Goal: Transaction & Acquisition: Download file/media

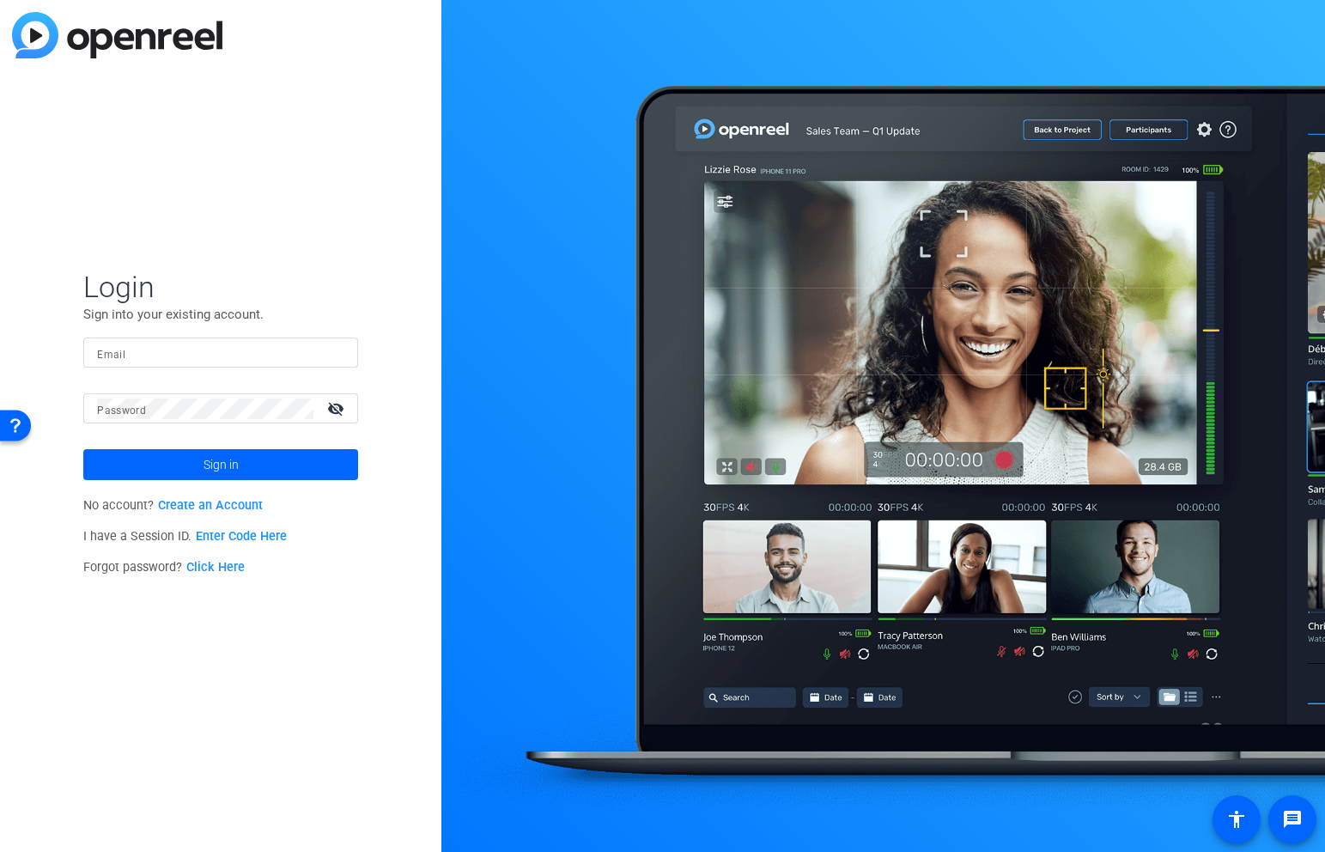
click at [219, 333] on form "Login Sign into your existing account. Email Password visibility_off Sign in" at bounding box center [220, 374] width 275 height 211
click at [217, 354] on input "Email" at bounding box center [220, 353] width 247 height 21
type input "bcurp@broadstreet.com"
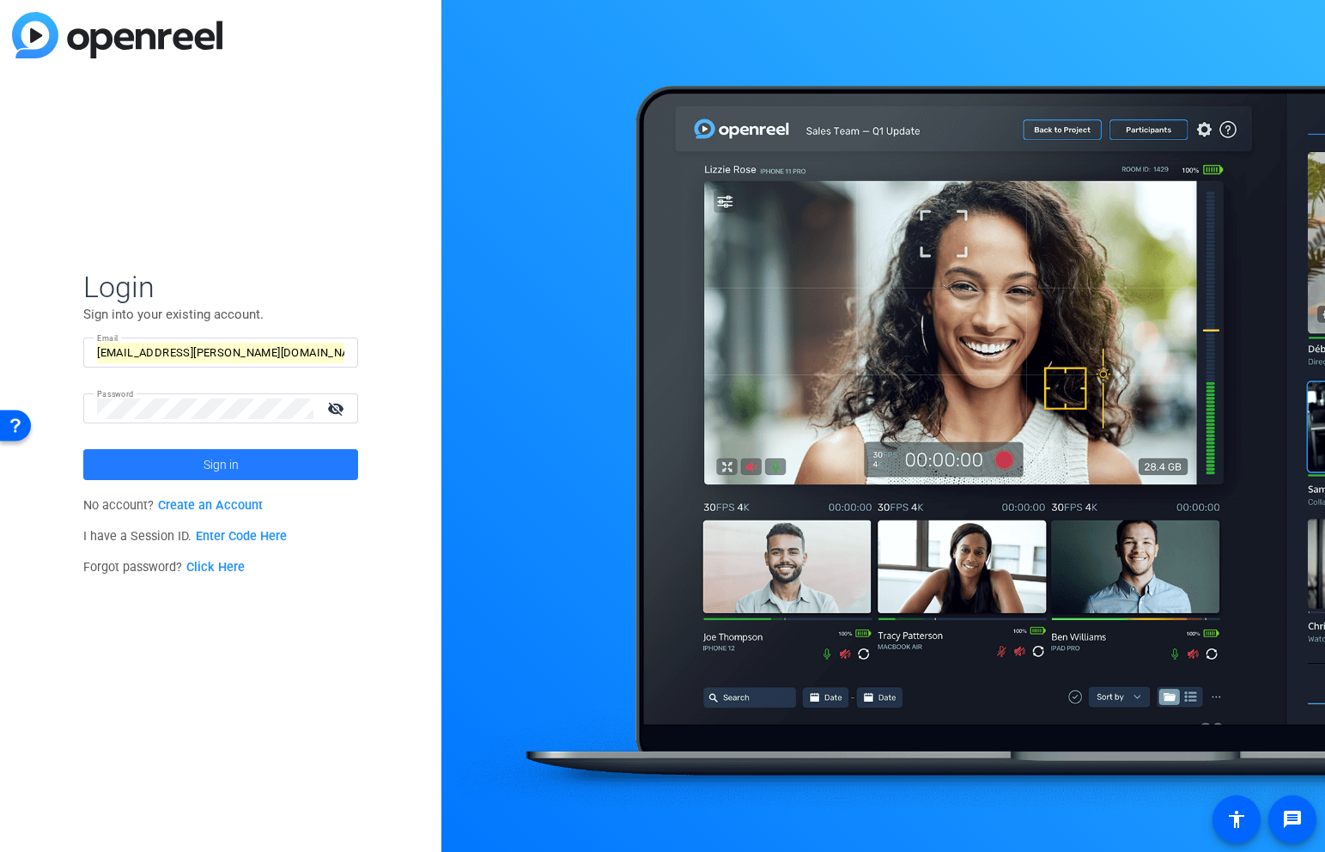
click at [225, 464] on span "Sign in" at bounding box center [221, 464] width 35 height 43
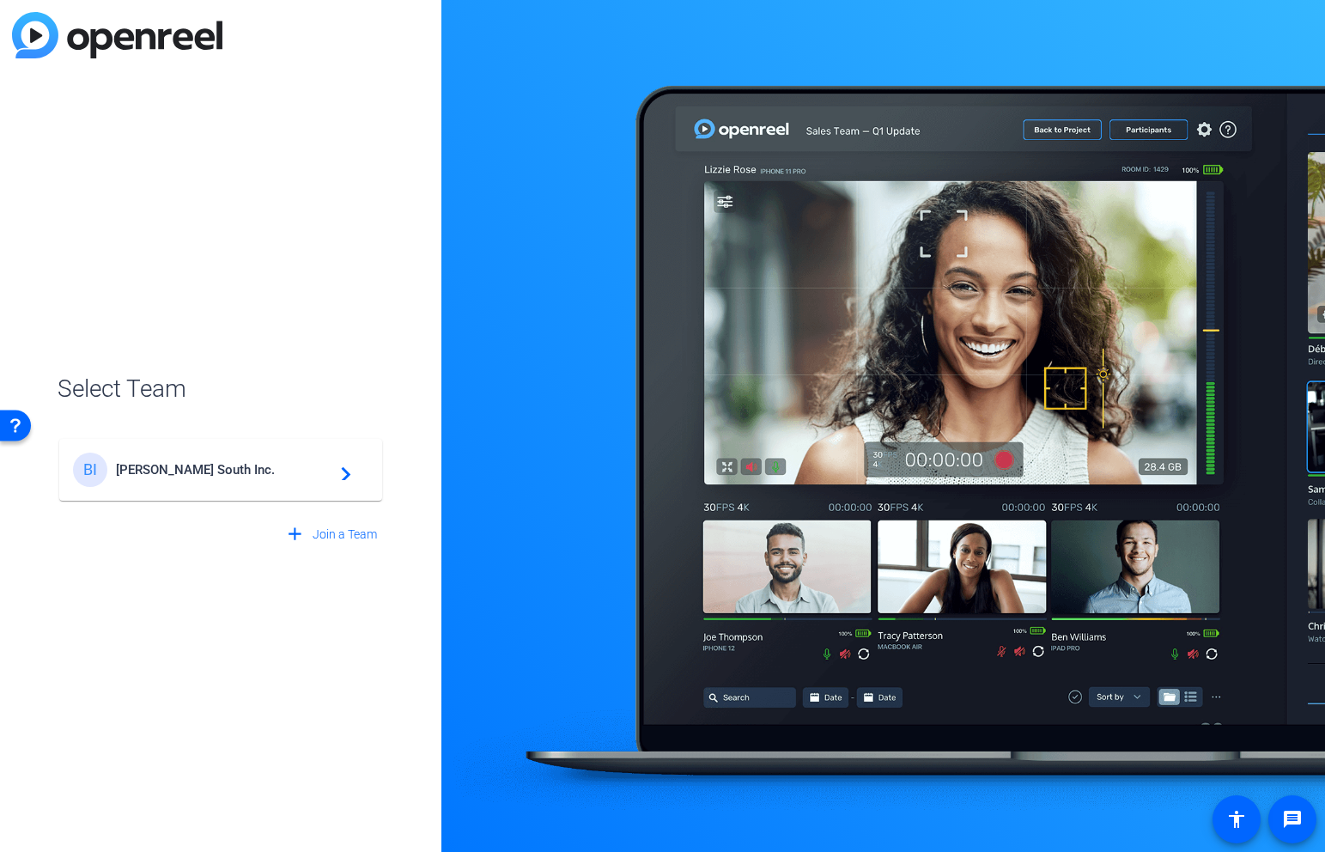
click at [286, 468] on span "Broadstreet South Inc." at bounding box center [223, 469] width 215 height 15
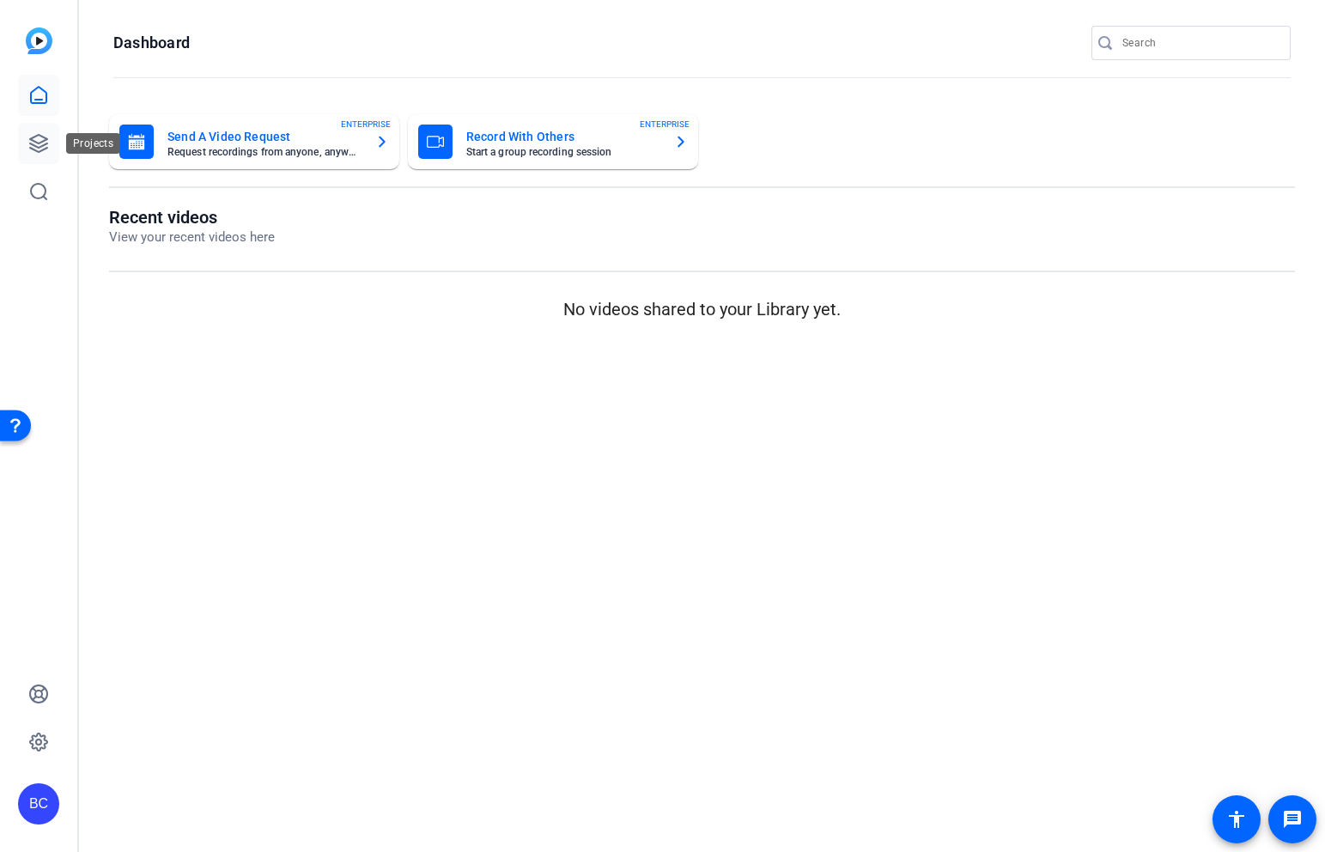
click at [44, 143] on icon at bounding box center [38, 143] width 21 height 21
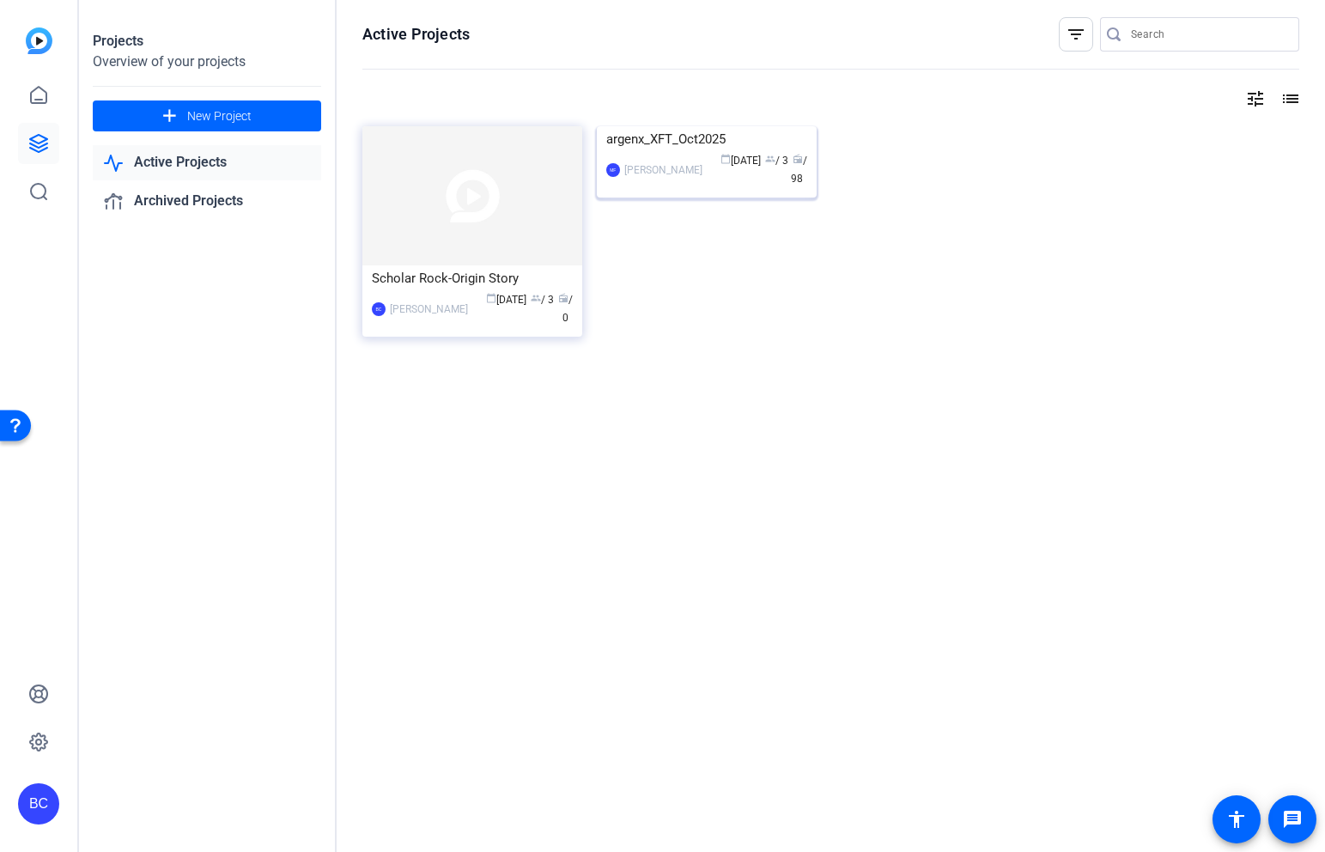
click at [691, 126] on img at bounding box center [707, 126] width 220 height 0
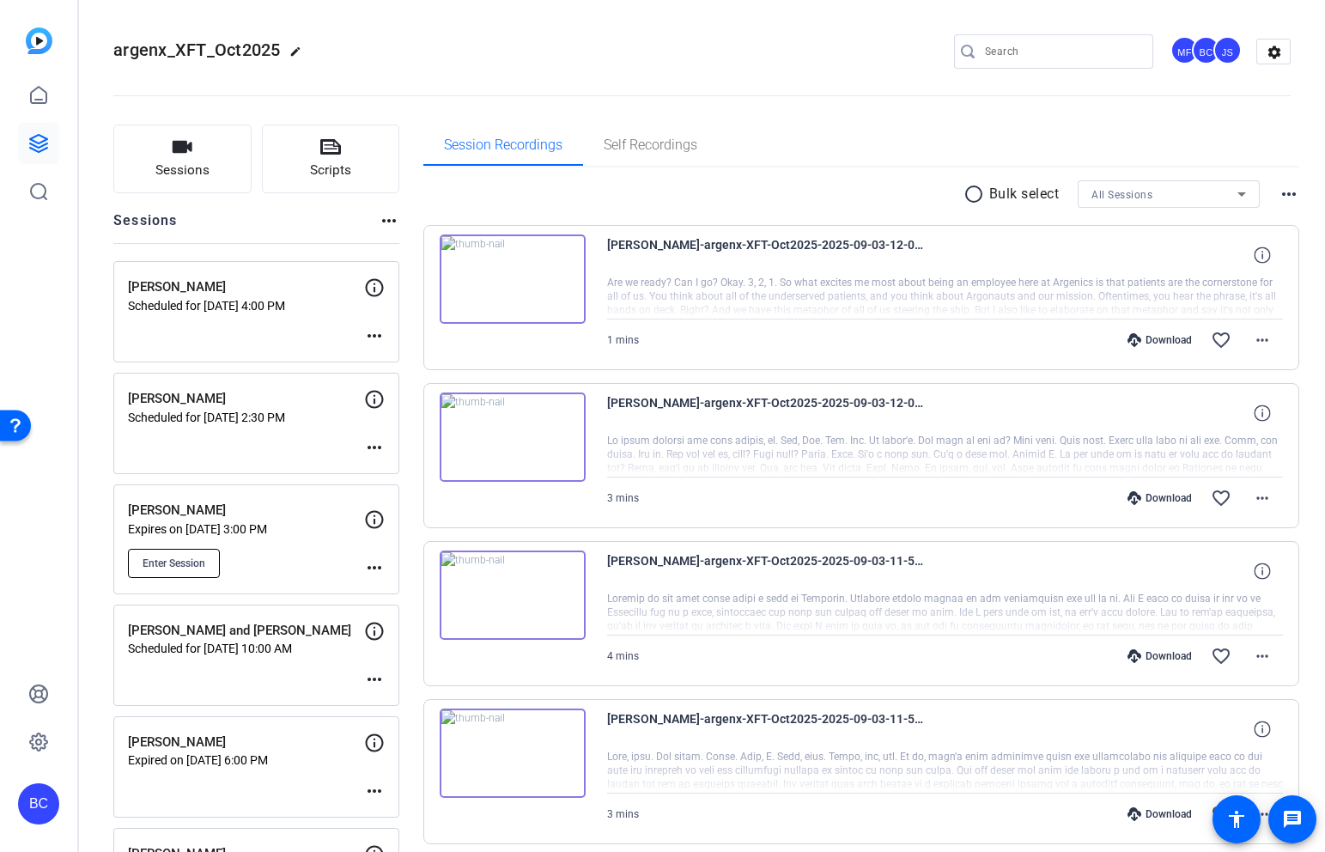
click at [205, 562] on span "Enter Session" at bounding box center [174, 563] width 63 height 14
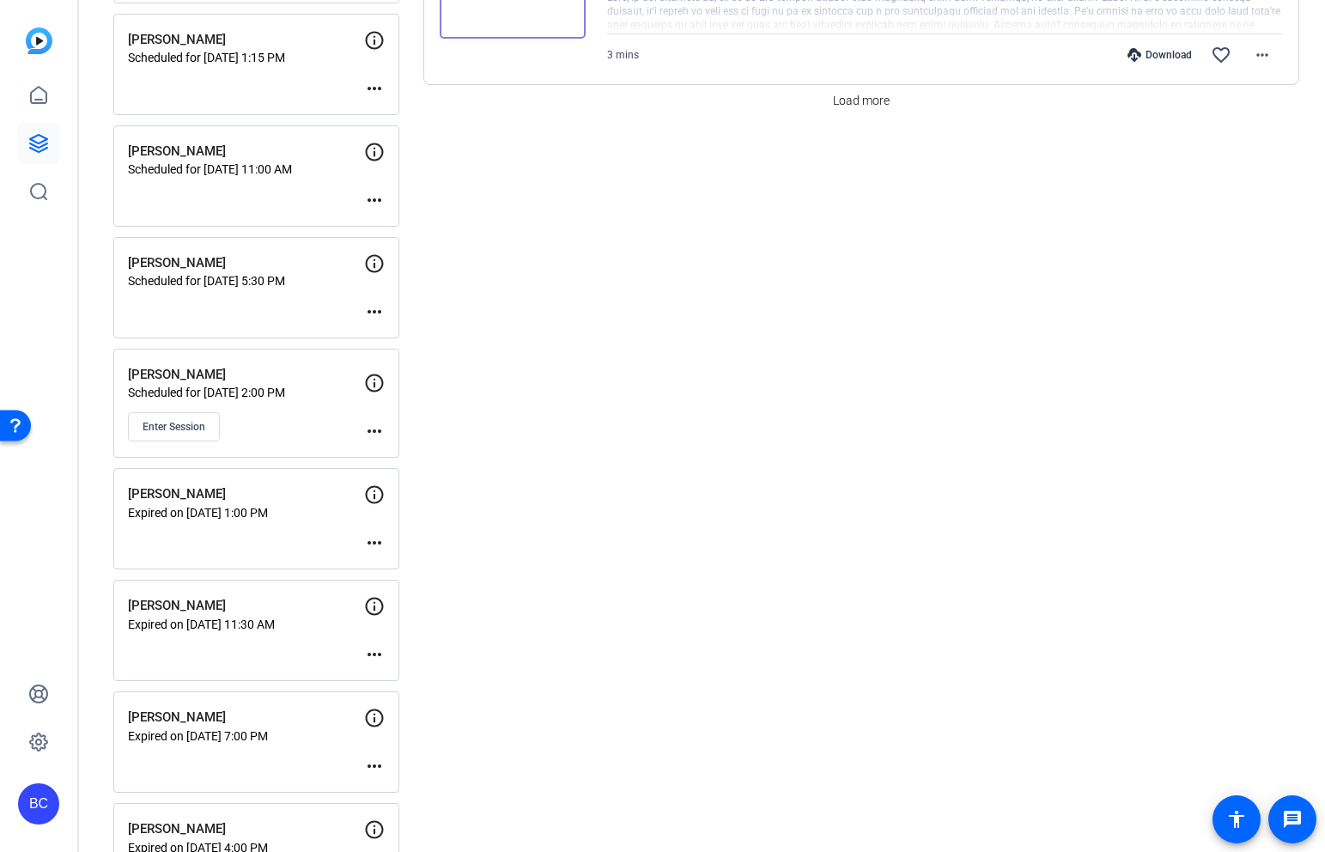
scroll to position [1713, 0]
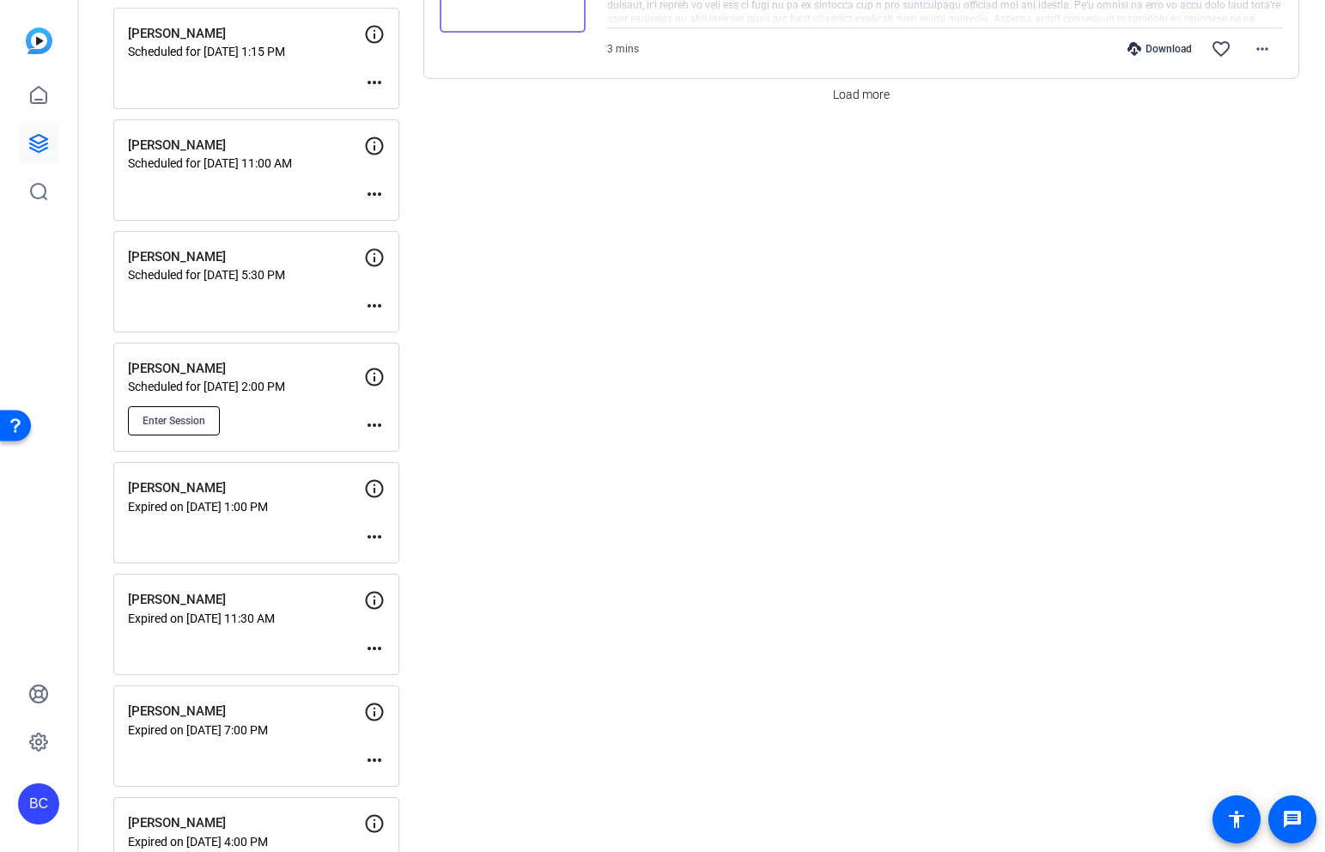
click at [203, 421] on span "Enter Session" at bounding box center [174, 421] width 63 height 14
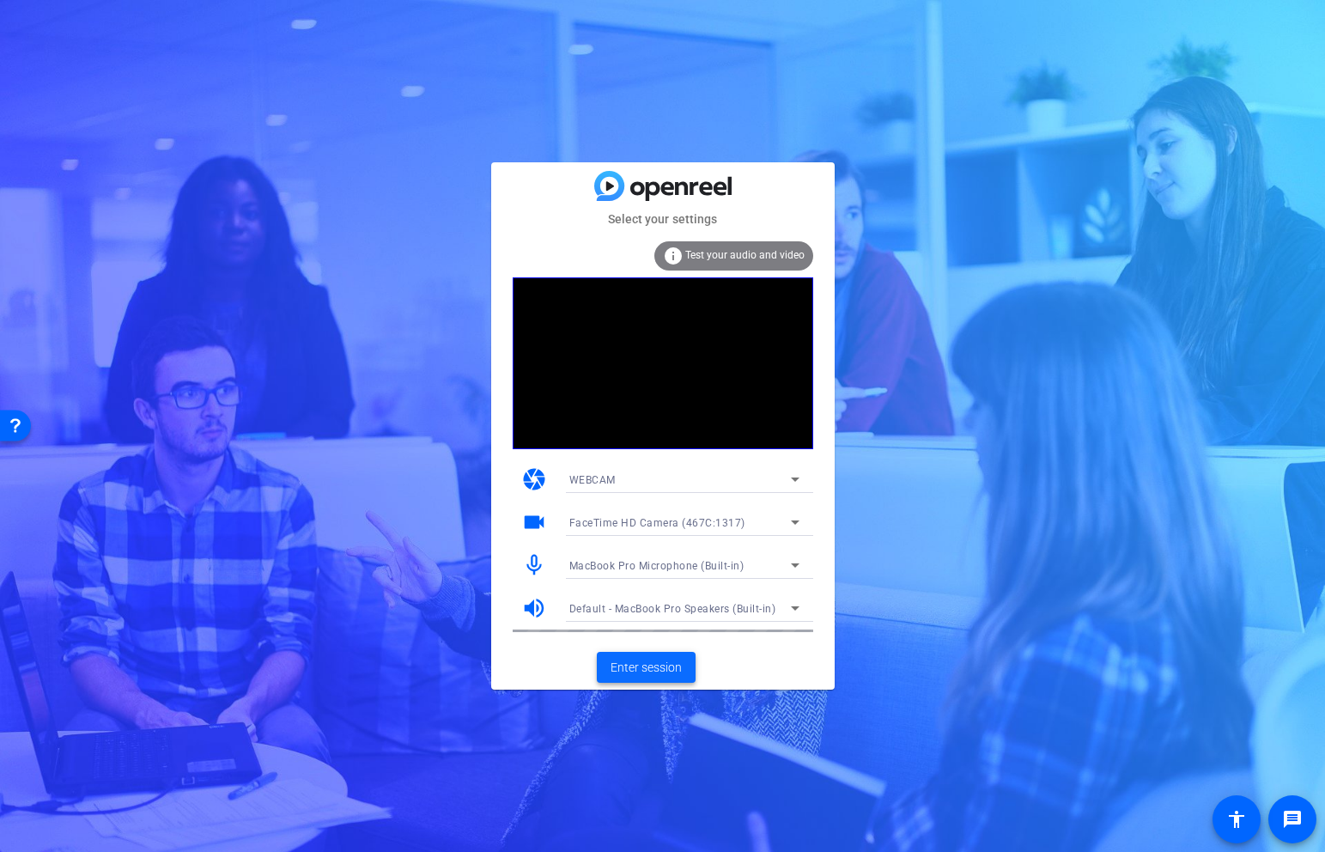
click at [679, 665] on span "Enter session" at bounding box center [646, 668] width 71 height 18
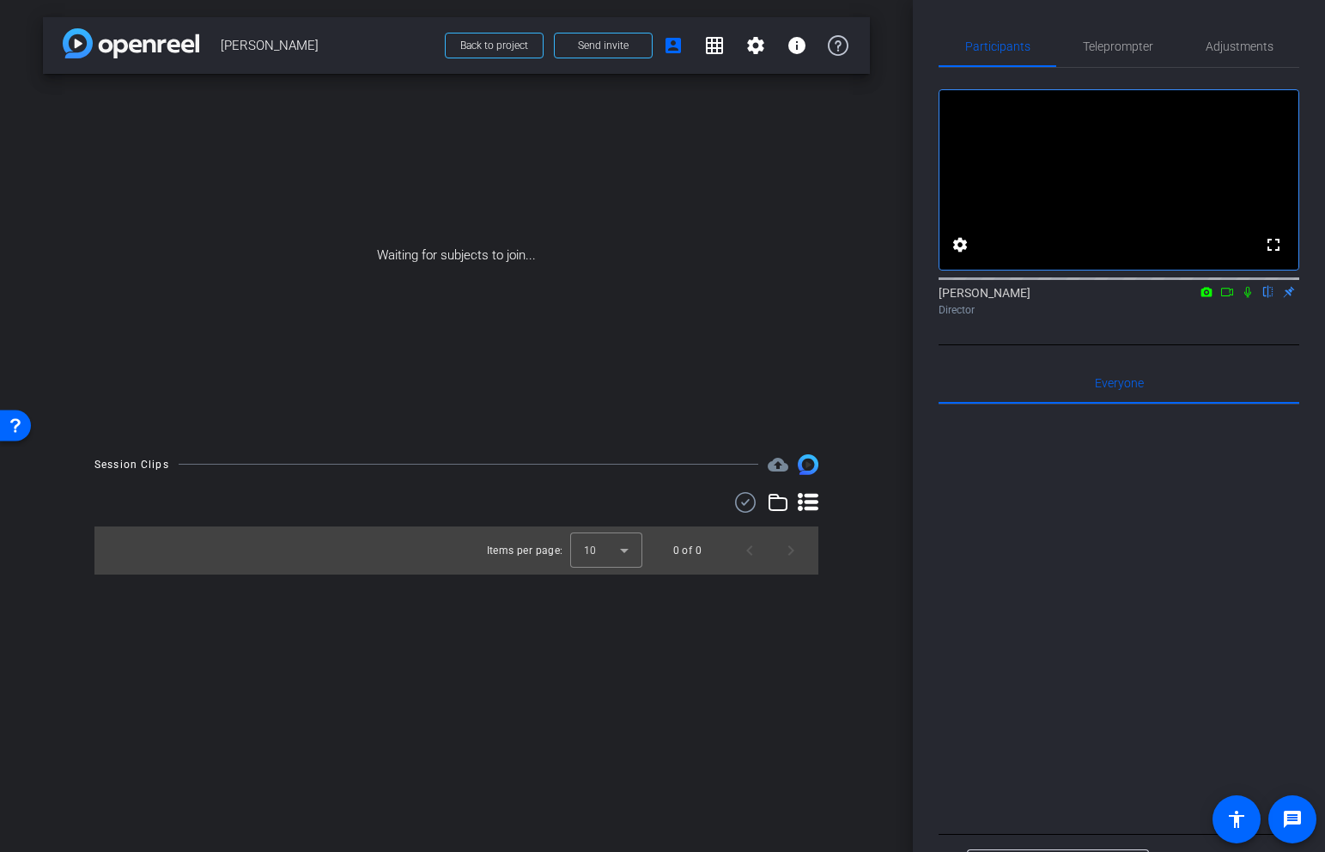
click at [1251, 298] on icon at bounding box center [1248, 292] width 14 height 12
click at [1228, 298] on icon at bounding box center [1227, 292] width 14 height 12
click at [525, 44] on span "Back to project" at bounding box center [494, 46] width 68 height 12
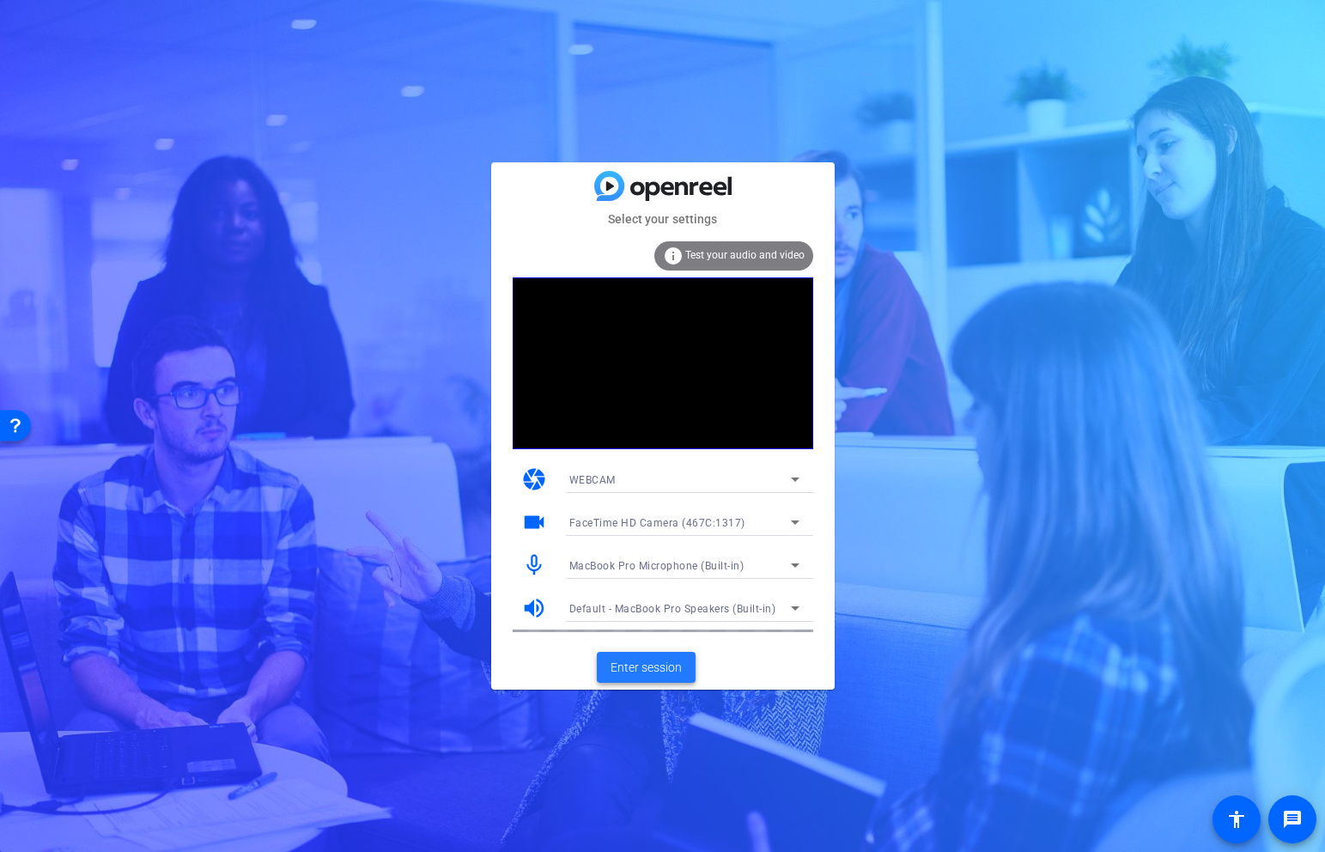
click at [667, 662] on span "Enter session" at bounding box center [646, 668] width 71 height 18
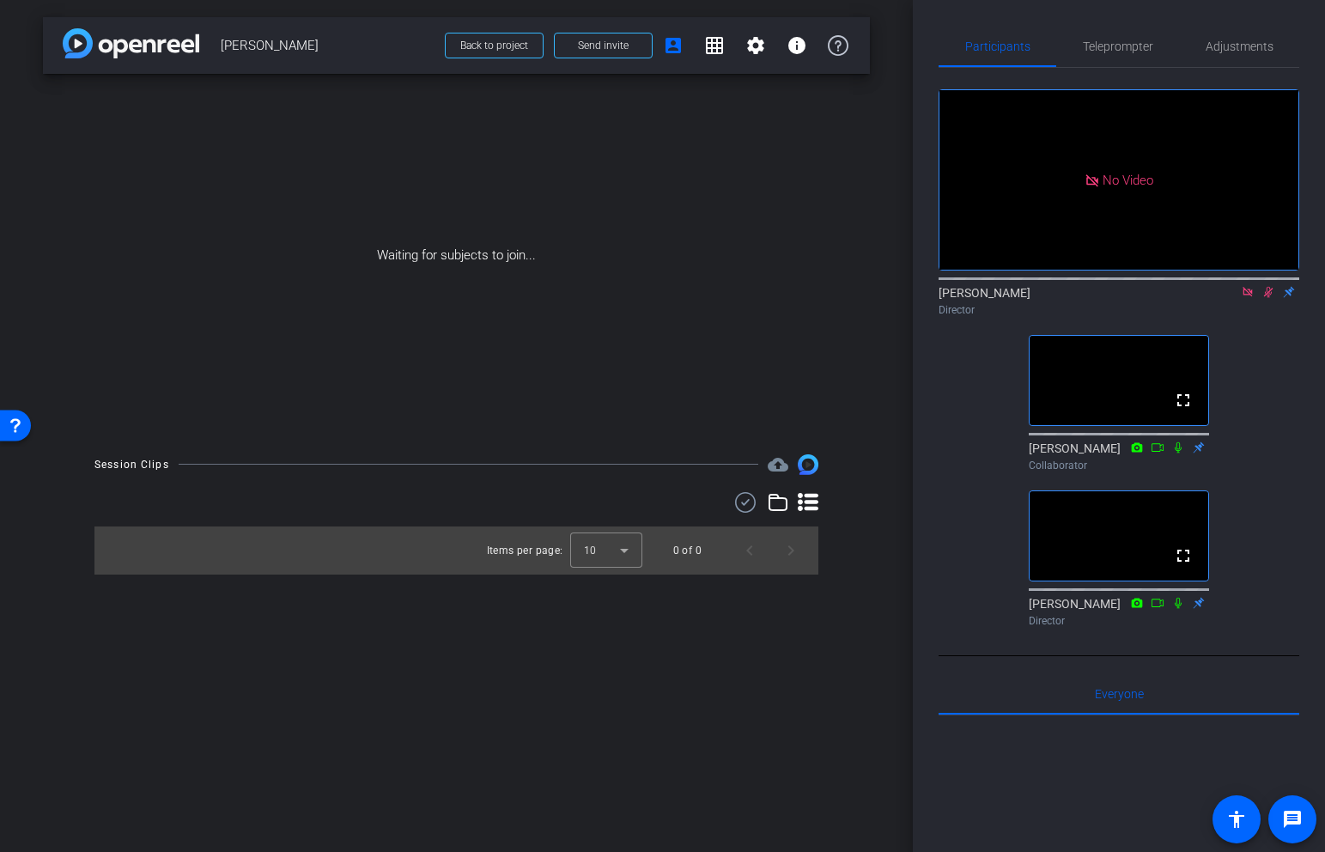
click at [1245, 298] on icon at bounding box center [1248, 292] width 14 height 12
click at [1251, 298] on icon at bounding box center [1248, 292] width 14 height 12
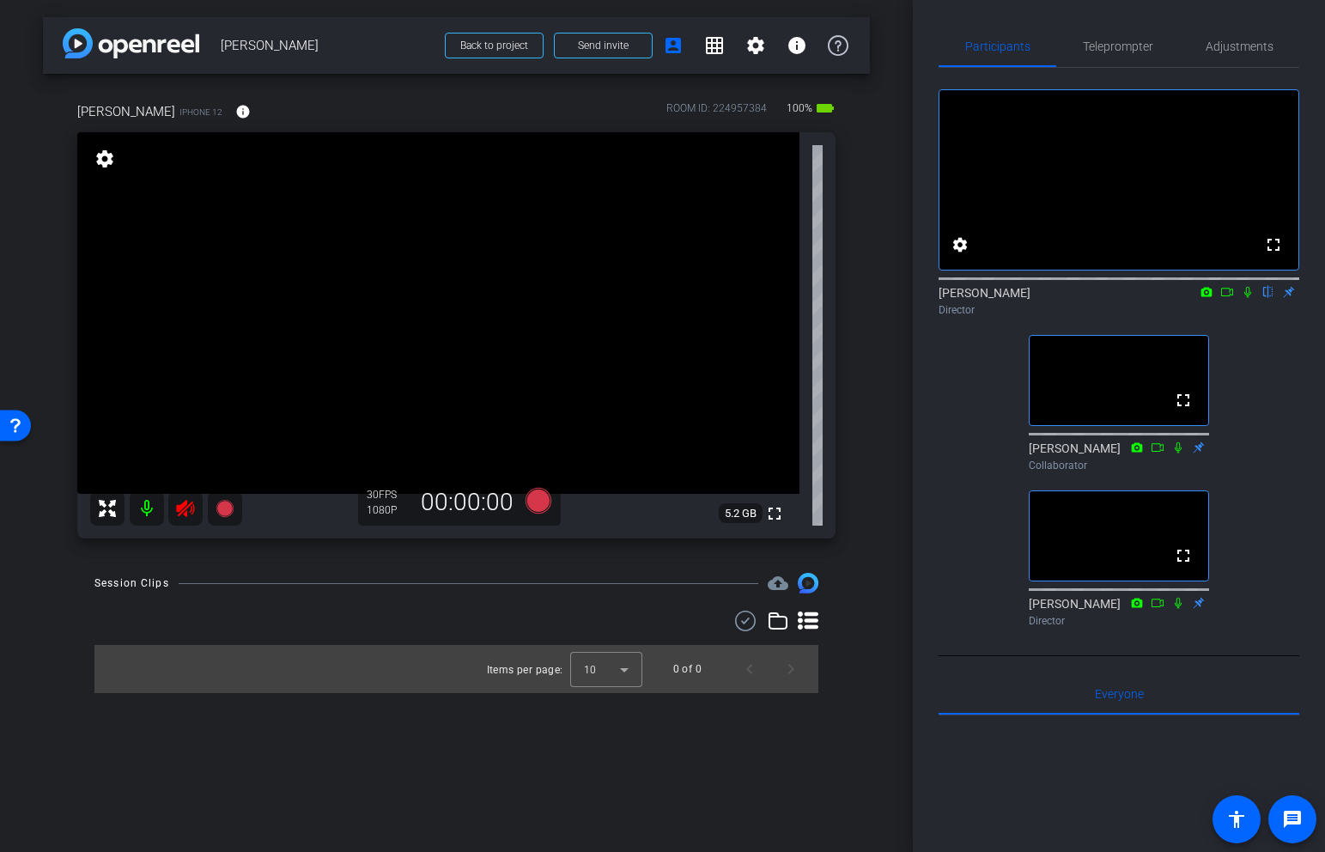
click at [188, 509] on icon at bounding box center [185, 508] width 21 height 21
click at [1245, 42] on span "Adjustments" at bounding box center [1240, 46] width 68 height 12
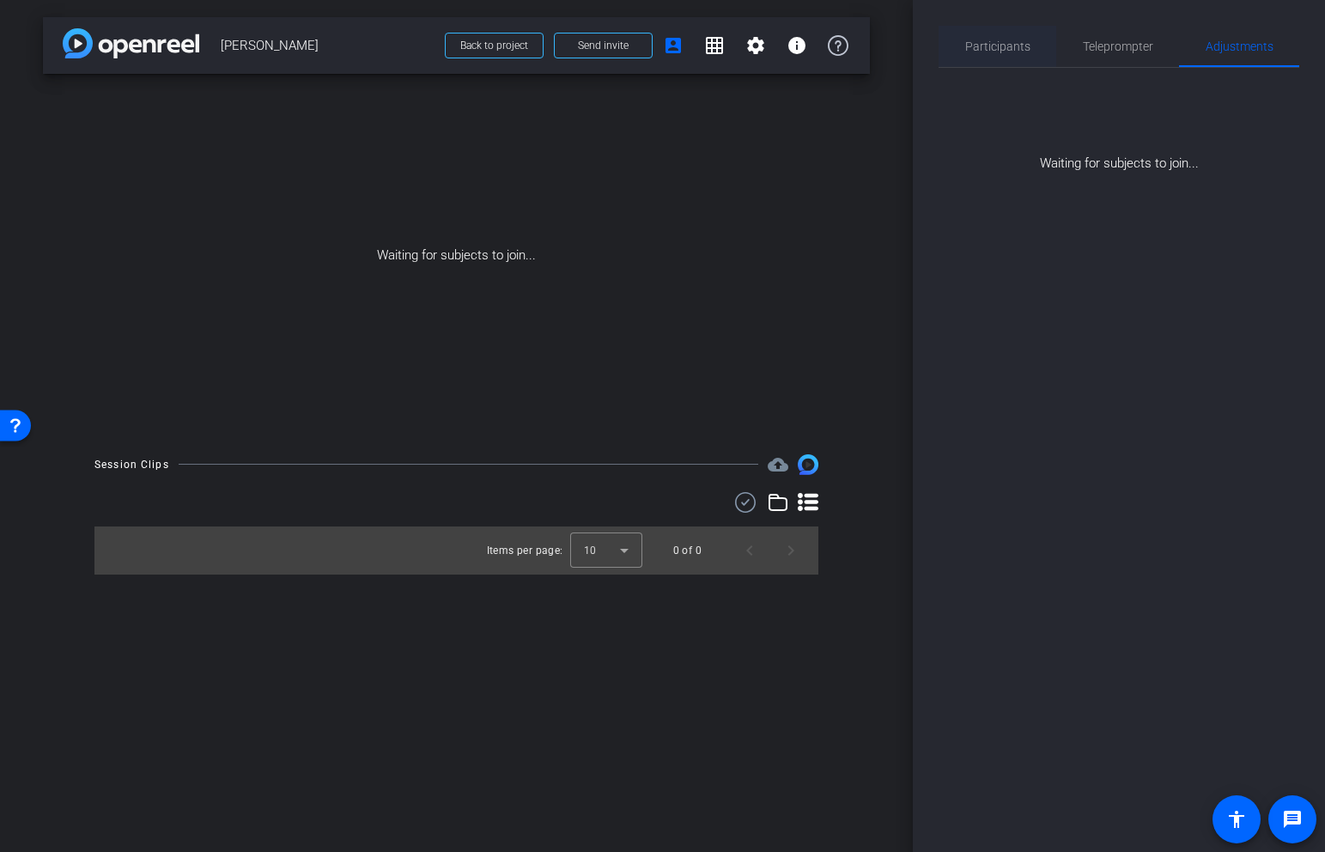
click at [1014, 46] on span "Participants" at bounding box center [997, 46] width 65 height 12
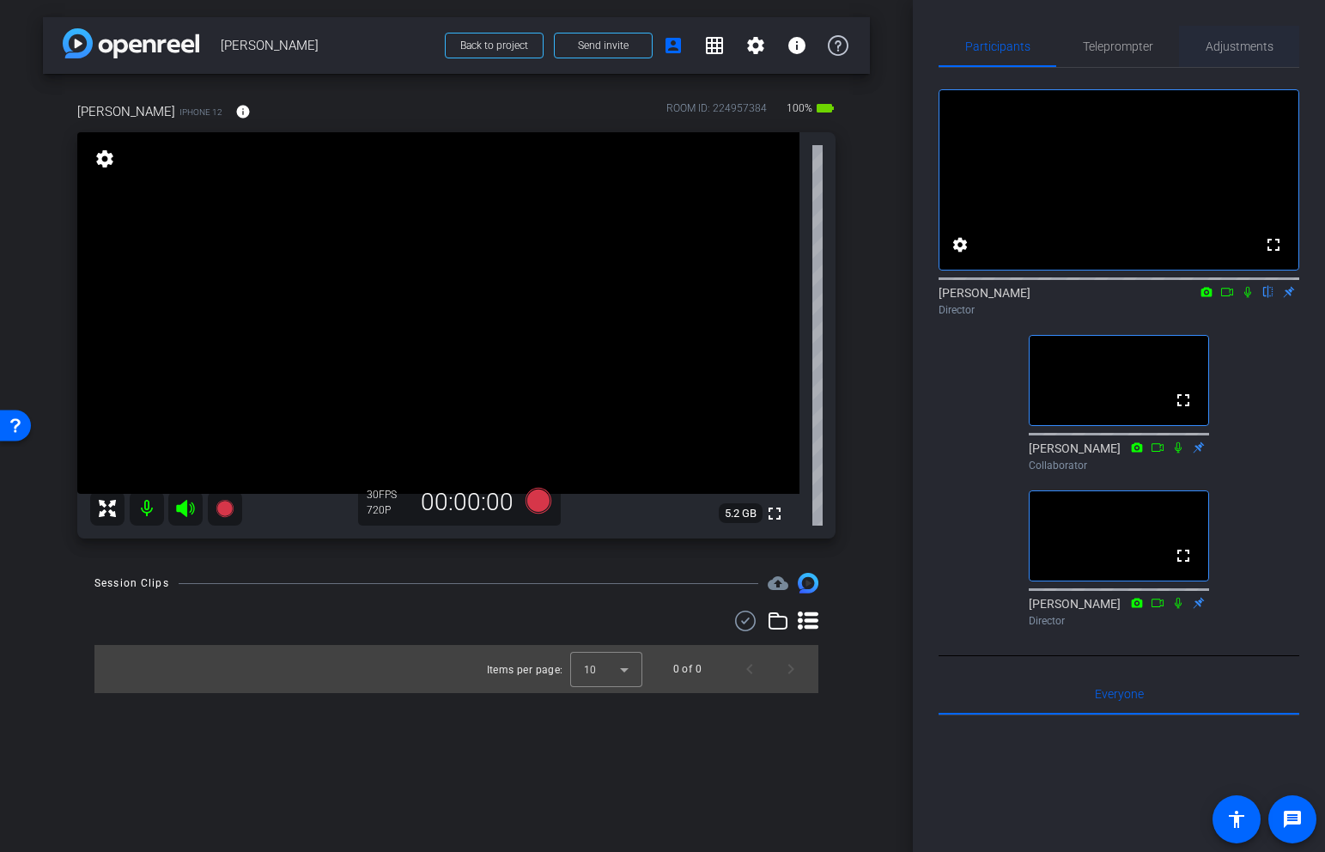
click at [1234, 46] on span "Adjustments" at bounding box center [1240, 46] width 68 height 12
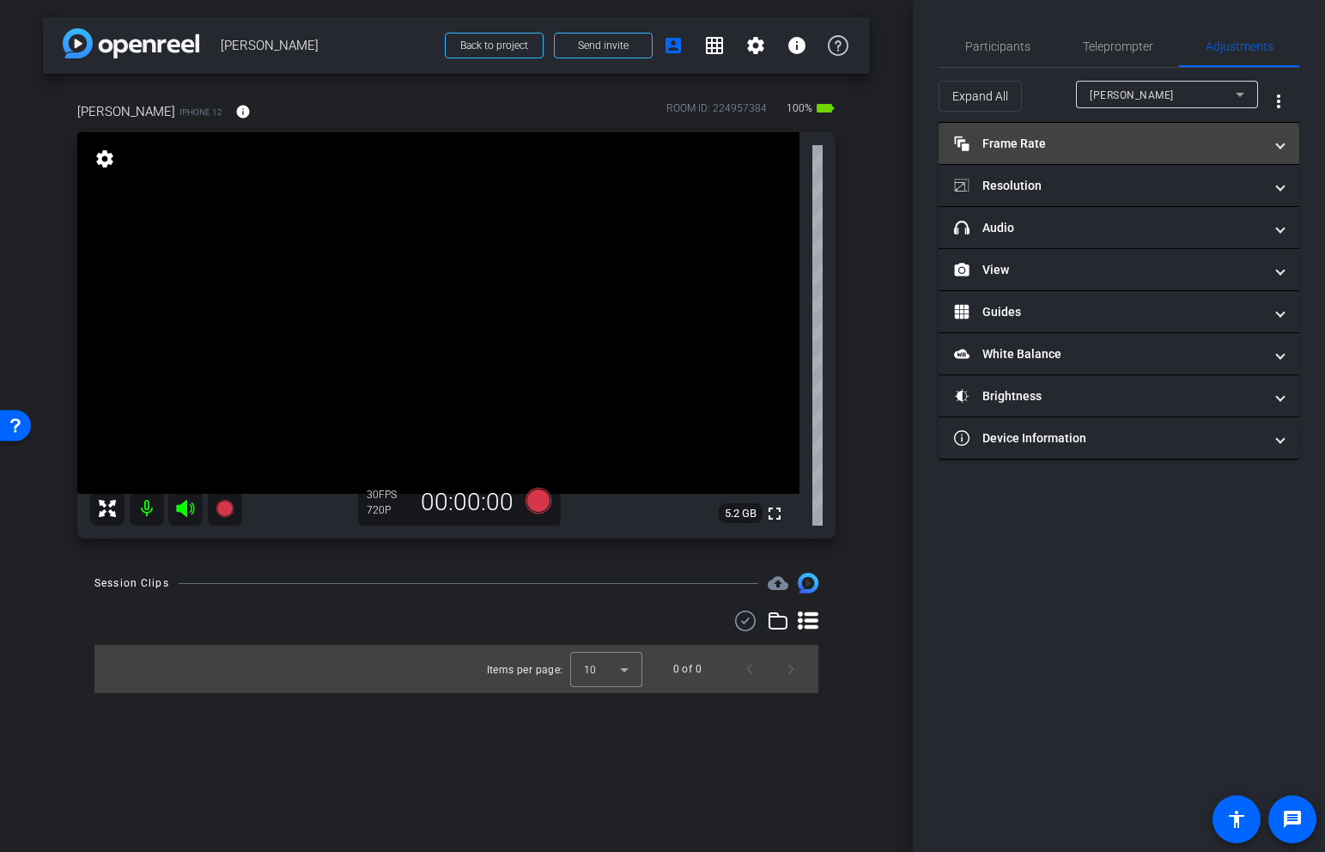
click at [1088, 136] on mat-panel-title "Frame Rate Frame Rate" at bounding box center [1108, 144] width 309 height 18
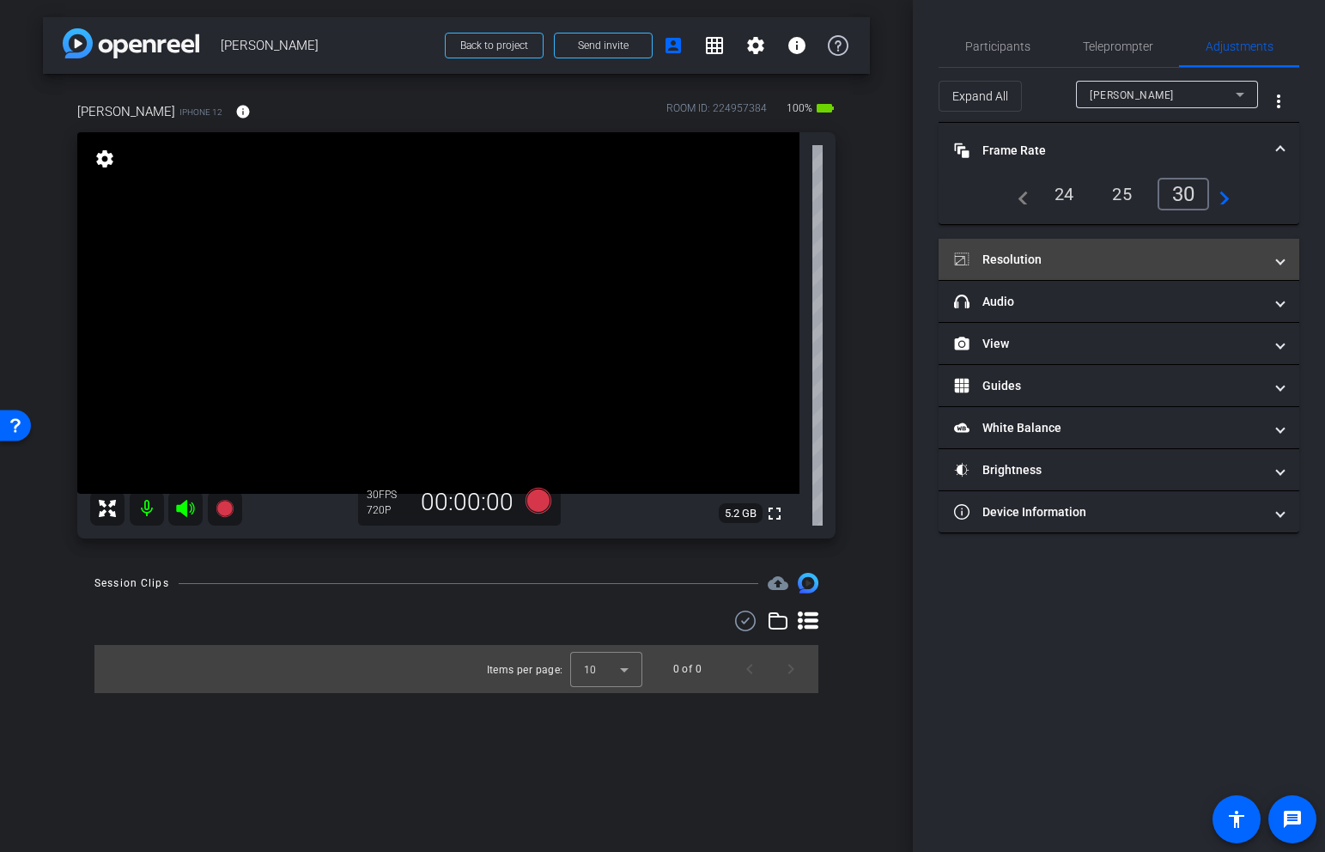
click at [1067, 251] on mat-panel-title "Resolution" at bounding box center [1108, 260] width 309 height 18
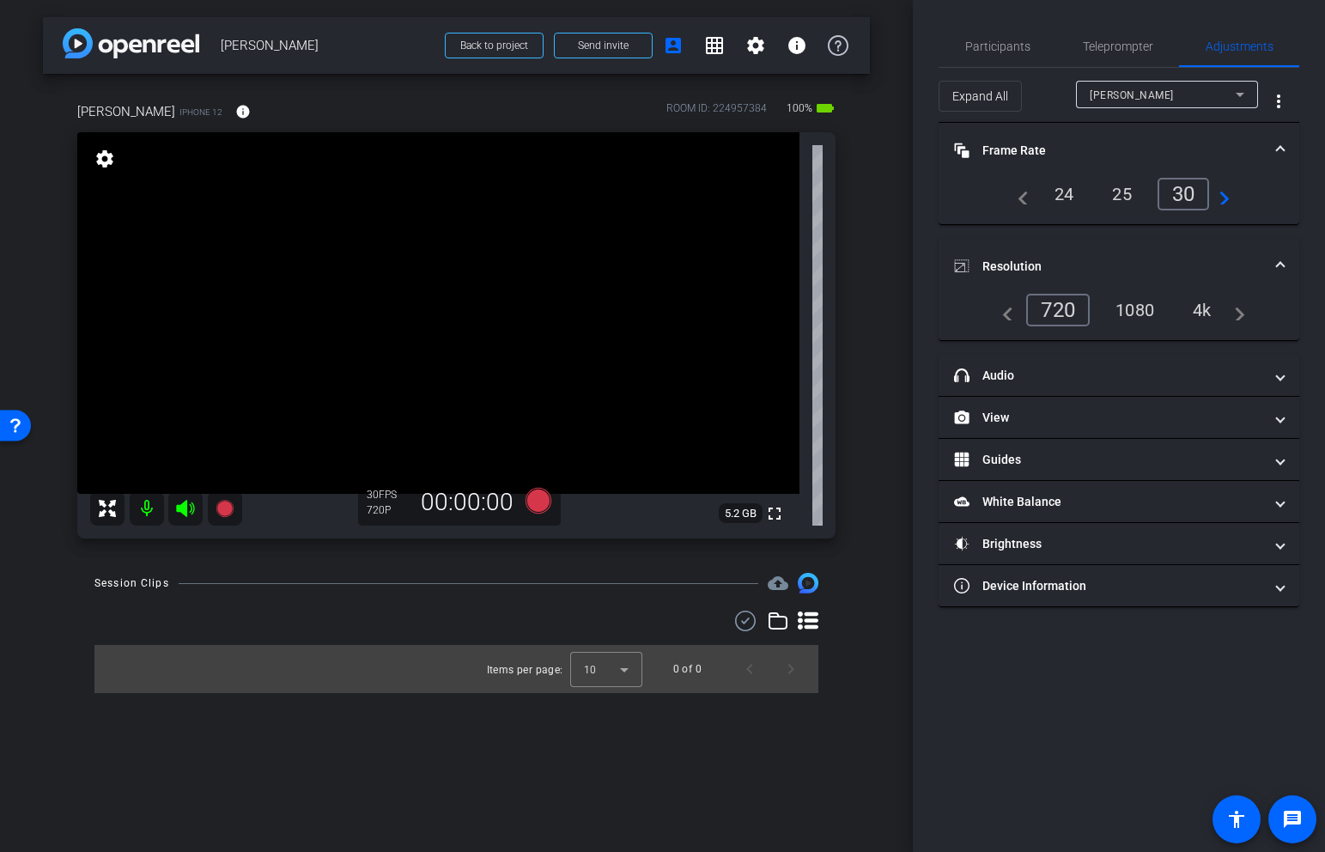
click at [1197, 310] on div "4k" at bounding box center [1202, 309] width 45 height 29
click at [396, 234] on video at bounding box center [438, 313] width 722 height 362
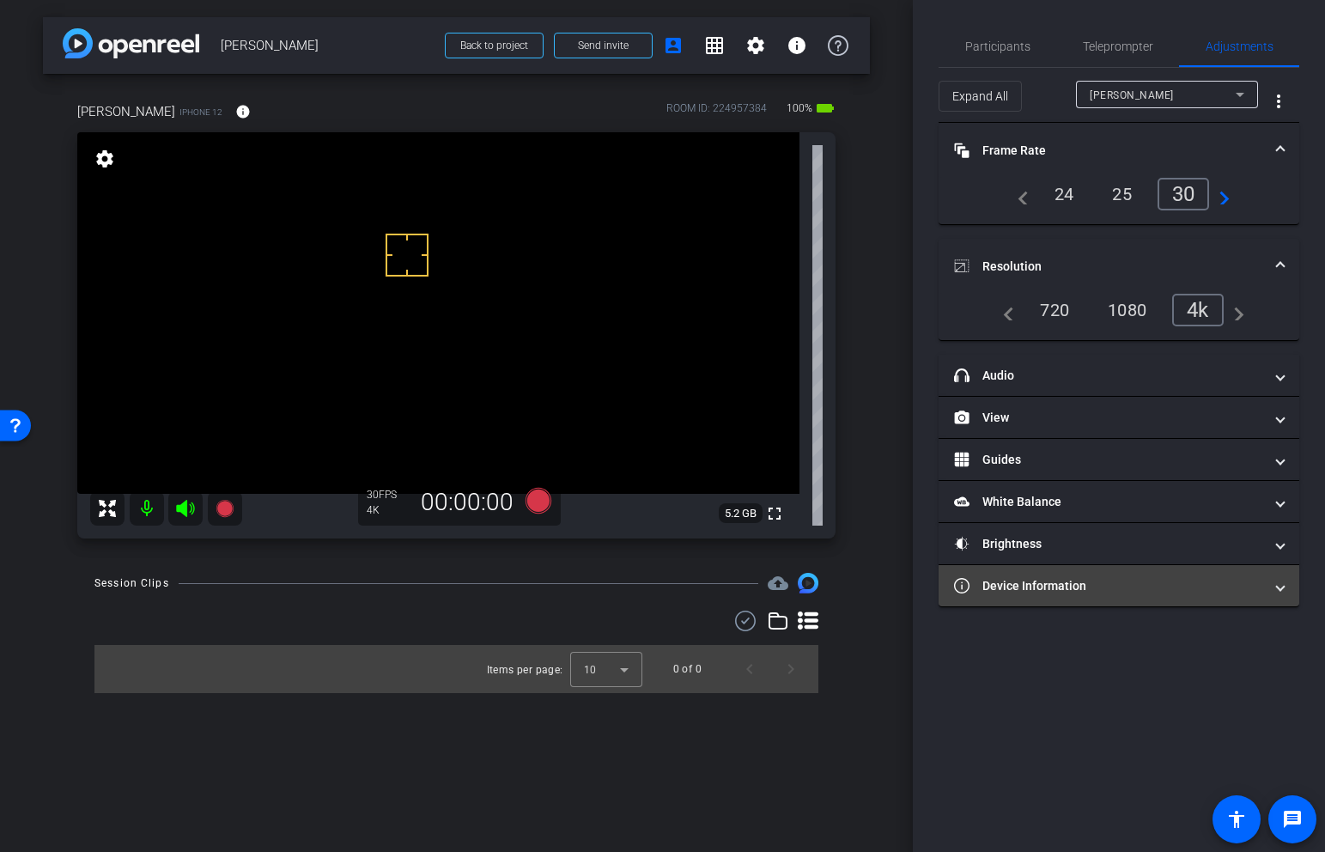
click at [1085, 574] on mat-expansion-panel-header "Device Information" at bounding box center [1119, 585] width 361 height 41
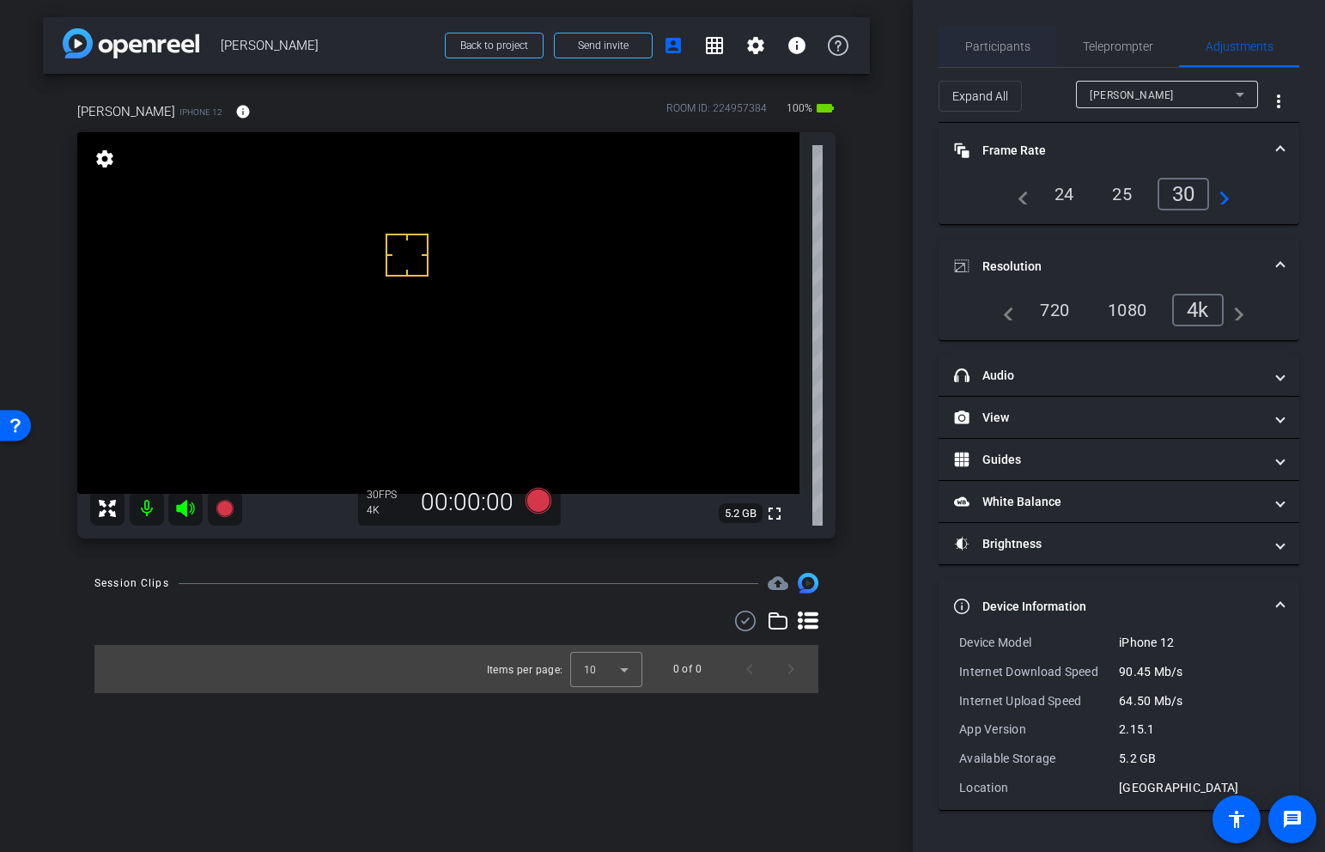
click at [988, 54] on span "Participants" at bounding box center [997, 46] width 65 height 41
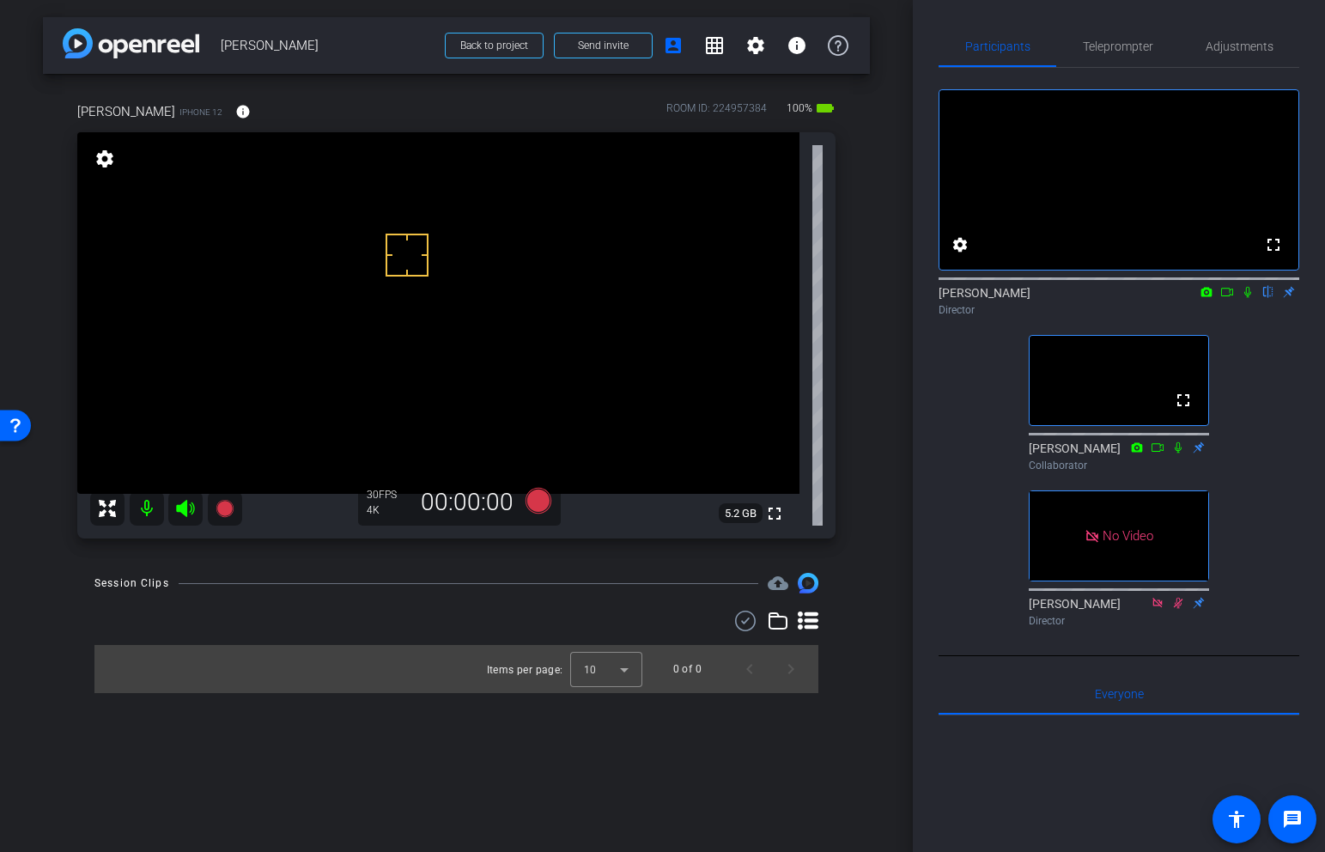
click at [422, 289] on video at bounding box center [438, 313] width 722 height 362
click at [390, 291] on video at bounding box center [438, 313] width 722 height 362
click at [397, 284] on video at bounding box center [438, 313] width 722 height 362
click at [399, 284] on div "fullscreen settings 5.2 GB" at bounding box center [456, 335] width 758 height 406
click at [353, 281] on div "fullscreen settings 5.2 GB" at bounding box center [456, 335] width 758 height 406
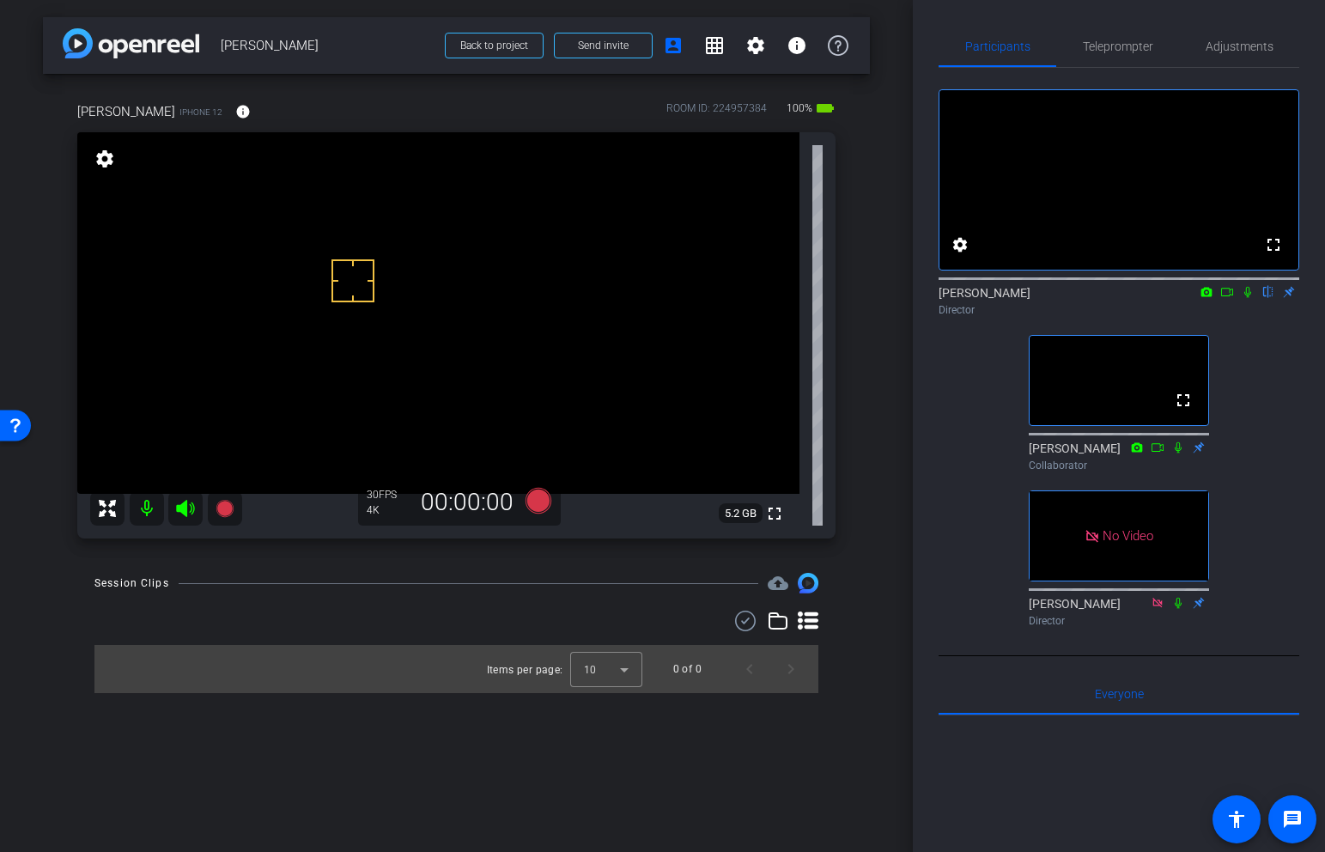
click at [289, 308] on video at bounding box center [438, 313] width 722 height 362
click at [297, 295] on video at bounding box center [438, 313] width 722 height 362
click at [1239, 36] on span "Adjustments" at bounding box center [1240, 46] width 68 height 41
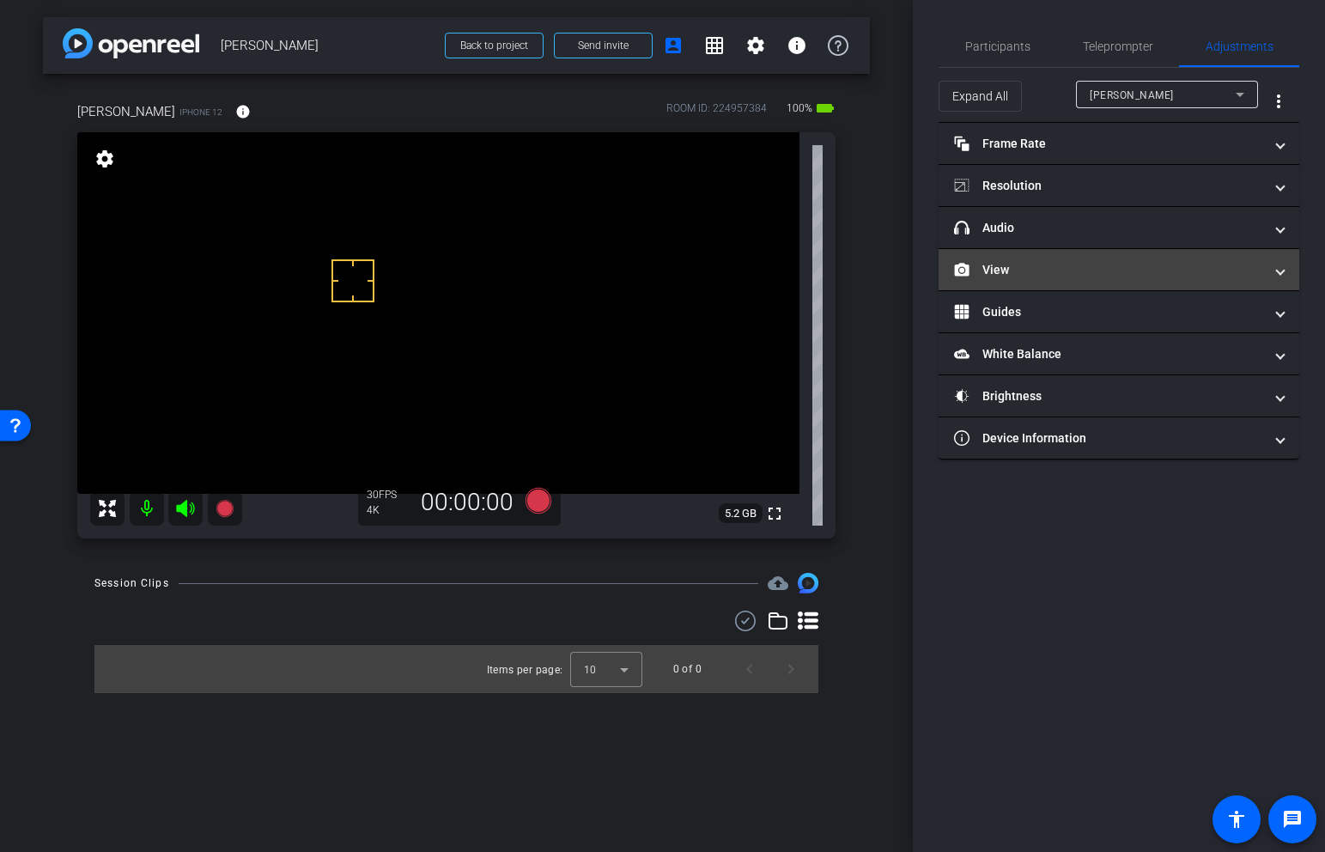
click at [1031, 277] on mat-panel-title "View" at bounding box center [1108, 270] width 309 height 18
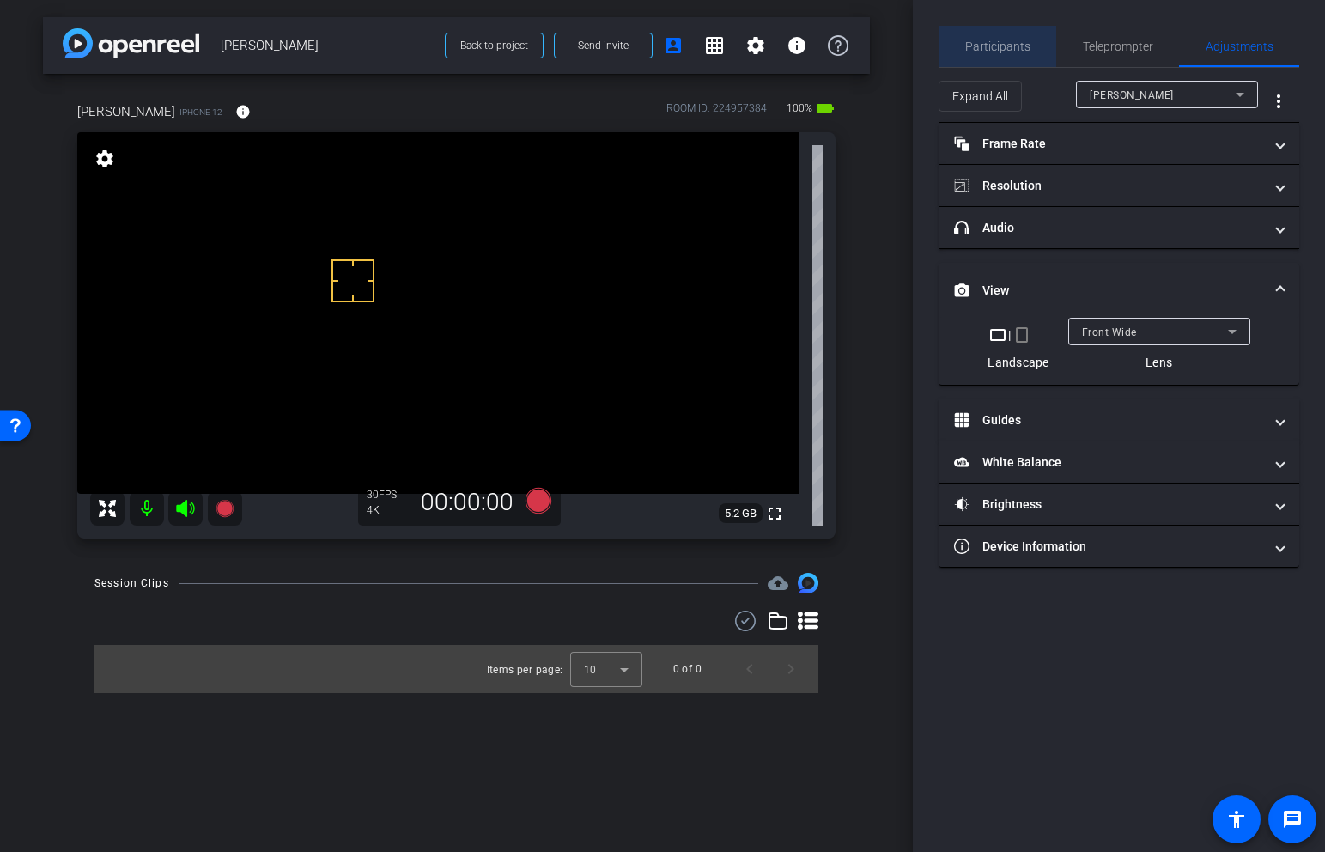
click at [1017, 52] on span "Participants" at bounding box center [997, 46] width 65 height 12
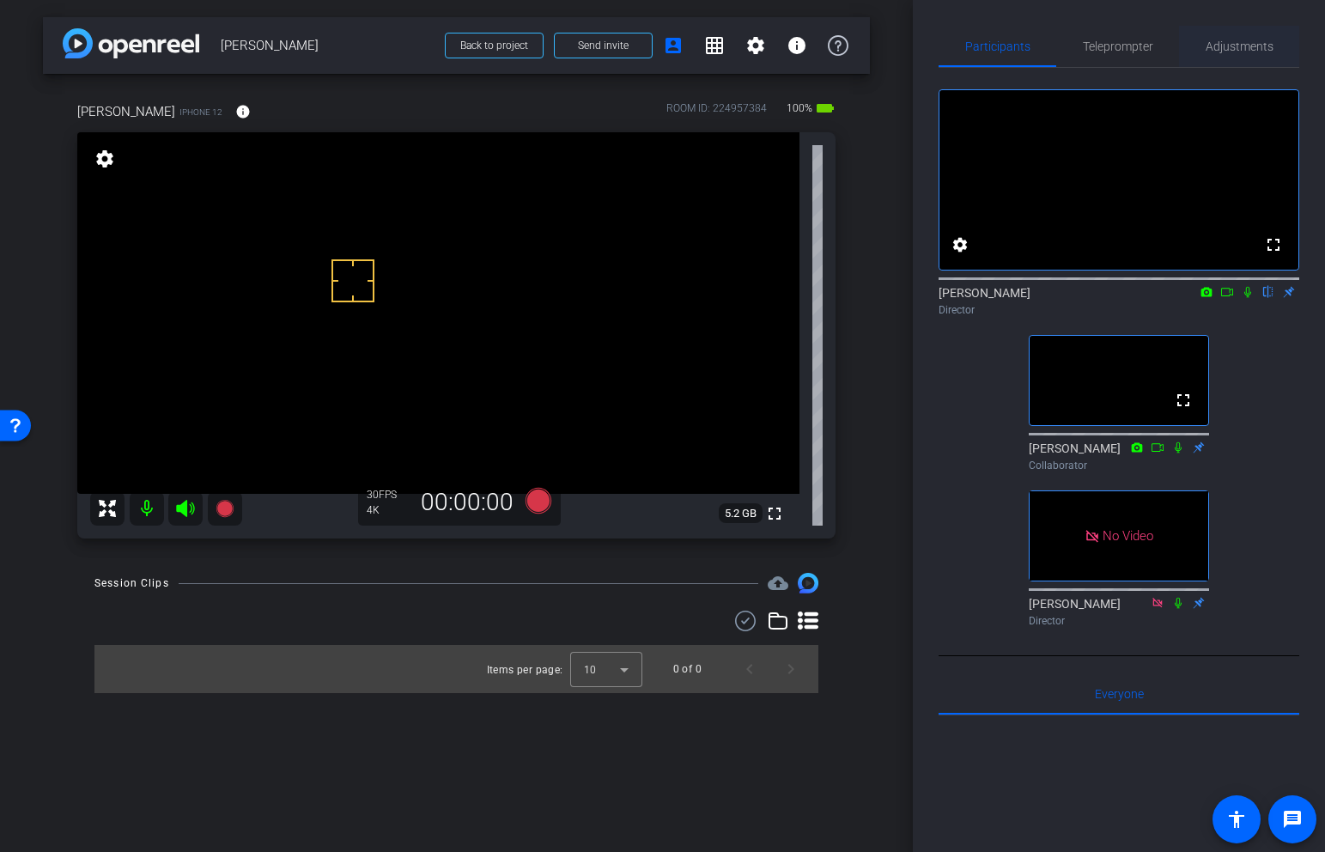
click at [1228, 52] on span "Adjustments" at bounding box center [1240, 46] width 68 height 12
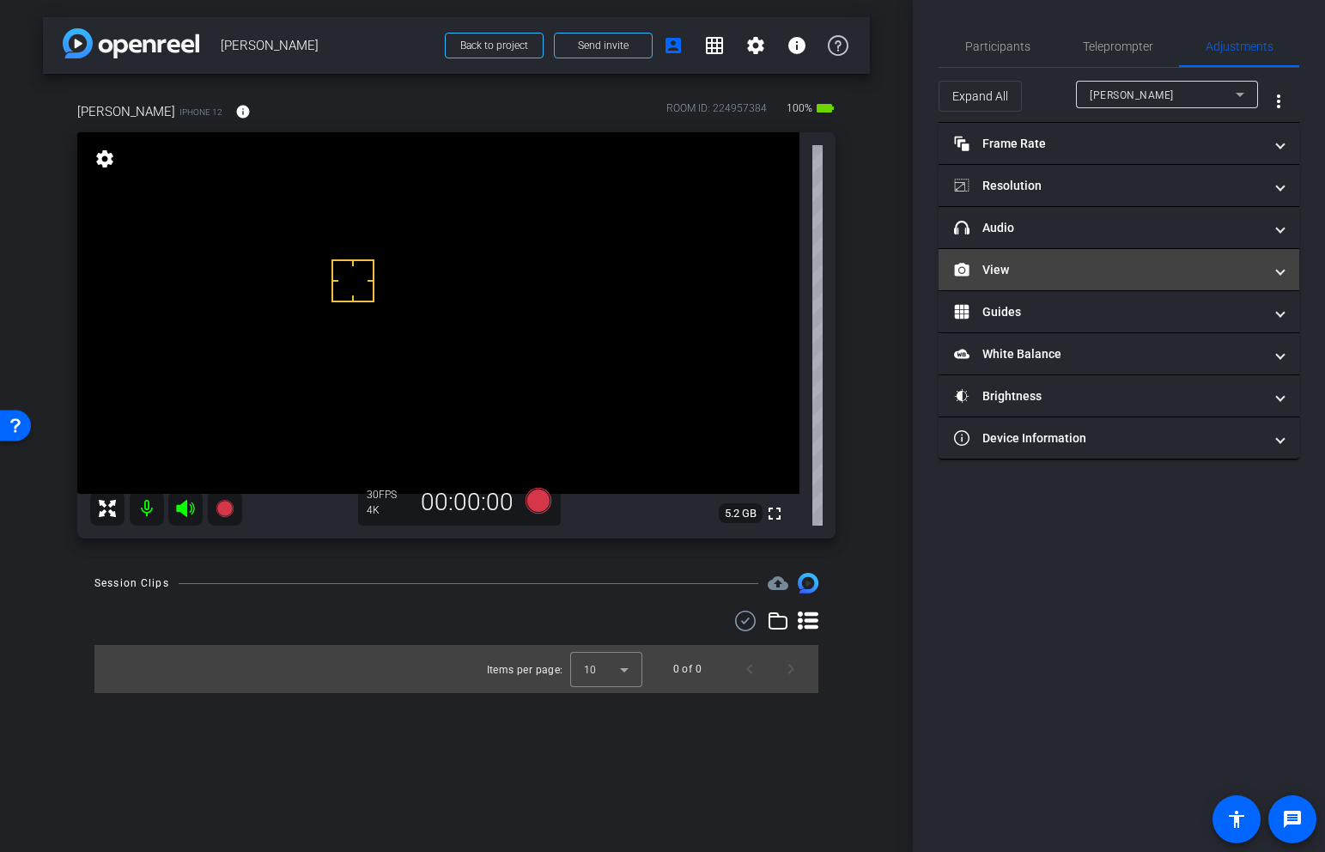
click at [1066, 273] on mat-panel-title "View" at bounding box center [1108, 270] width 309 height 18
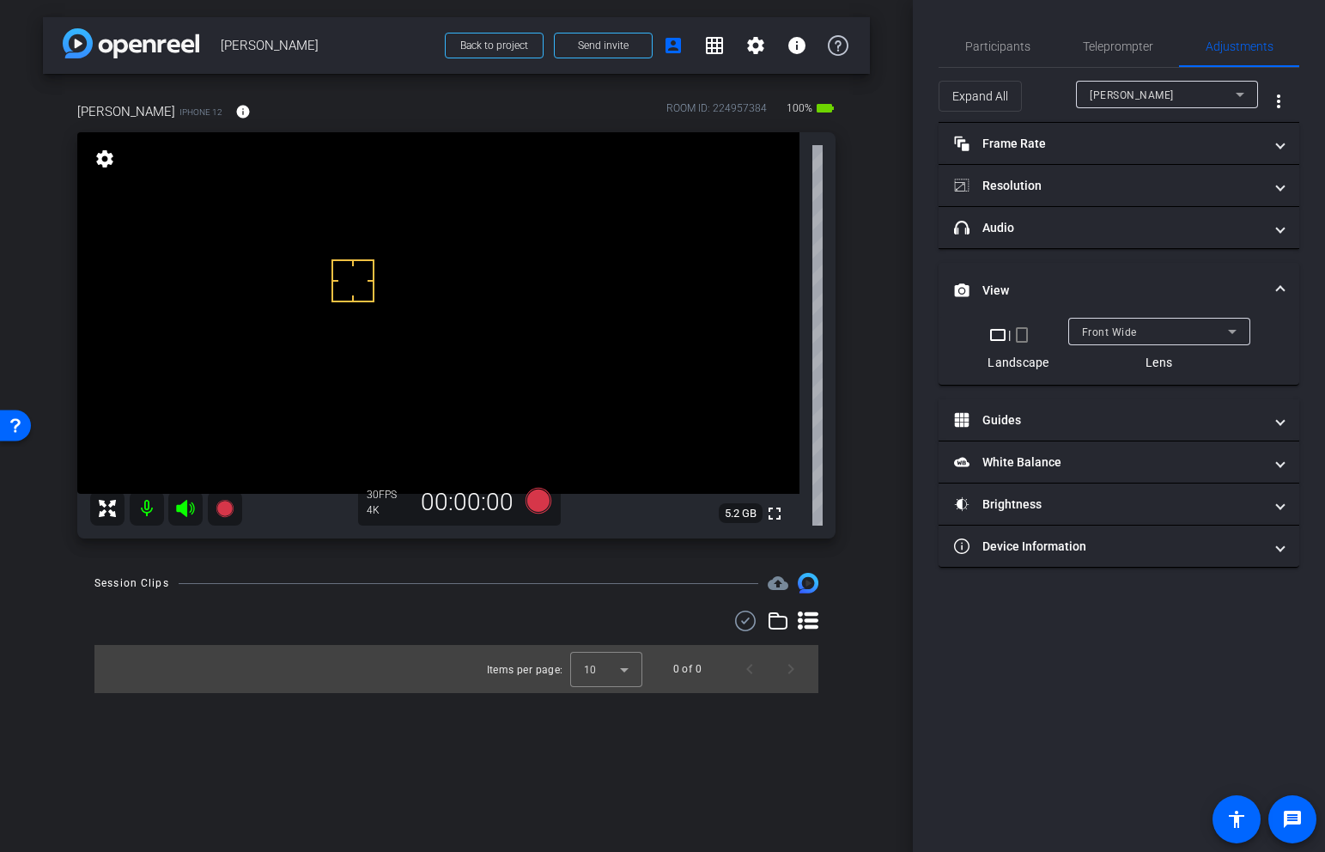
click at [1139, 332] on div "Front Wide" at bounding box center [1155, 331] width 146 height 21
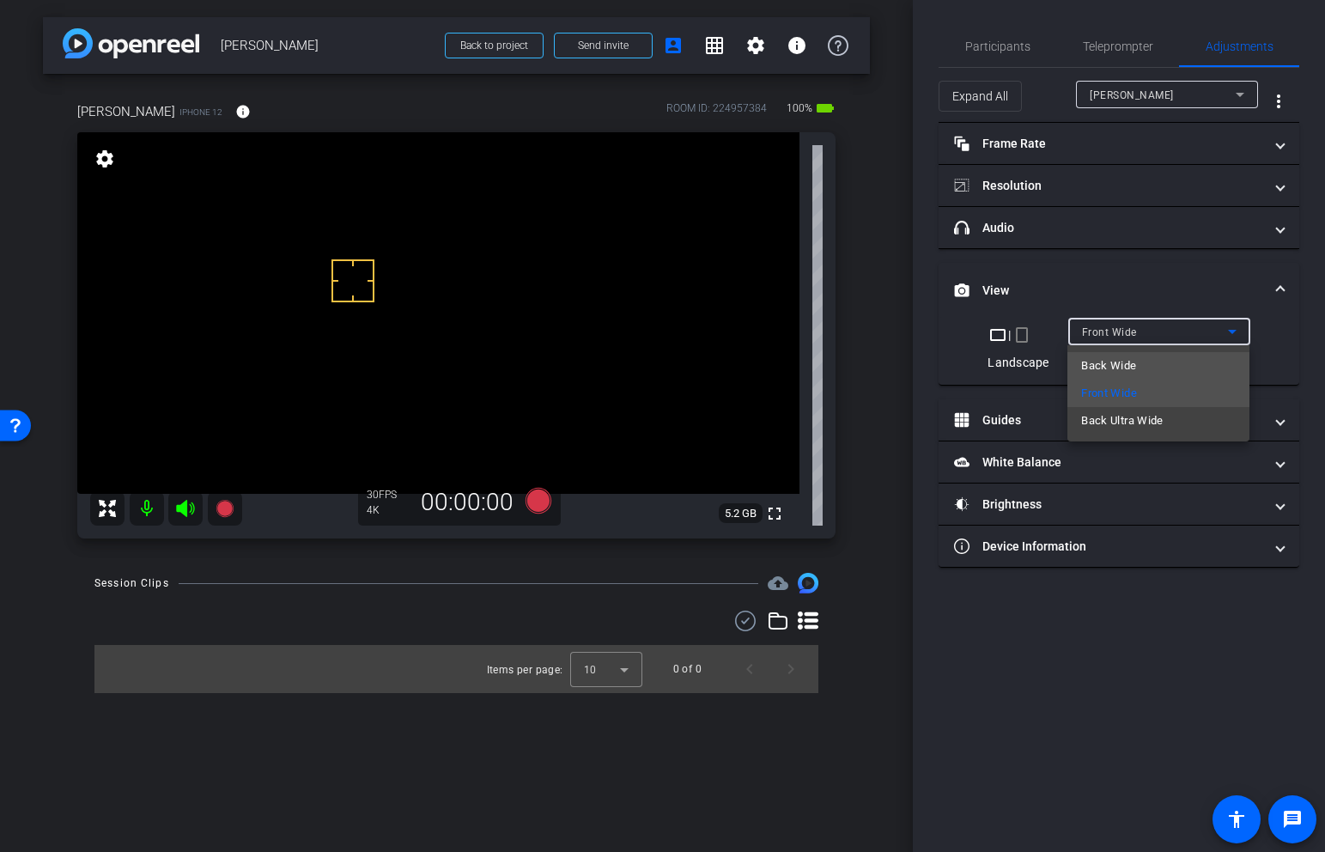
click at [1133, 360] on span "Back Wide" at bounding box center [1108, 366] width 55 height 21
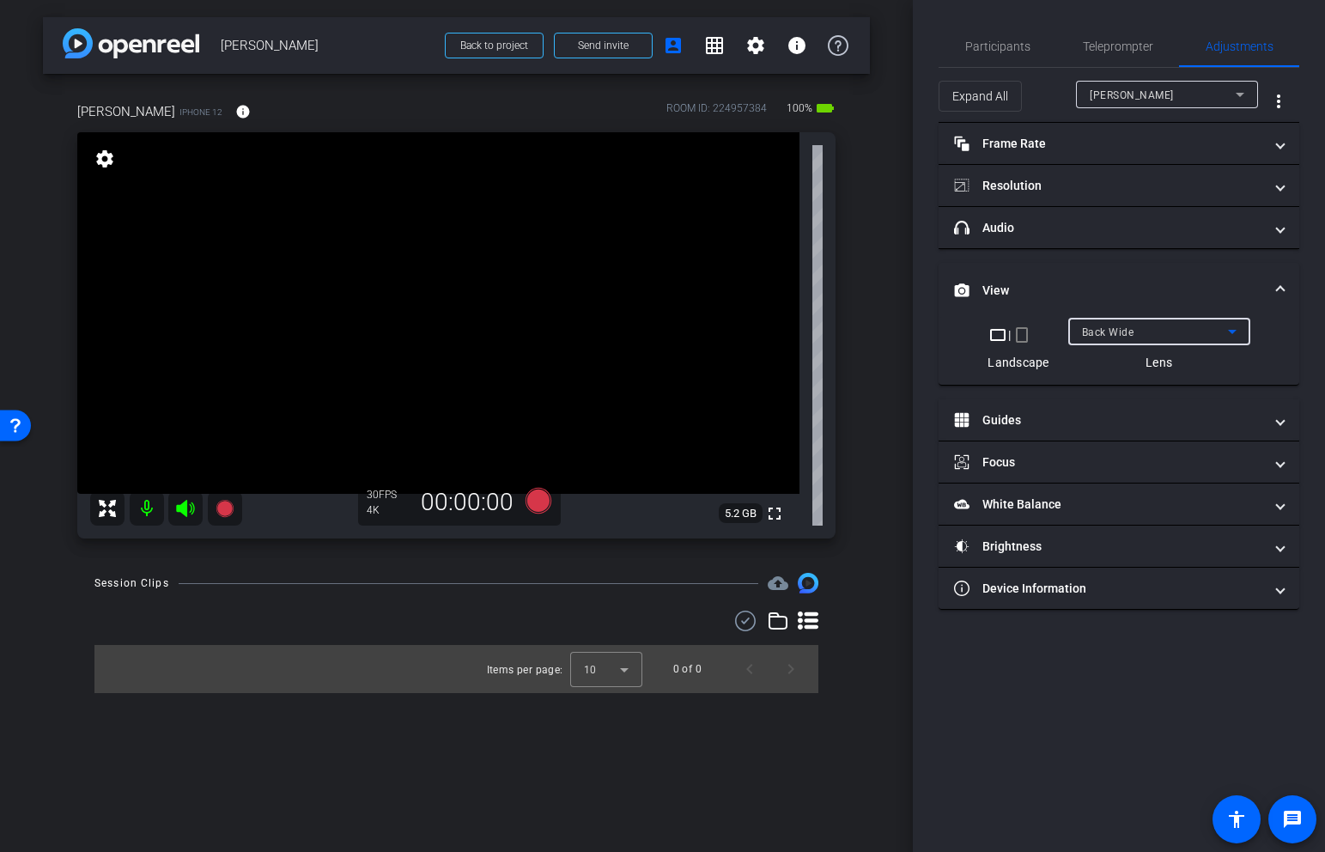
click at [1279, 285] on span at bounding box center [1280, 291] width 7 height 18
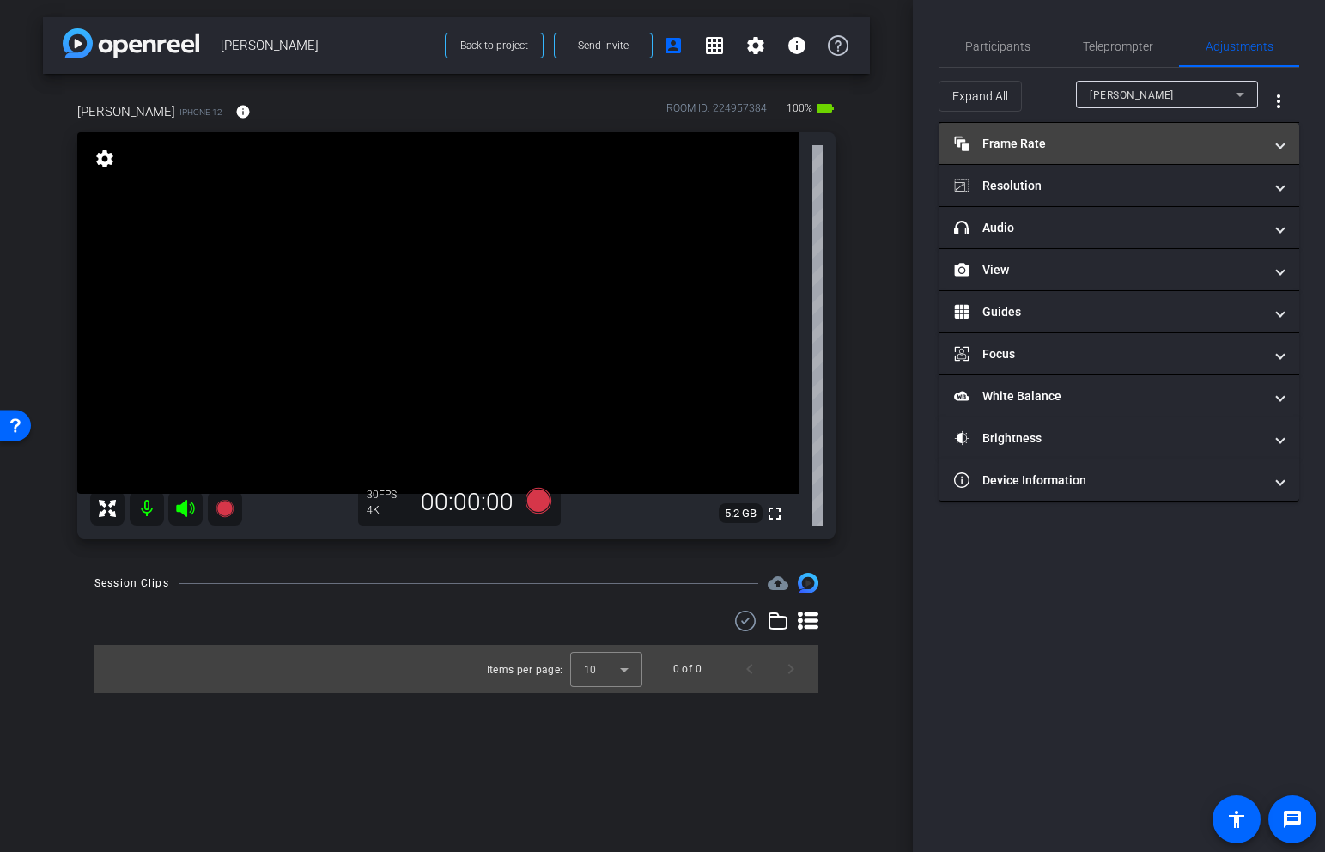
click at [1062, 153] on mat-expansion-panel-header "Frame Rate Frame Rate" at bounding box center [1119, 143] width 361 height 41
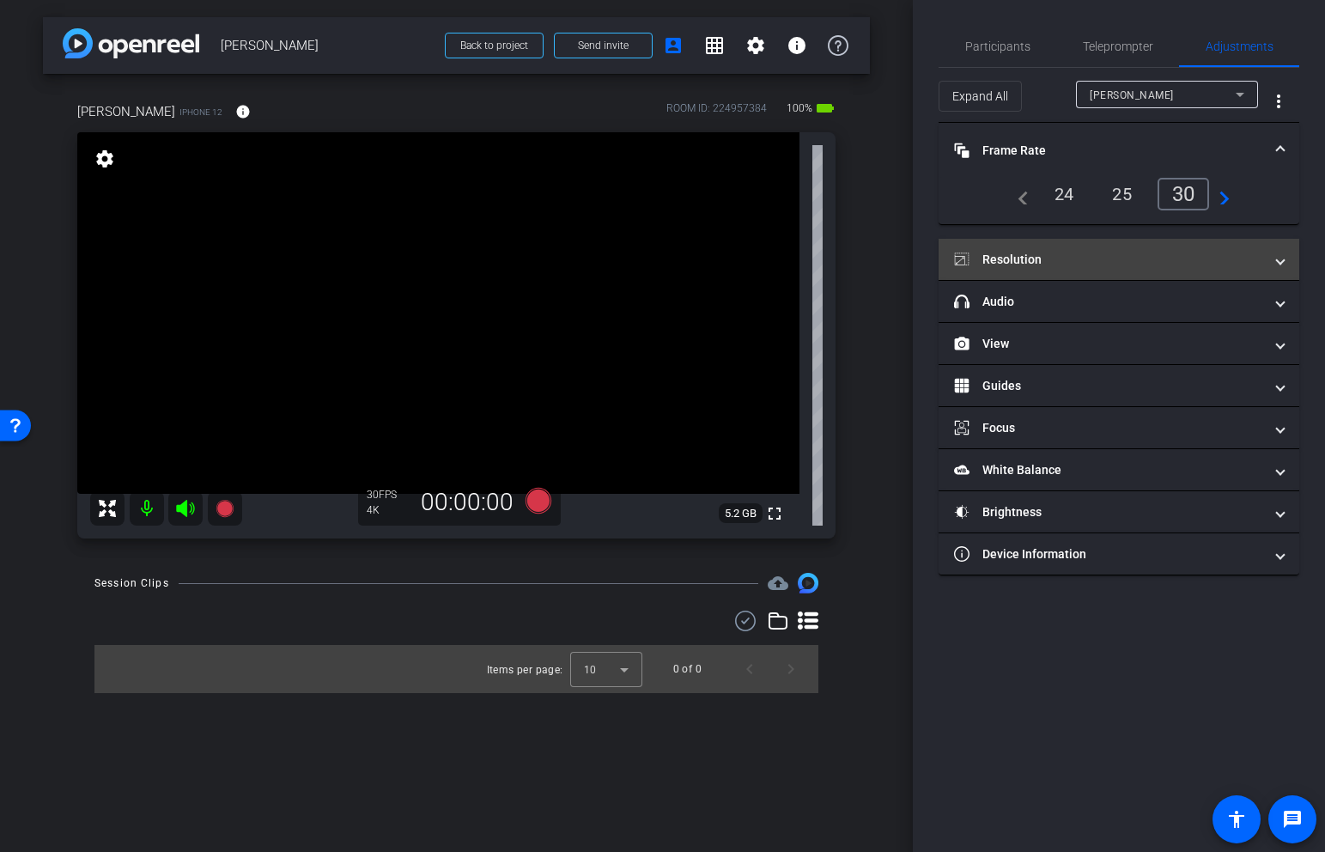
click at [1117, 262] on mat-panel-title "Resolution" at bounding box center [1108, 260] width 309 height 18
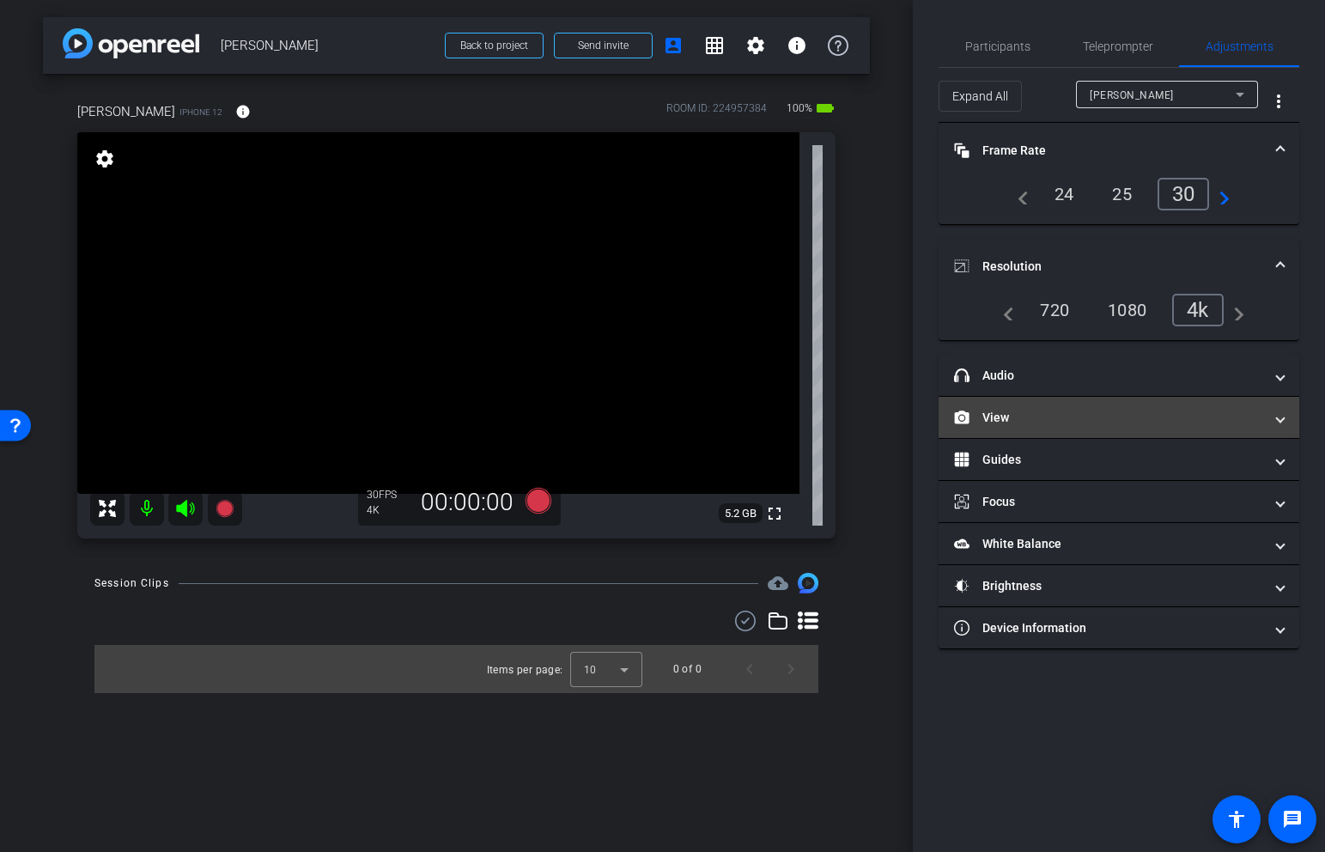
click at [1089, 413] on mat-panel-title "View" at bounding box center [1108, 418] width 309 height 18
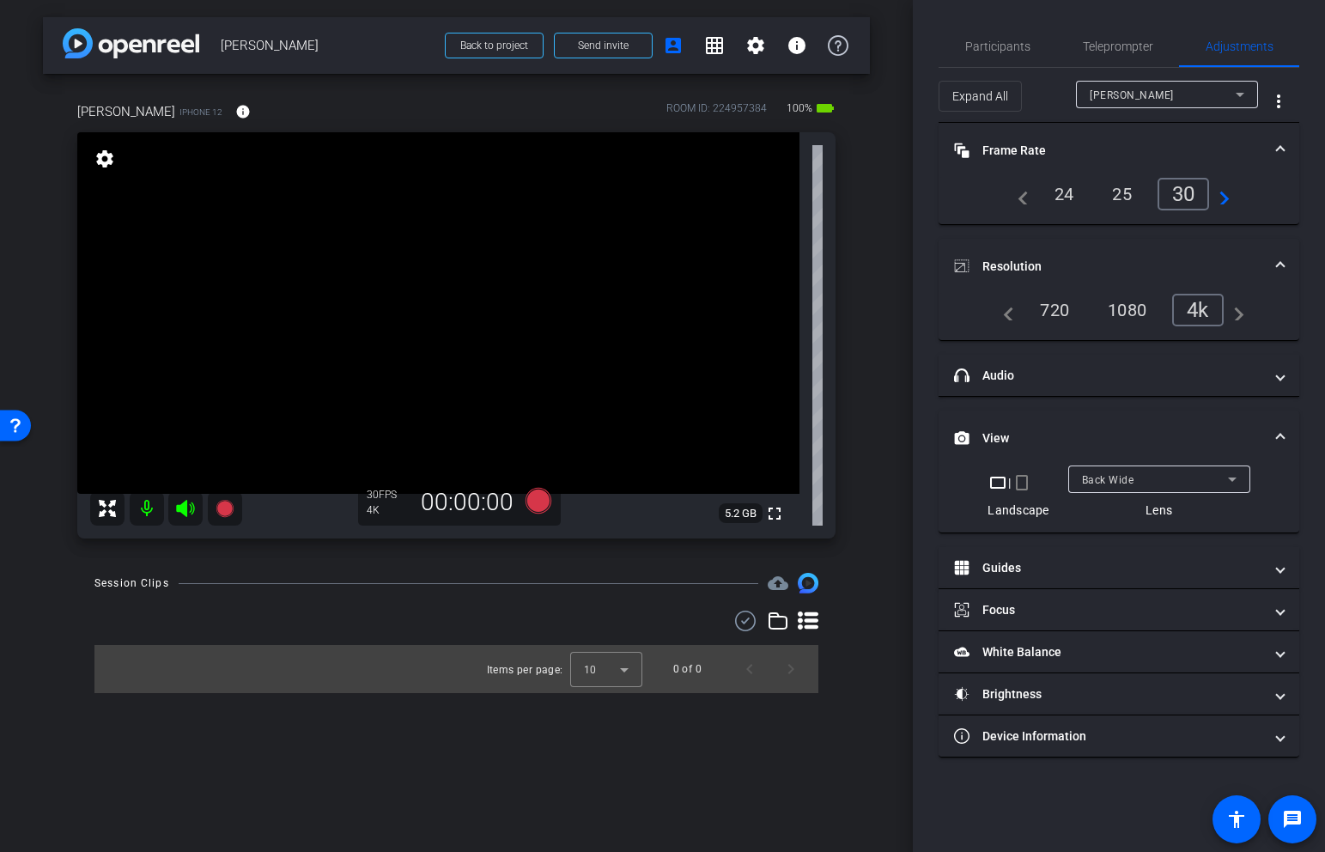
click at [1177, 482] on div "Back Wide" at bounding box center [1155, 479] width 146 height 21
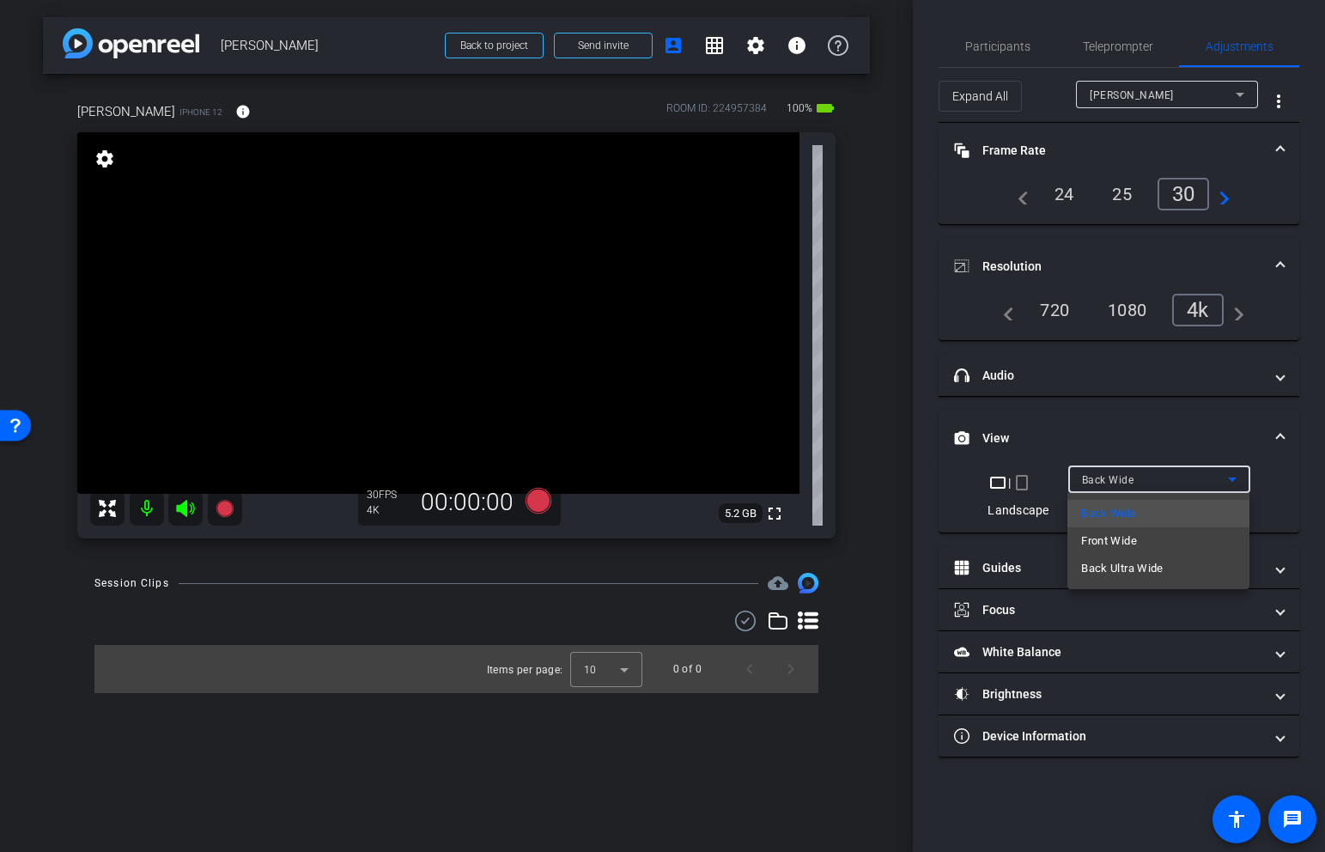
click at [1163, 404] on div at bounding box center [662, 426] width 1325 height 852
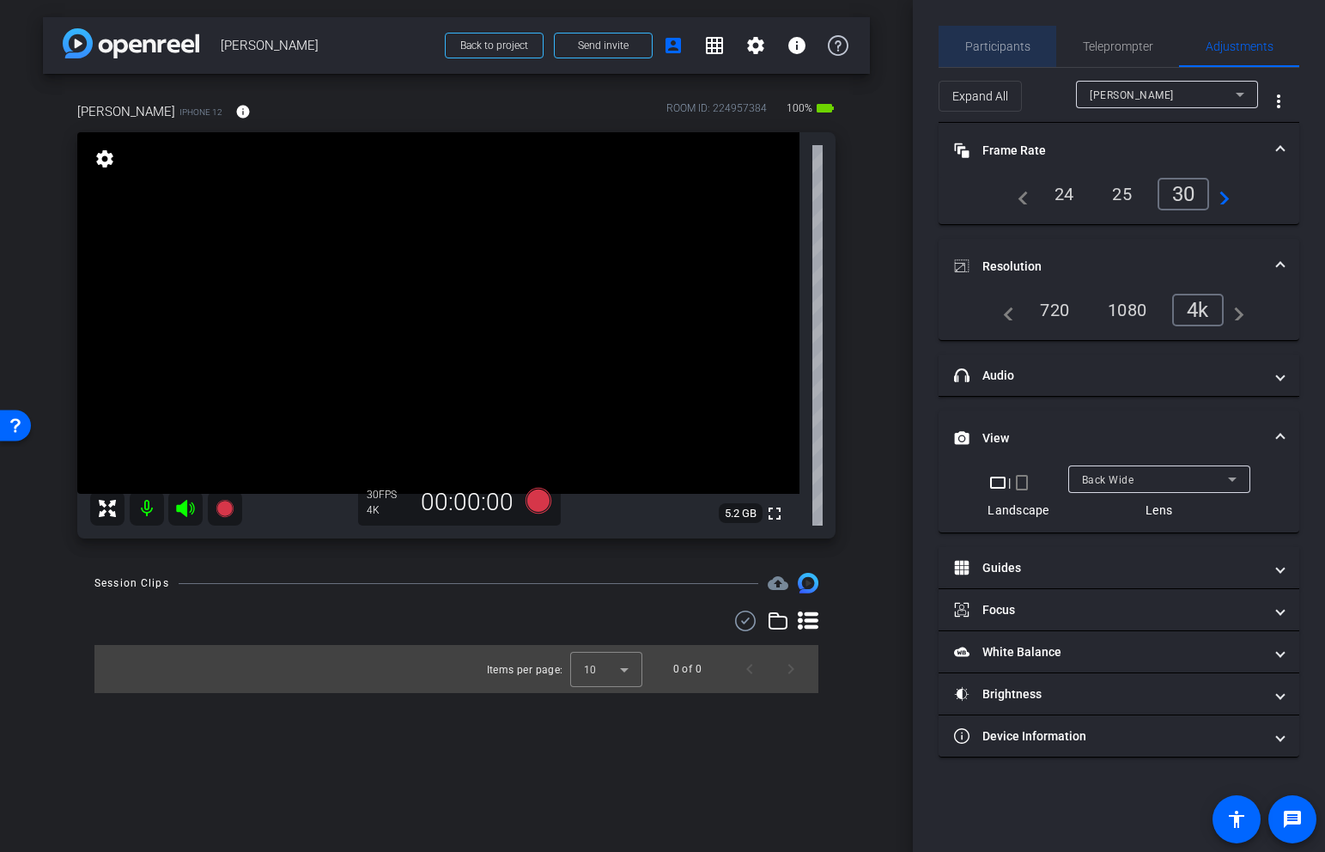
click at [1007, 45] on span "Participants" at bounding box center [997, 46] width 65 height 12
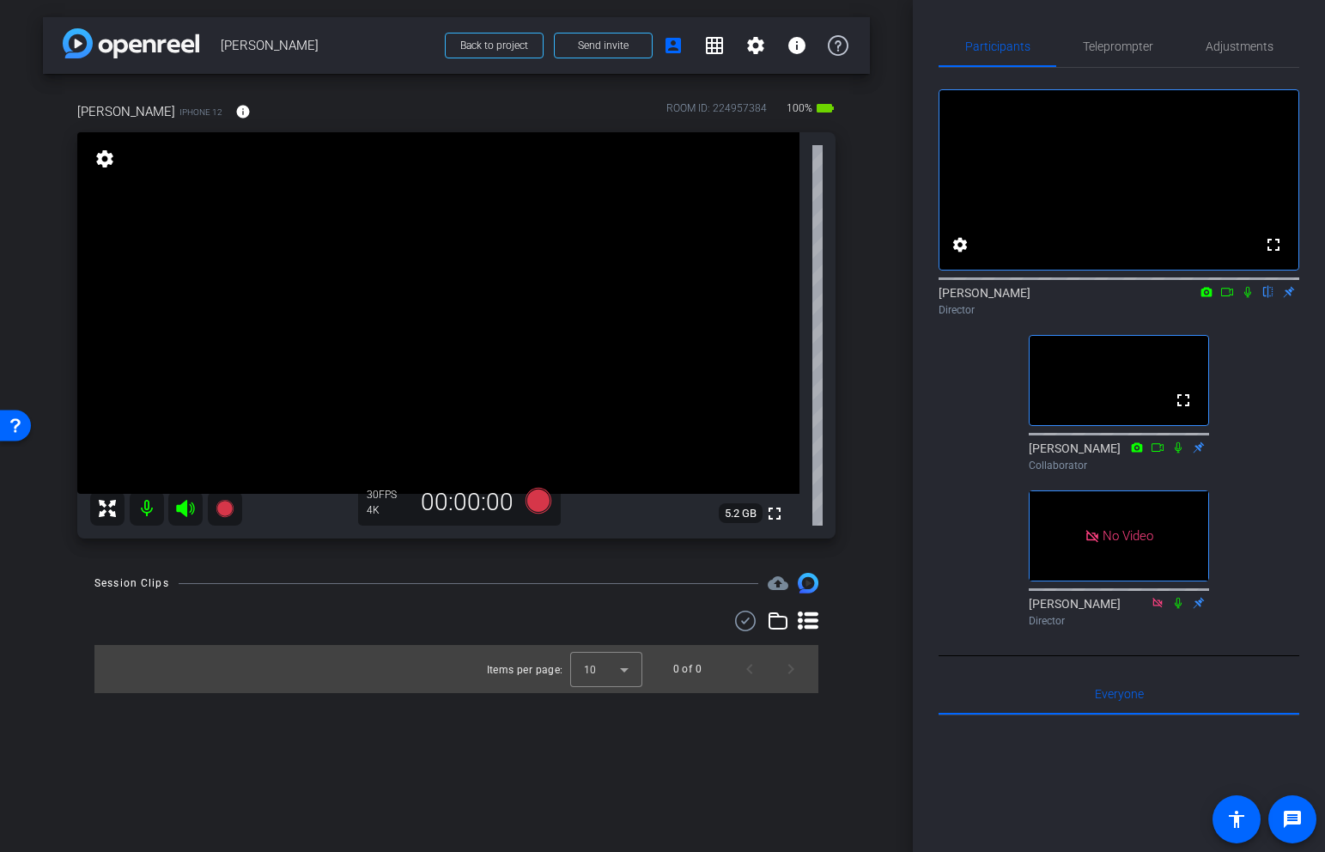
click at [451, 277] on div "fullscreen settings 5.2 GB" at bounding box center [456, 335] width 758 height 406
click at [402, 277] on video at bounding box center [438, 313] width 722 height 362
click at [361, 270] on video at bounding box center [438, 313] width 722 height 362
click at [352, 283] on video at bounding box center [438, 313] width 722 height 362
click at [305, 287] on video at bounding box center [438, 313] width 722 height 362
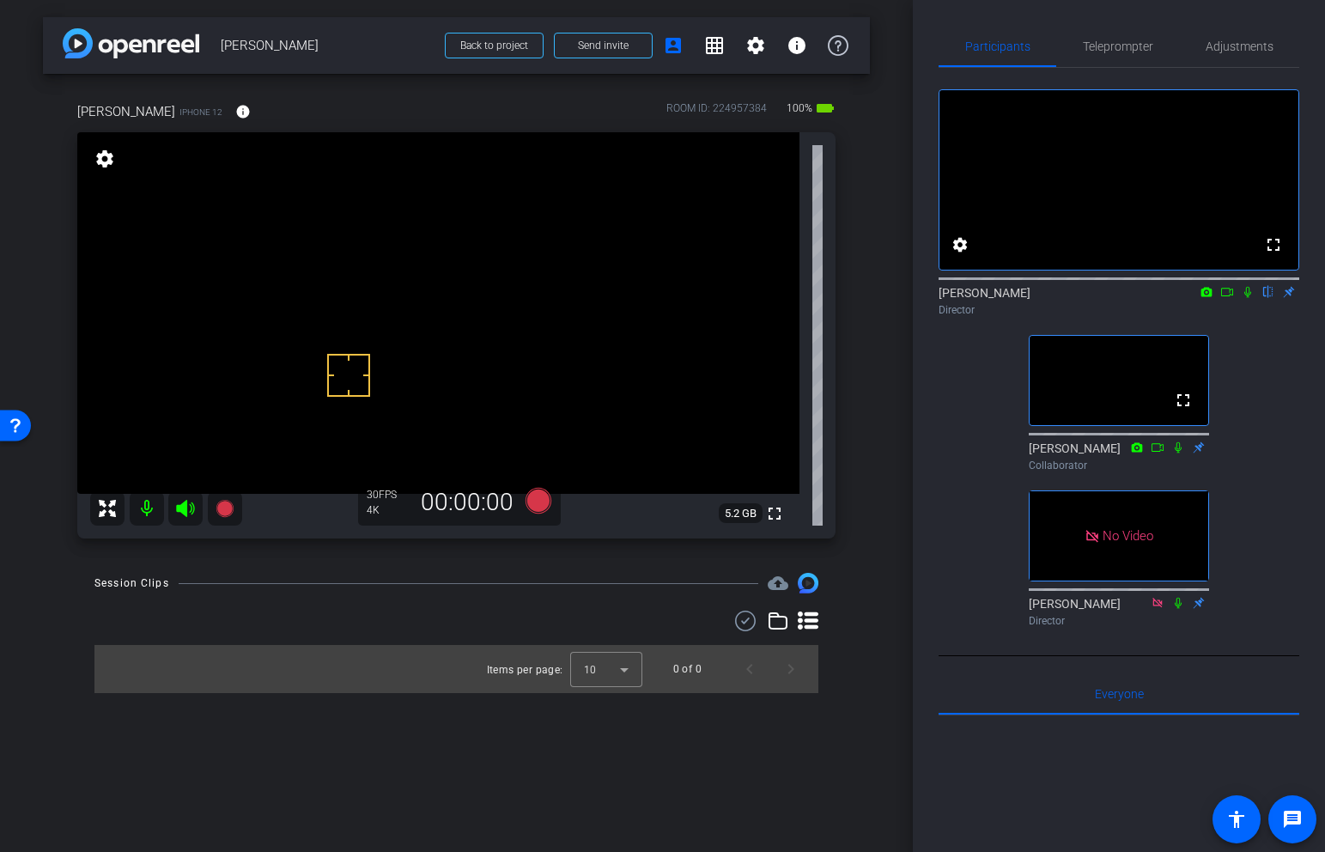
click at [346, 277] on video at bounding box center [438, 313] width 722 height 362
click at [375, 283] on div "fullscreen settings 5.2 GB" at bounding box center [456, 335] width 758 height 406
click at [369, 247] on video at bounding box center [438, 313] width 722 height 362
click at [358, 304] on video at bounding box center [438, 313] width 722 height 362
click at [343, 252] on video at bounding box center [438, 313] width 722 height 362
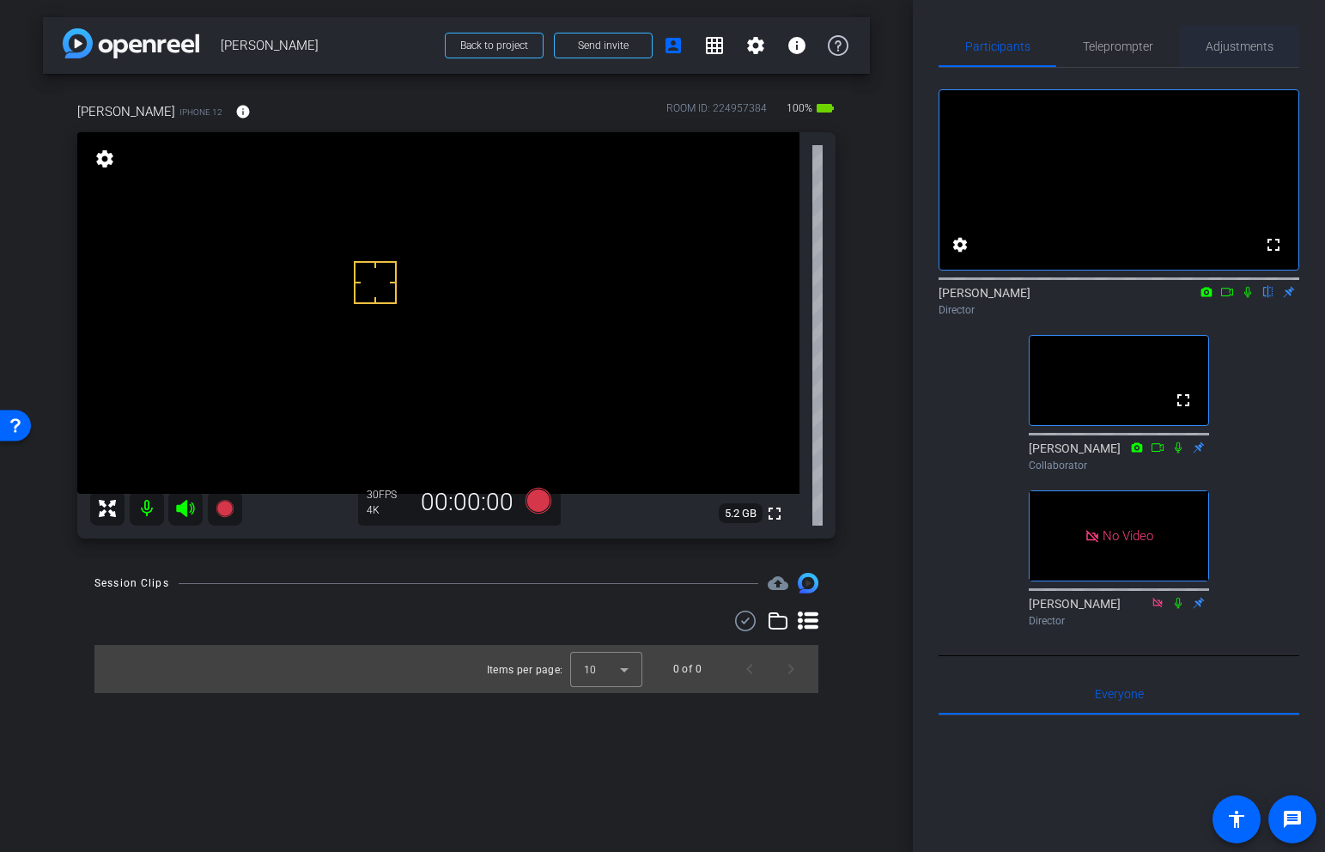
click at [1231, 40] on span "Adjustments" at bounding box center [1240, 46] width 68 height 12
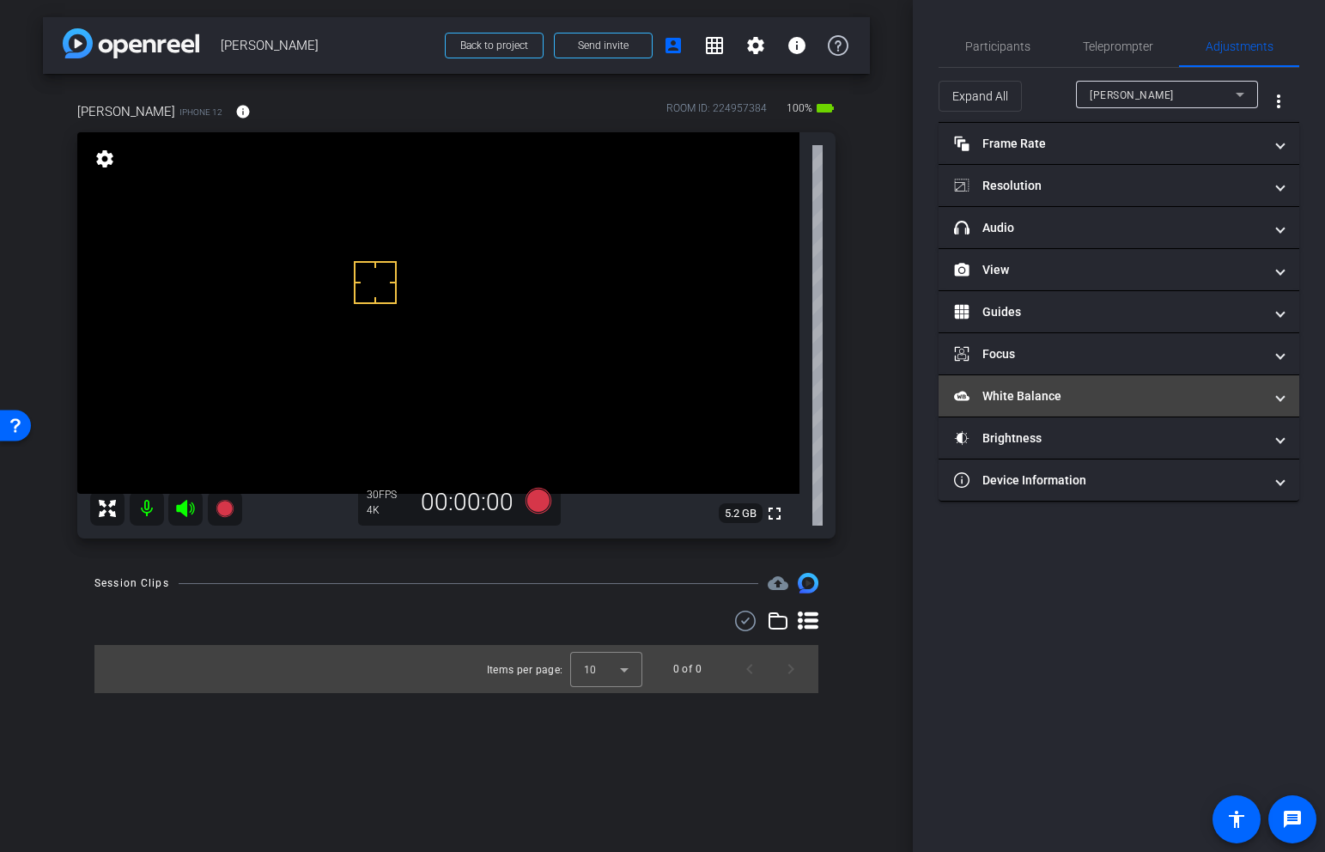
click at [1090, 401] on mat-panel-title "White Balance White Balance" at bounding box center [1108, 396] width 309 height 18
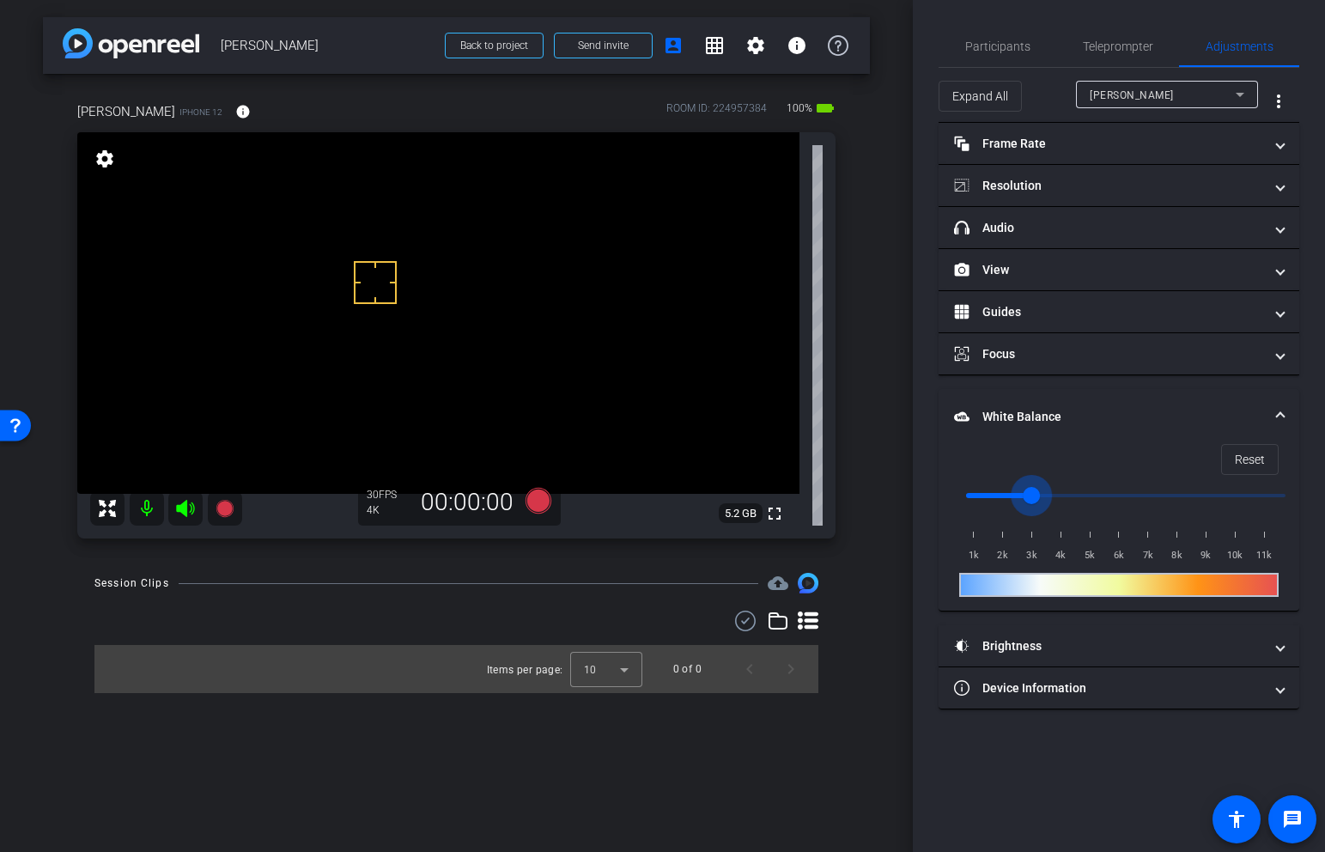
drag, startPoint x: 972, startPoint y: 492, endPoint x: 1036, endPoint y: 494, distance: 64.4
click at [1036, 494] on input "range" at bounding box center [1126, 496] width 356 height 38
drag, startPoint x: 1034, startPoint y: 493, endPoint x: 1170, endPoint y: 493, distance: 136.5
click at [1170, 493] on input "range" at bounding box center [1126, 496] width 356 height 38
drag, startPoint x: 1171, startPoint y: 492, endPoint x: 1093, endPoint y: 492, distance: 78.1
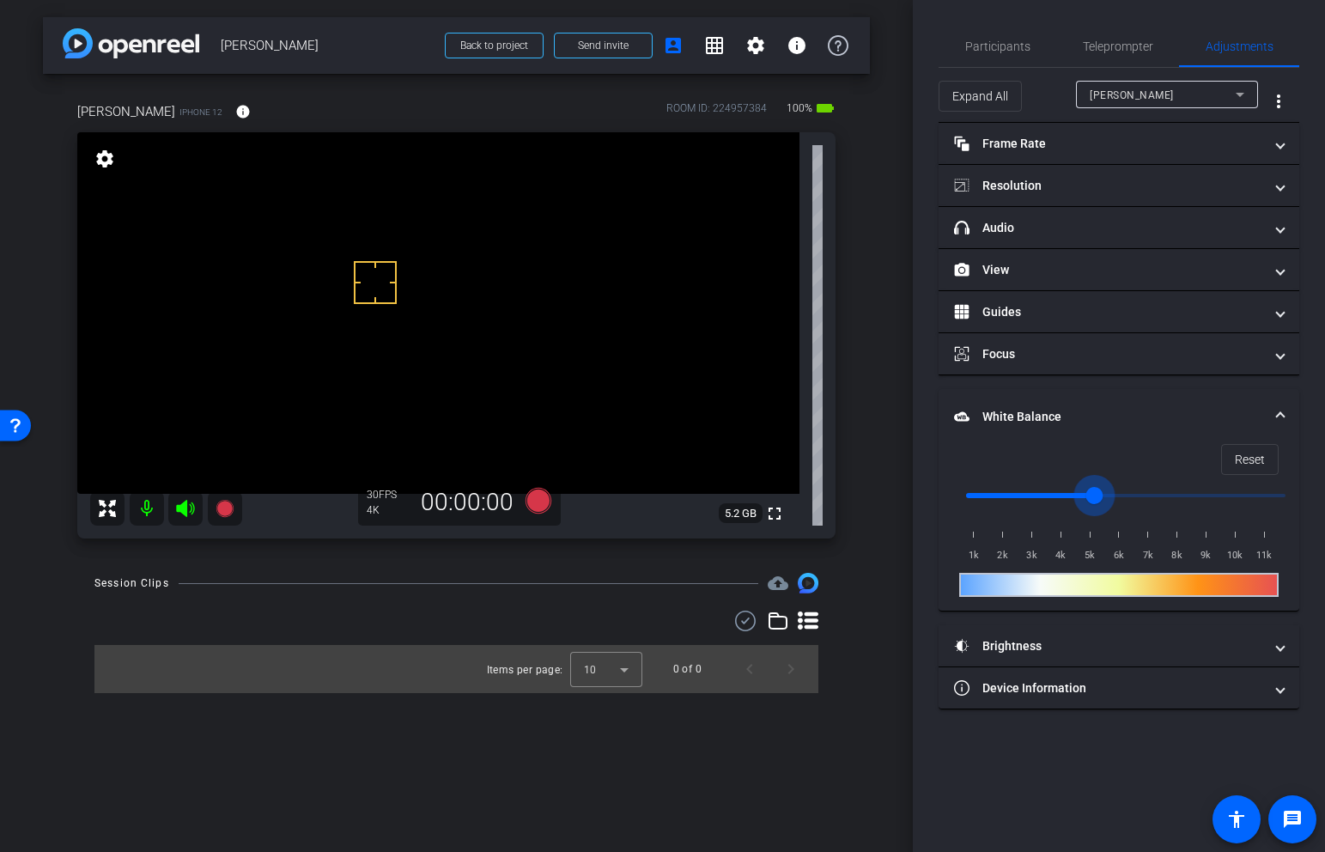
click at [1093, 492] on input "range" at bounding box center [1126, 496] width 356 height 38
drag, startPoint x: 1097, startPoint y: 493, endPoint x: 1043, endPoint y: 495, distance: 54.1
click at [1043, 494] on input "range" at bounding box center [1126, 496] width 356 height 38
drag, startPoint x: 1043, startPoint y: 495, endPoint x: 956, endPoint y: 501, distance: 87.8
click at [959, 496] on input "range" at bounding box center [1126, 496] width 356 height 38
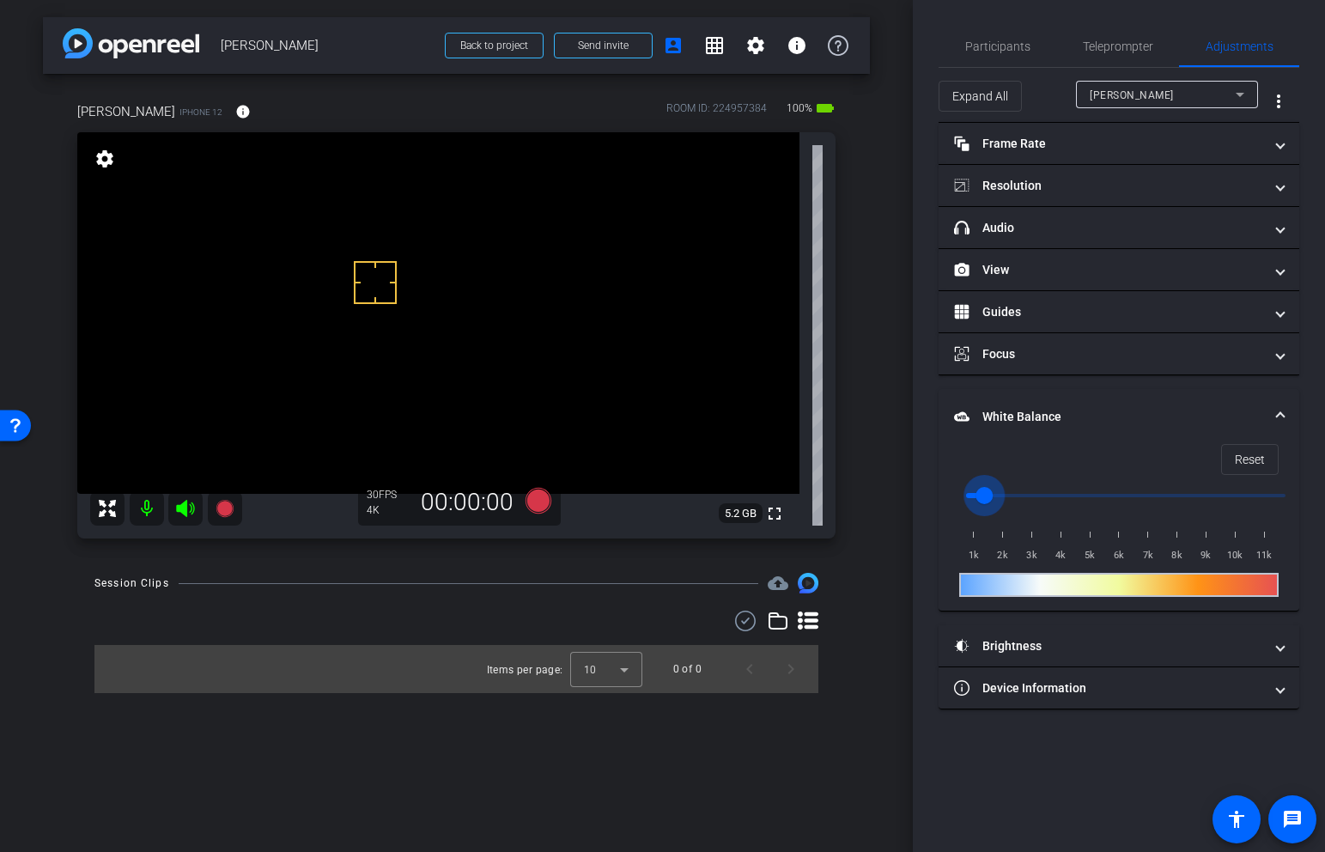
drag, startPoint x: 966, startPoint y: 494, endPoint x: 984, endPoint y: 495, distance: 18.1
click at [984, 495] on input "range" at bounding box center [1126, 496] width 356 height 38
click at [995, 495] on input "range" at bounding box center [1126, 496] width 356 height 38
click at [1265, 459] on span at bounding box center [1250, 459] width 56 height 41
type input "1000"
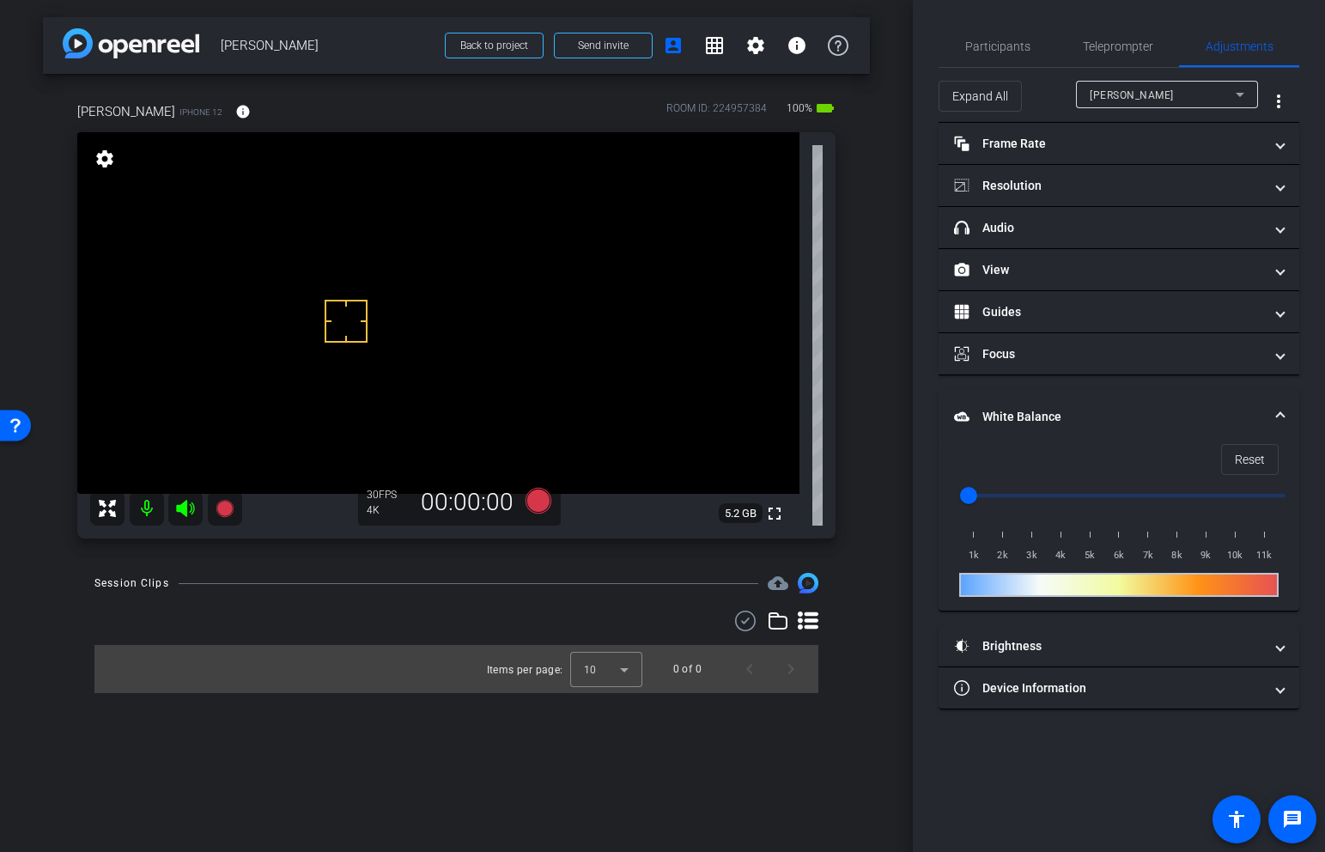
click at [354, 259] on video at bounding box center [438, 313] width 722 height 362
click at [340, 251] on video at bounding box center [438, 313] width 722 height 362
click at [1007, 44] on span "Participants" at bounding box center [997, 46] width 65 height 12
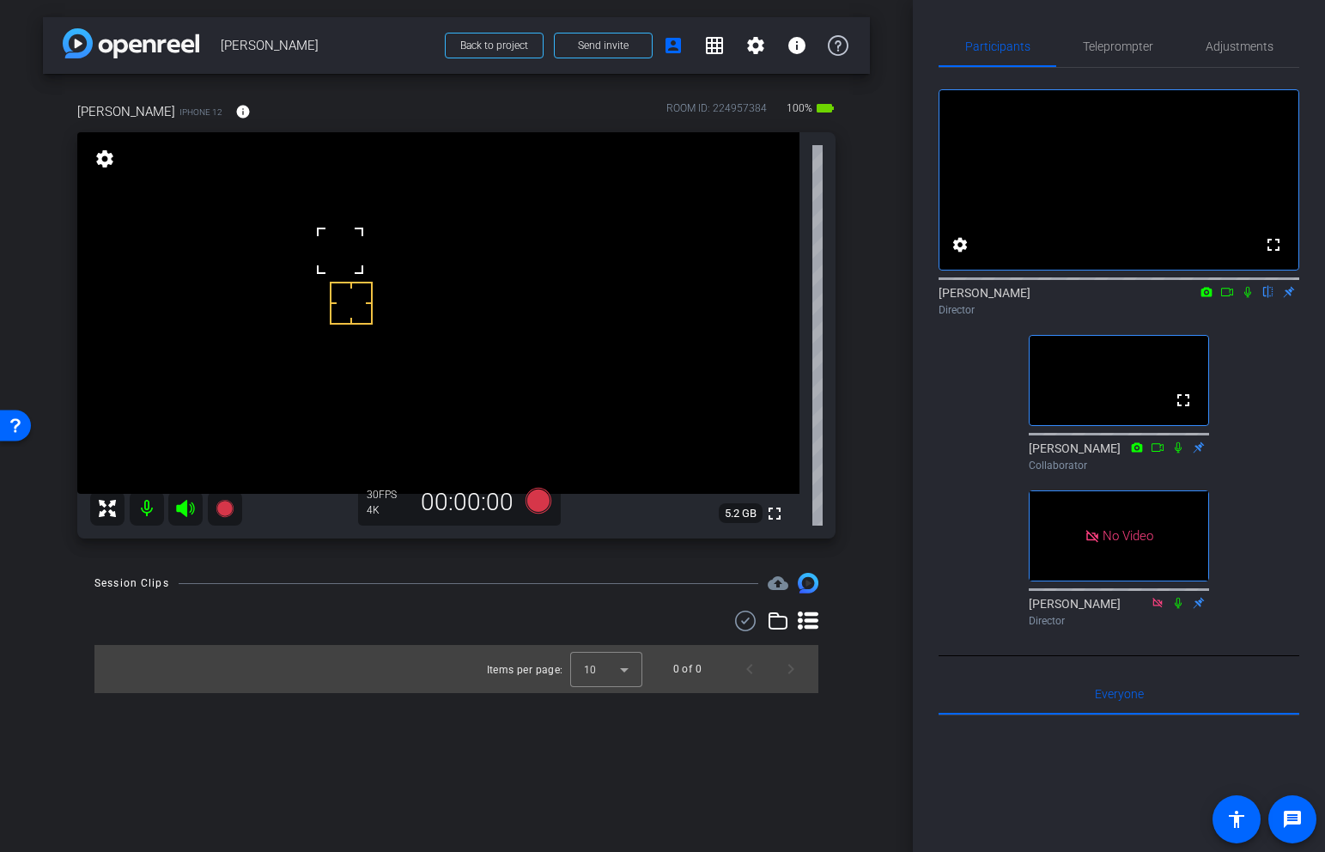
click at [1230, 298] on icon at bounding box center [1227, 292] width 14 height 12
click at [361, 264] on video at bounding box center [438, 313] width 722 height 362
click at [220, 512] on icon at bounding box center [224, 508] width 17 height 17
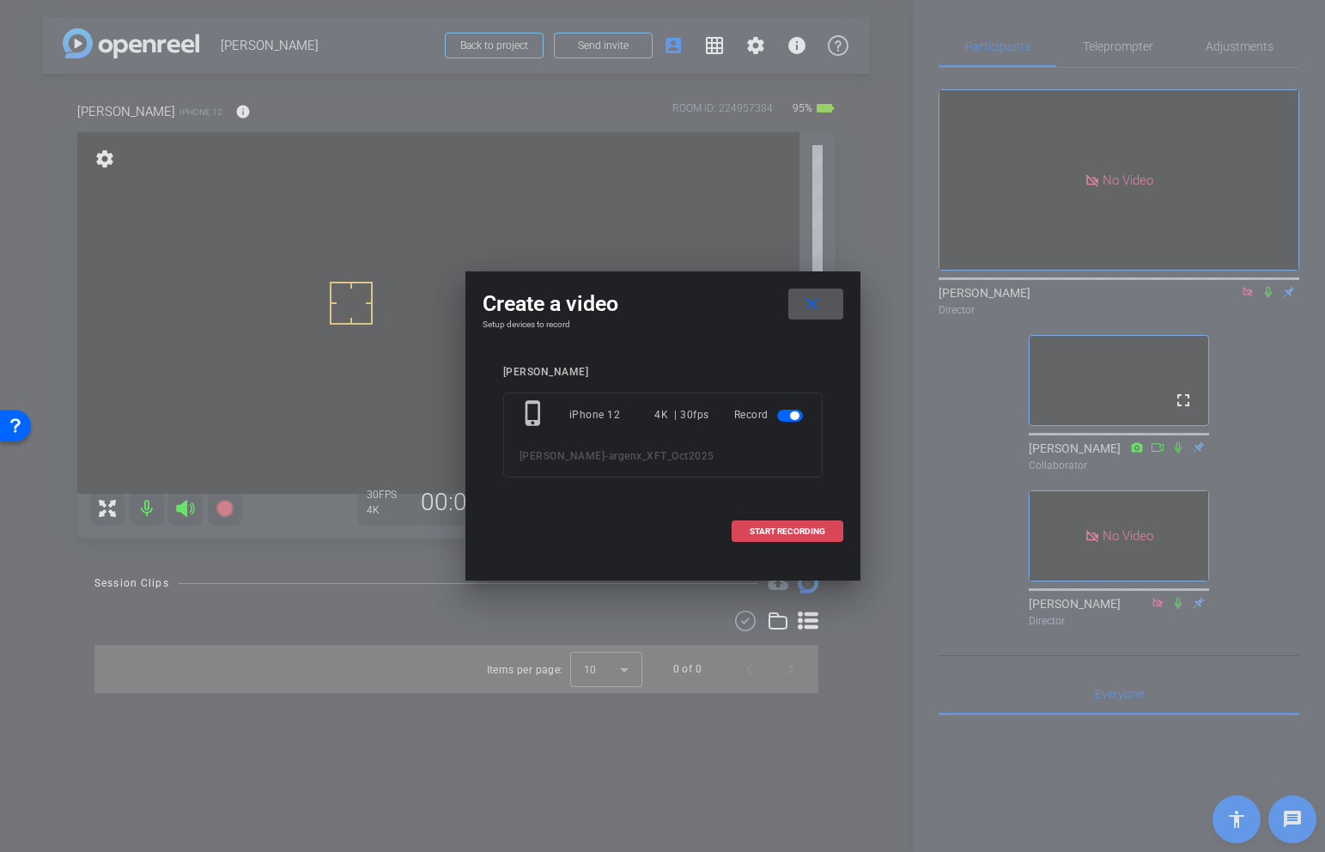
click at [807, 533] on span "START RECORDING" at bounding box center [788, 531] width 76 height 9
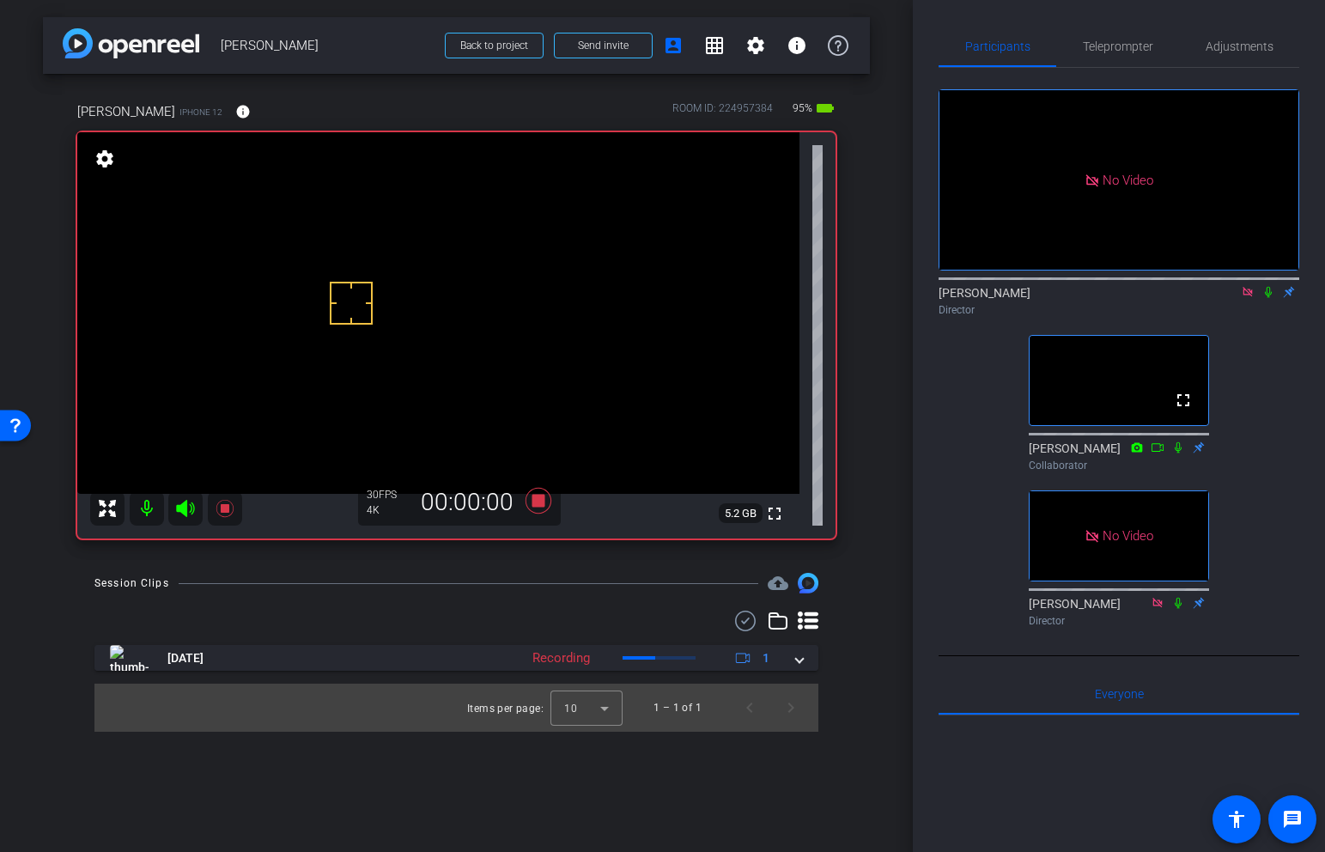
click at [1267, 298] on icon at bounding box center [1268, 292] width 14 height 12
click at [1268, 483] on div "No Video Brian Curp Director fullscreen Souzan Alavi Collaborator No Video Judy…" at bounding box center [1119, 351] width 361 height 566
click at [1158, 453] on icon at bounding box center [1158, 447] width 14 height 12
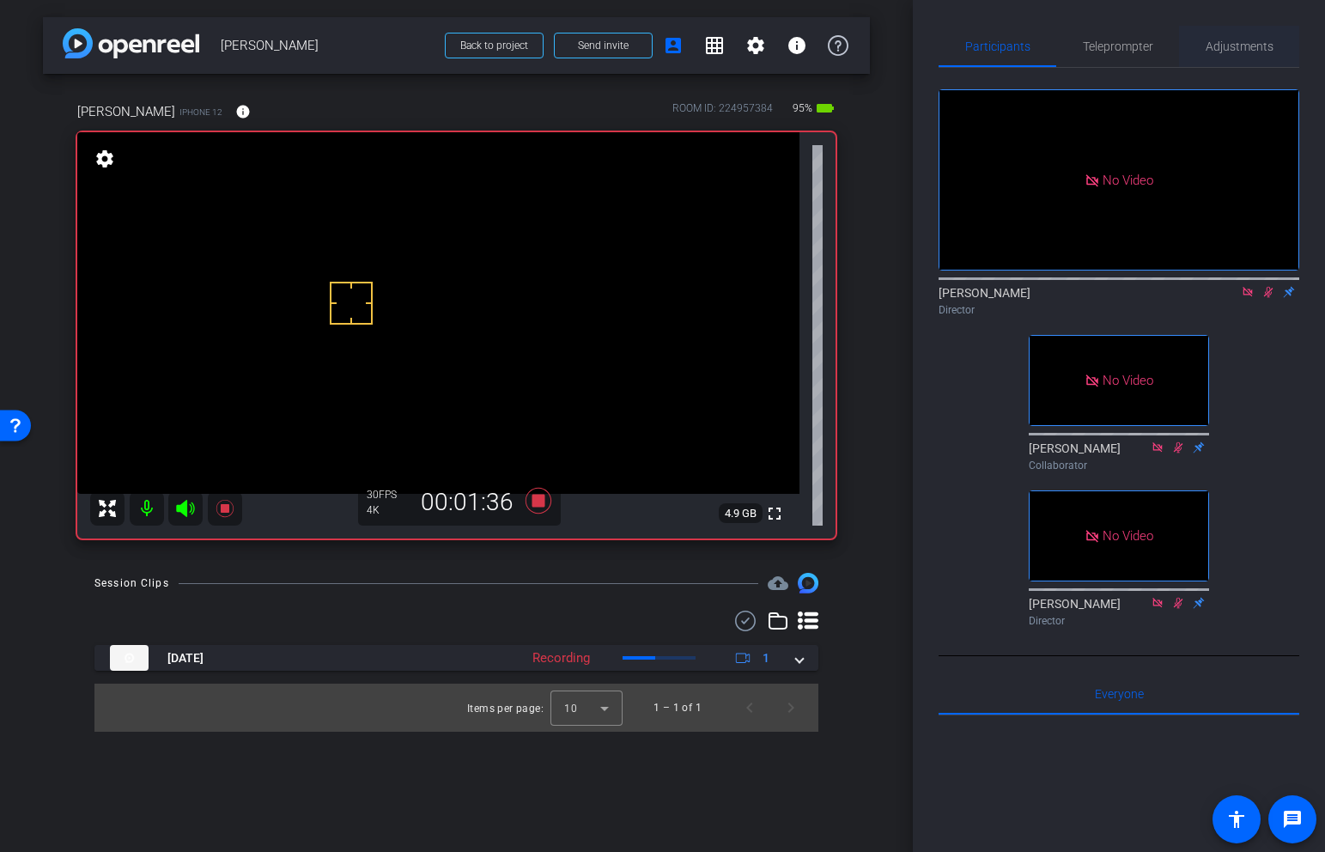
click at [1218, 58] on span "Adjustments" at bounding box center [1240, 46] width 68 height 41
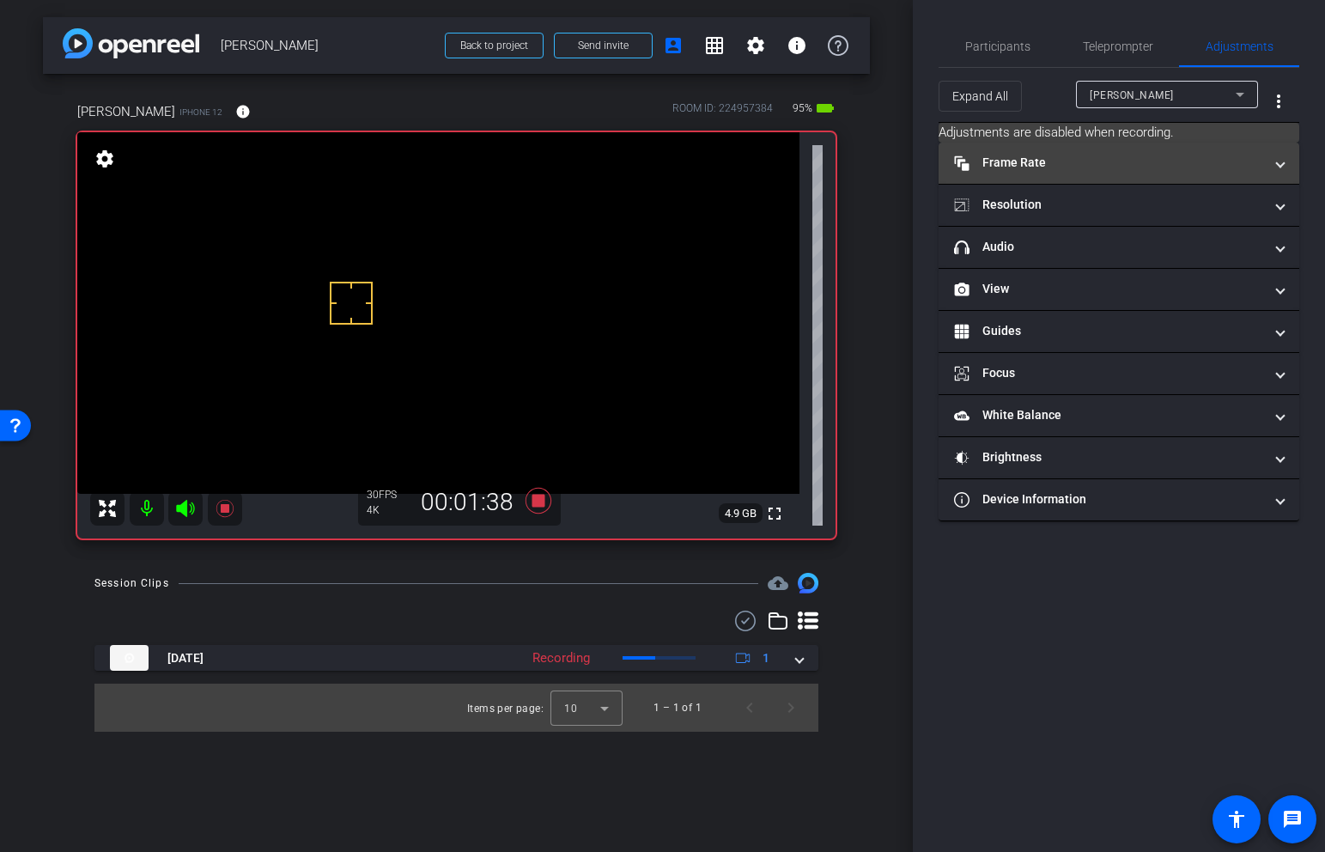
click at [1094, 158] on mat-panel-title "Frame Rate Frame Rate" at bounding box center [1108, 163] width 309 height 18
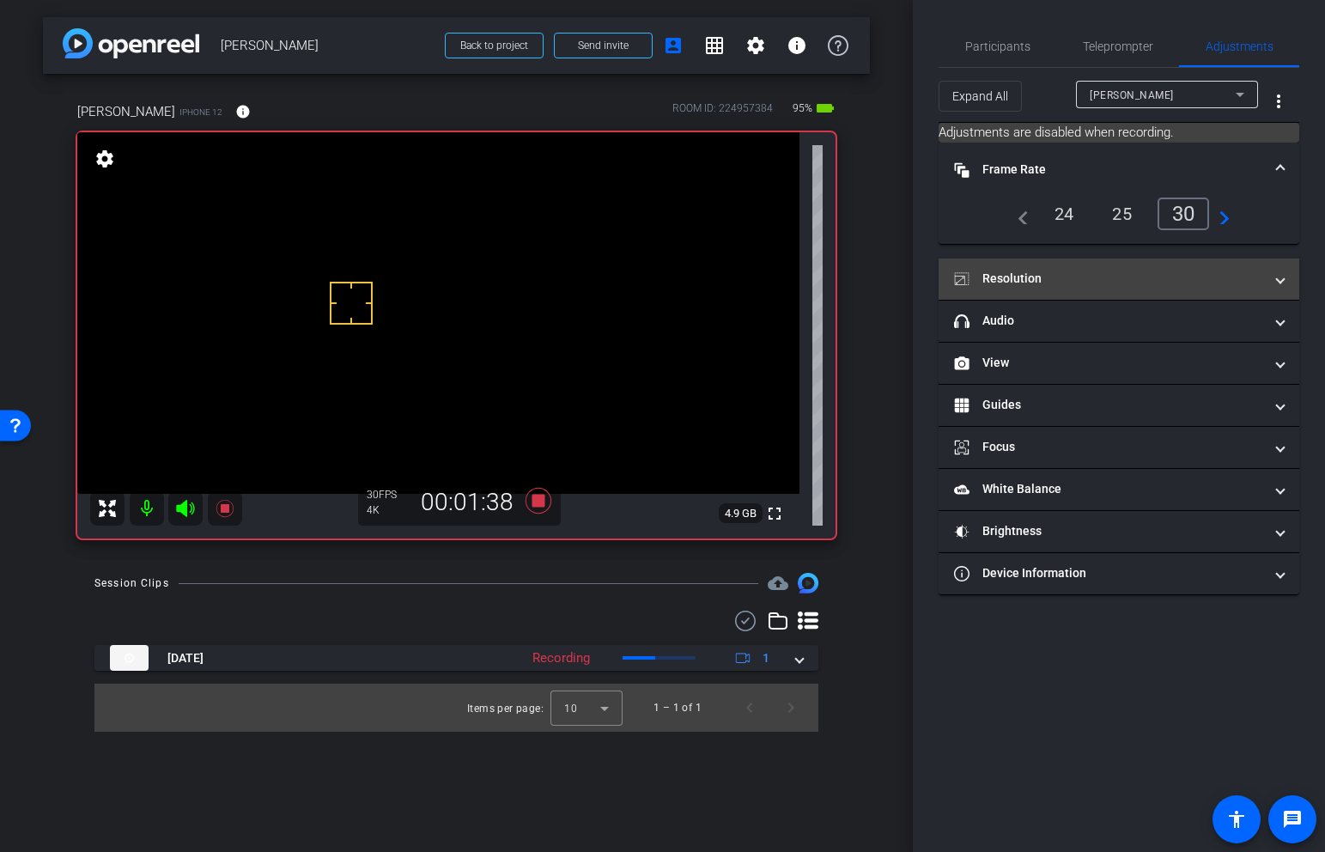
click at [1093, 275] on mat-panel-title "Resolution" at bounding box center [1108, 279] width 309 height 18
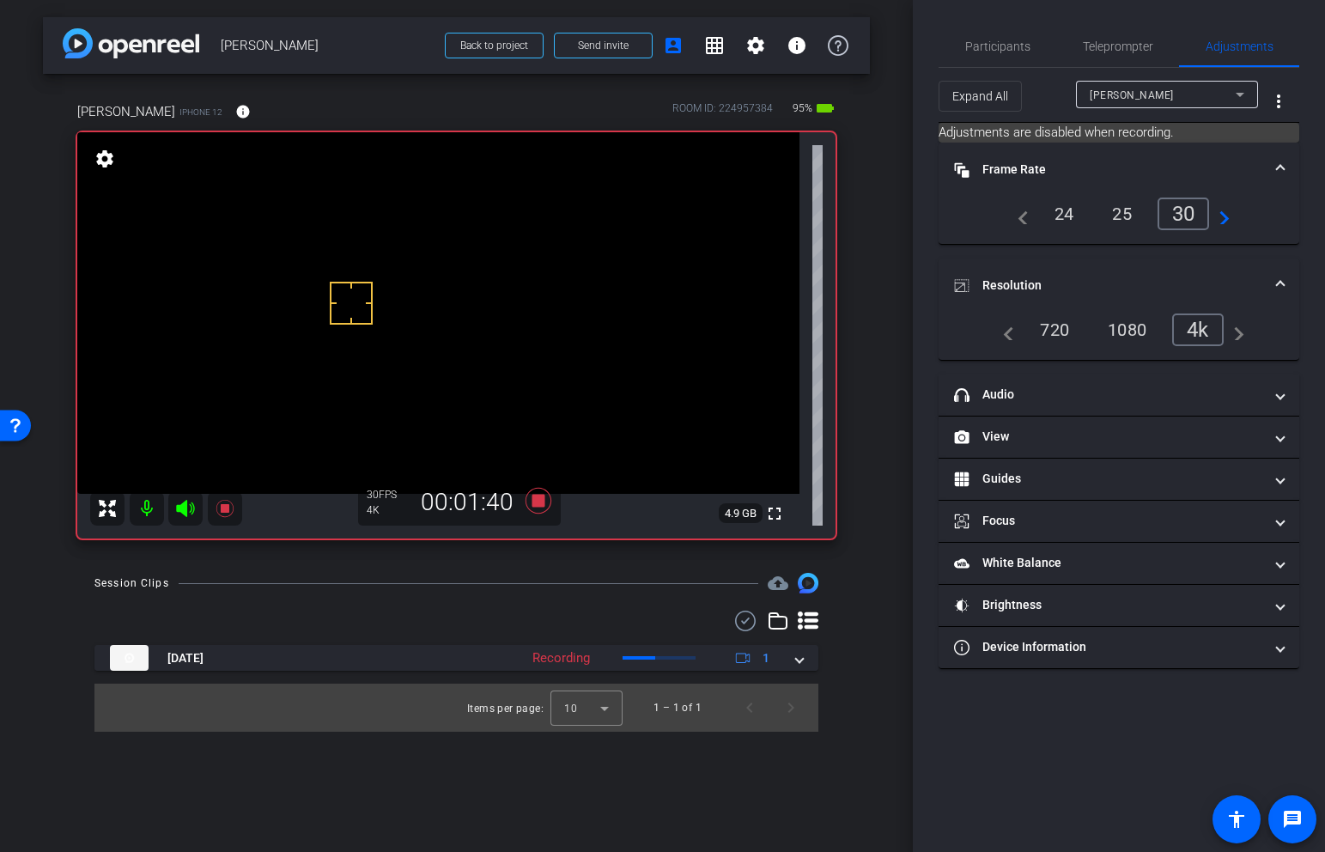
click at [1268, 167] on span "Frame Rate Frame Rate" at bounding box center [1115, 170] width 323 height 18
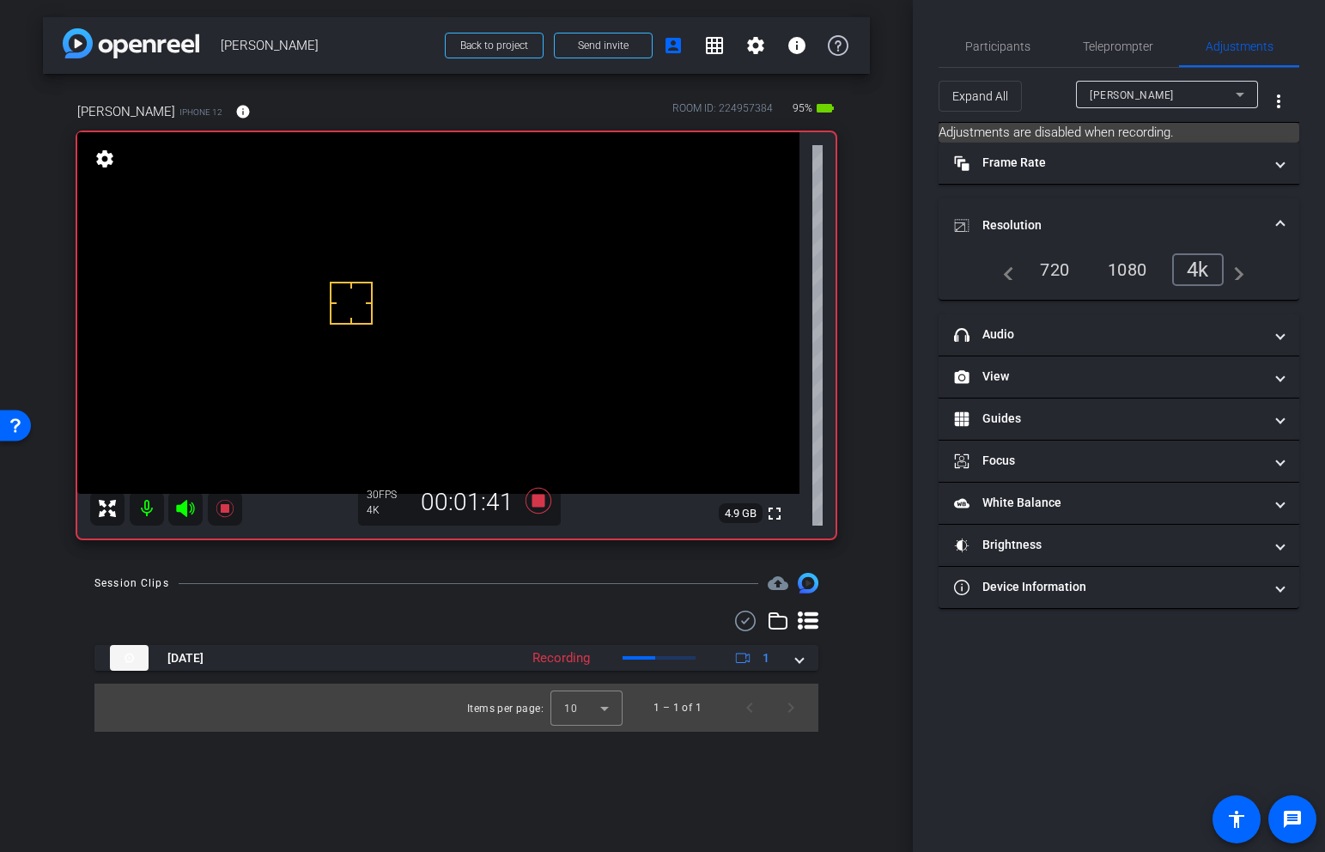
click at [1279, 220] on span at bounding box center [1280, 225] width 7 height 18
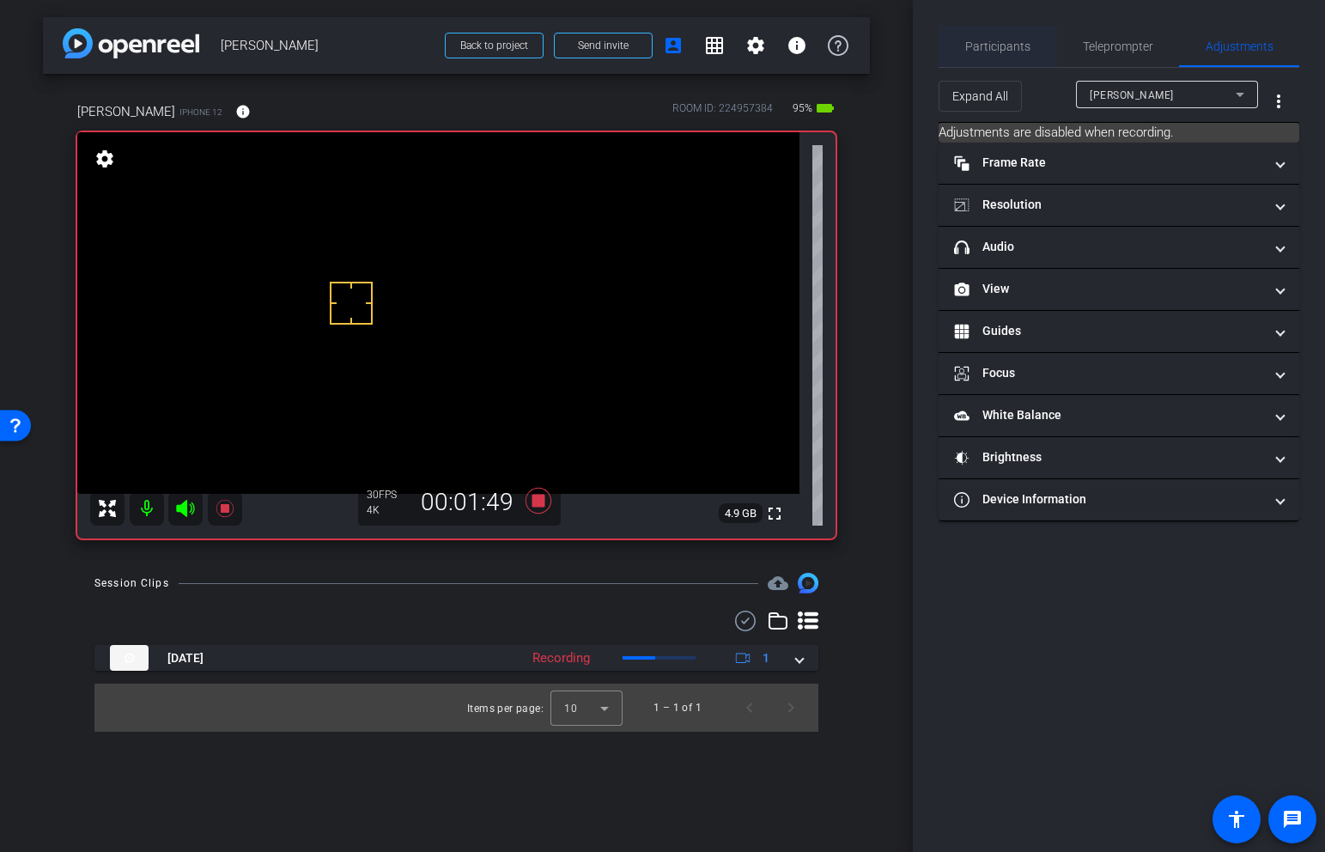
click at [985, 40] on span "Participants" at bounding box center [997, 46] width 65 height 12
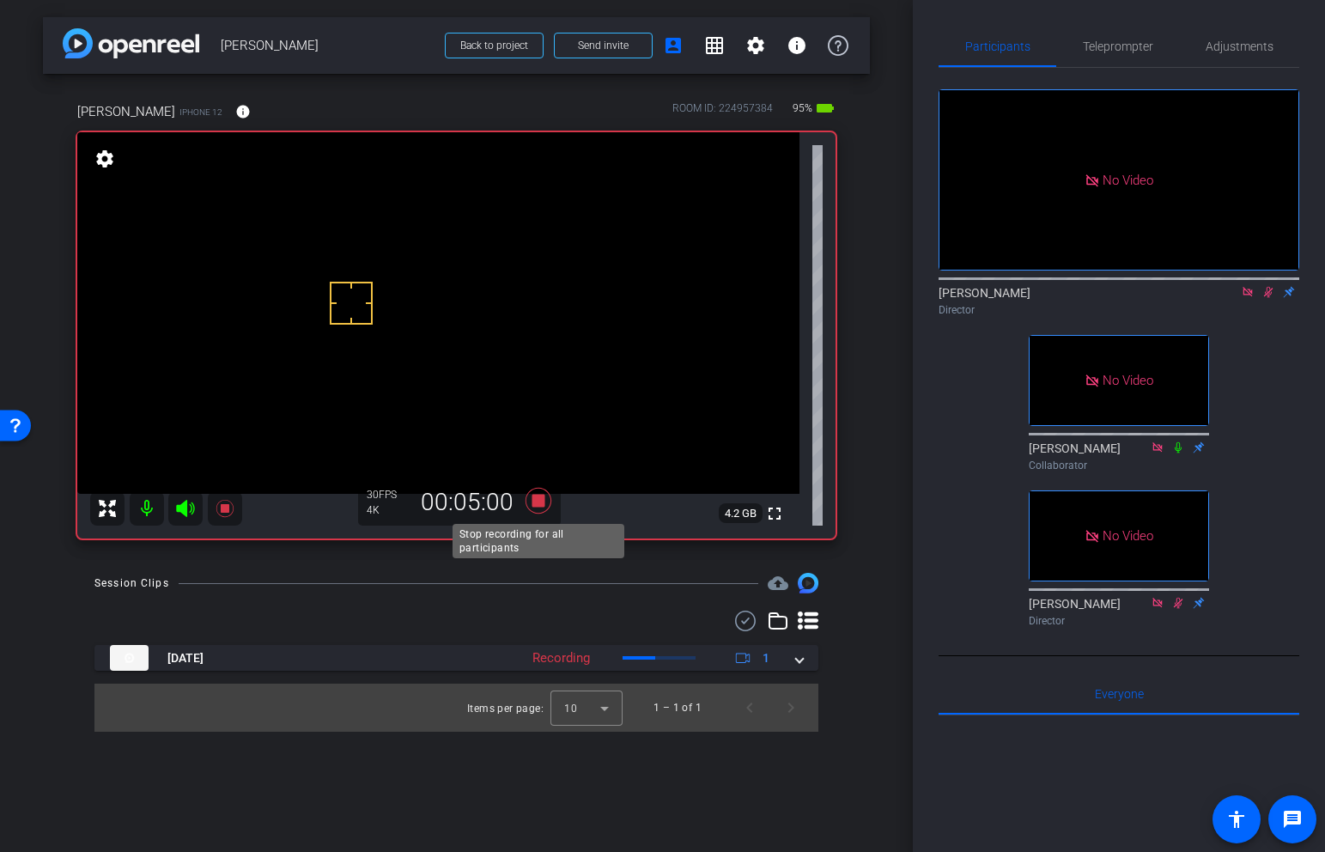
click at [543, 506] on icon at bounding box center [538, 501] width 26 height 26
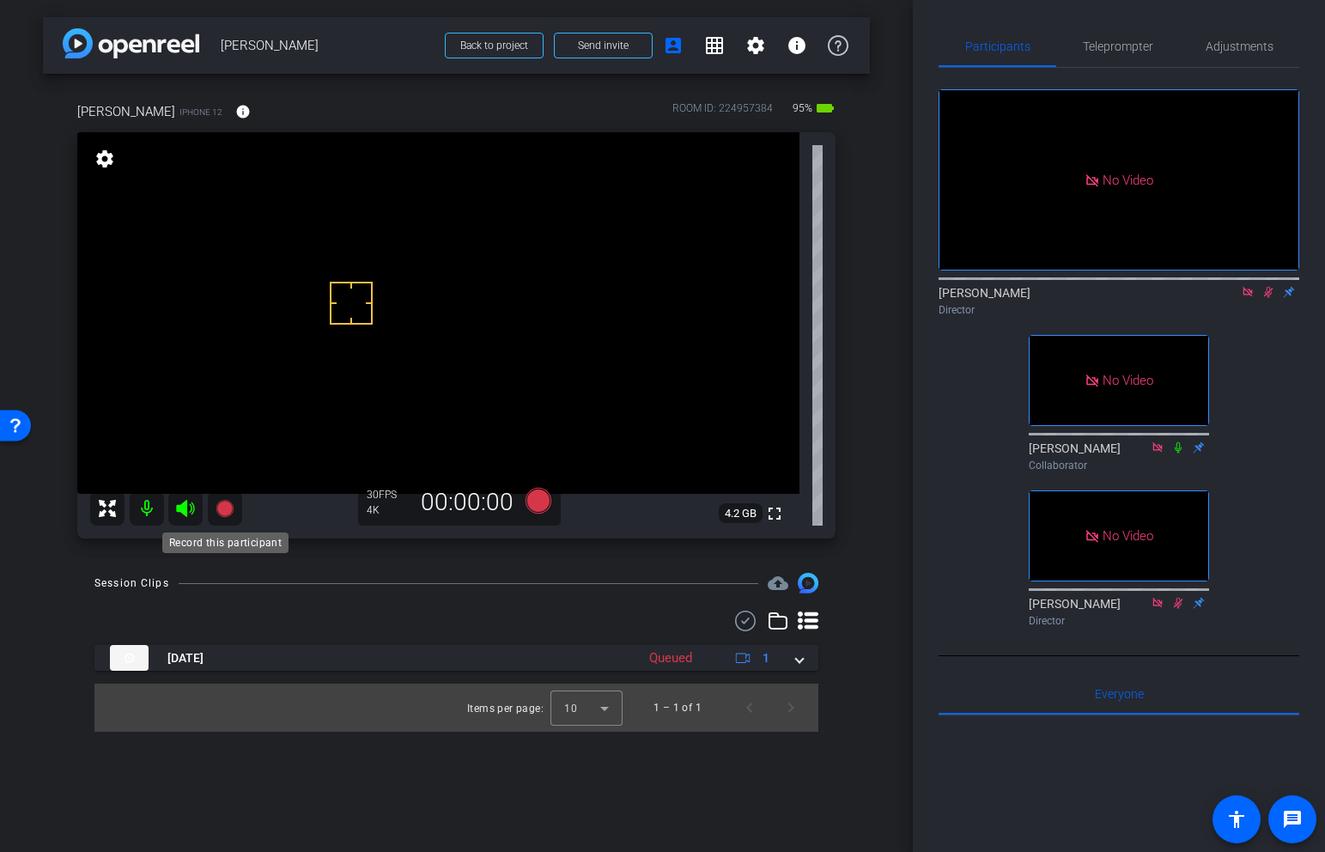
click at [226, 509] on icon at bounding box center [224, 508] width 17 height 17
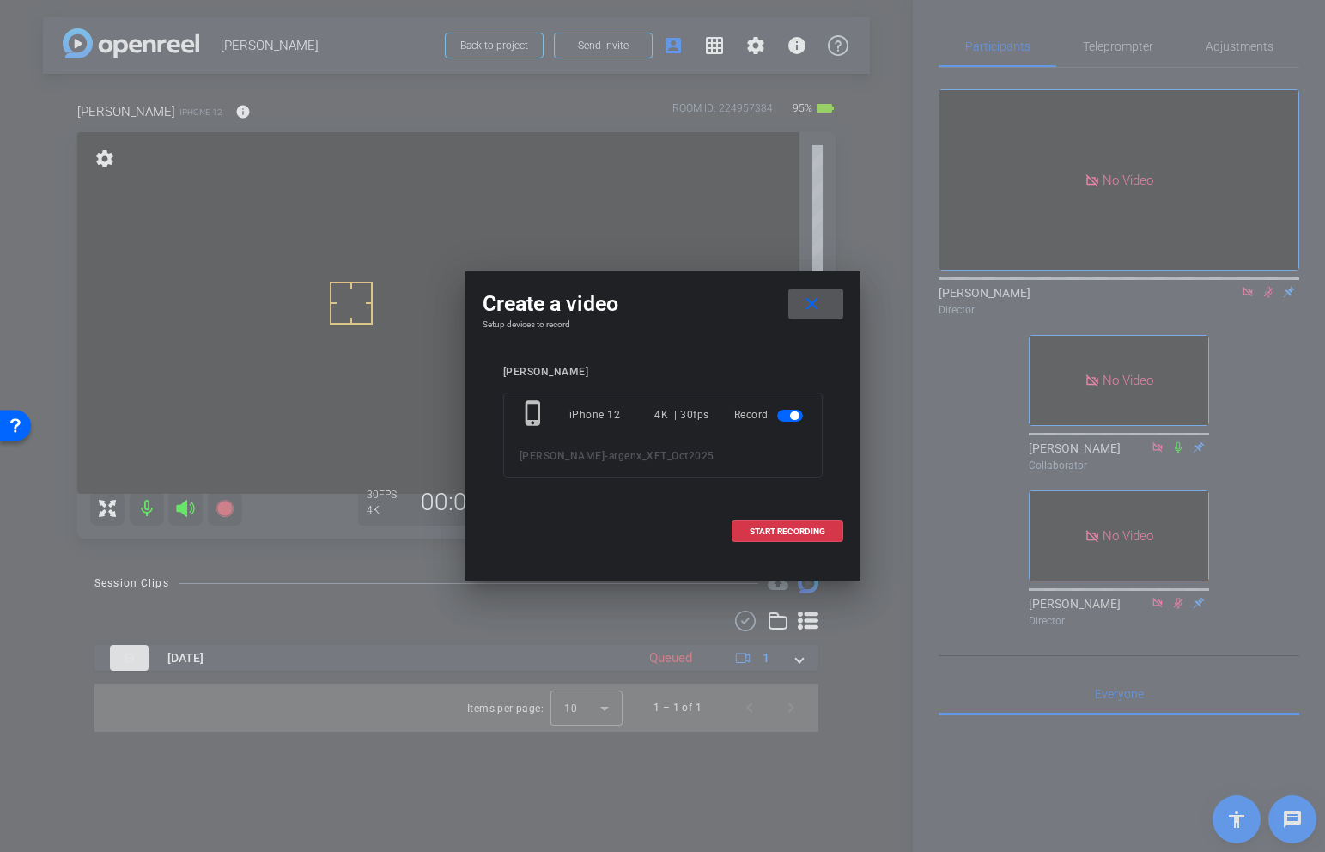
click at [807, 301] on mat-icon "close" at bounding box center [811, 304] width 21 height 21
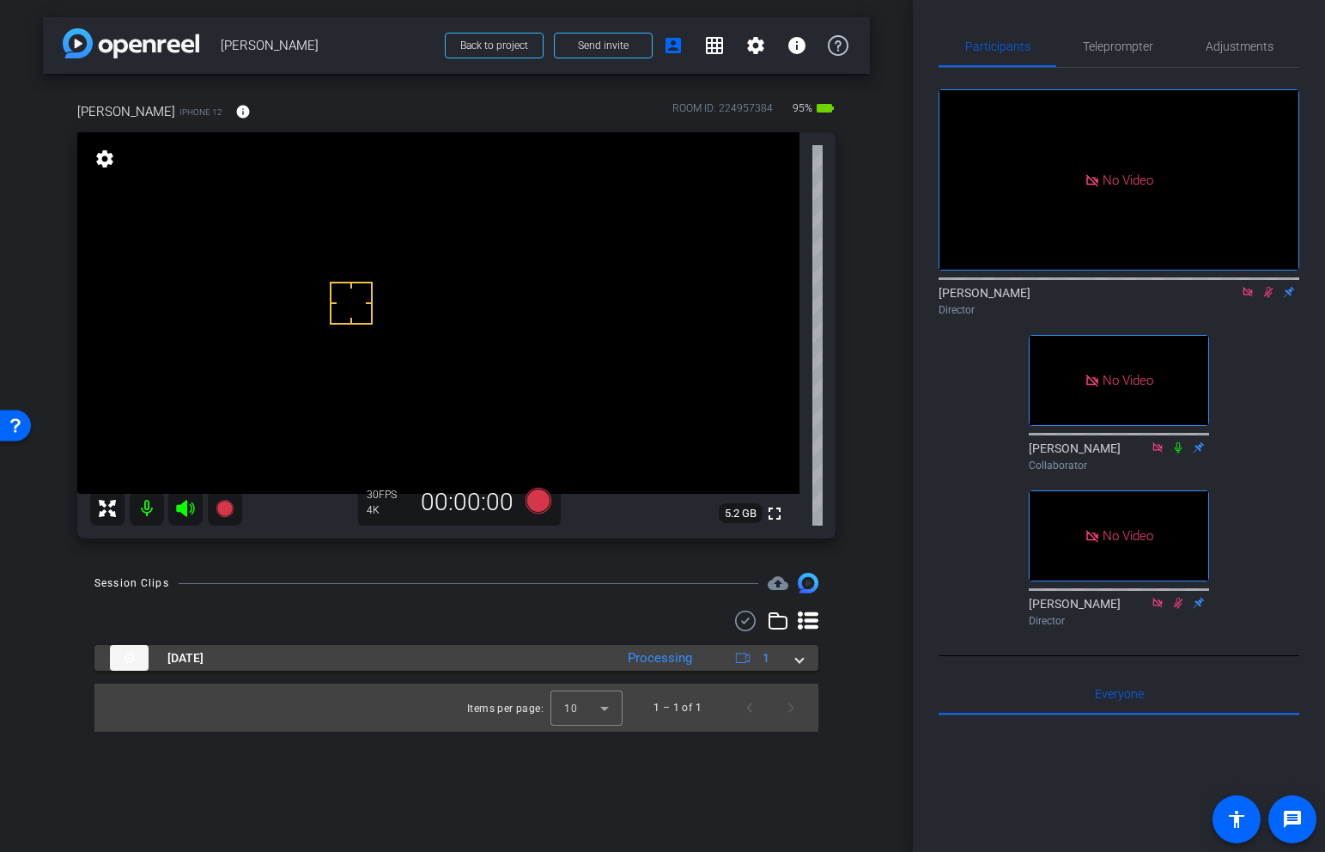
click at [796, 660] on span at bounding box center [799, 658] width 7 height 18
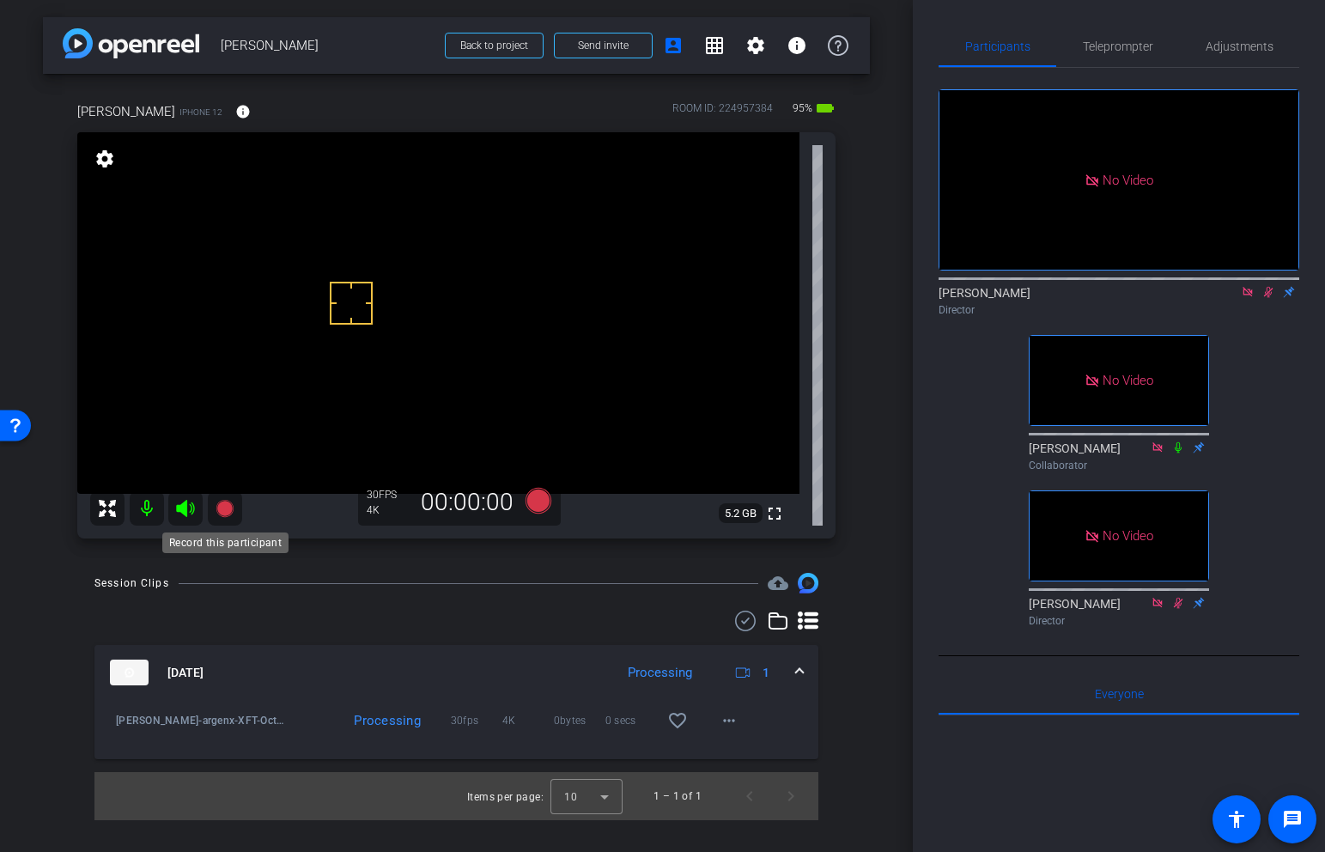
click at [228, 511] on icon at bounding box center [224, 508] width 17 height 17
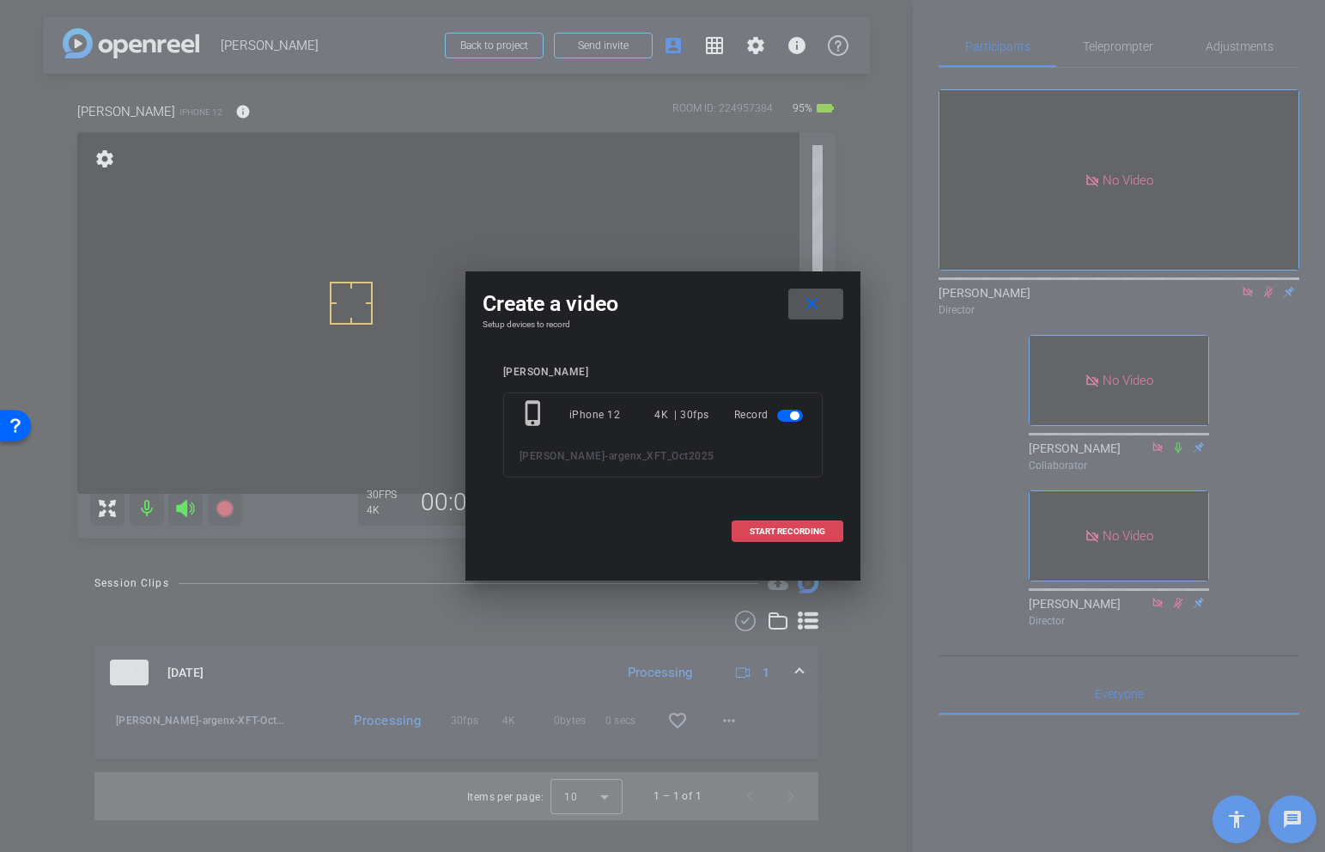
click at [779, 537] on span at bounding box center [787, 531] width 110 height 41
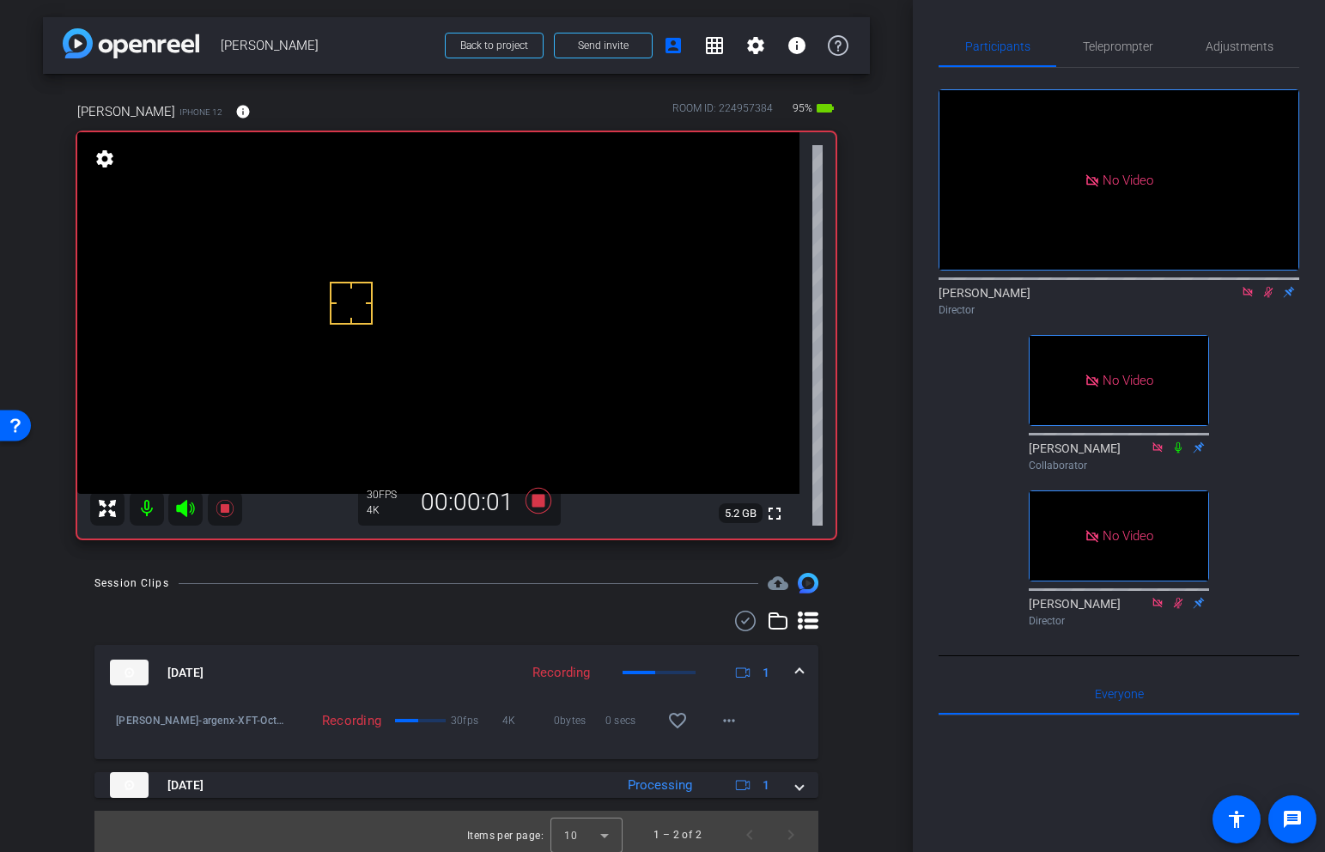
click at [340, 261] on video at bounding box center [438, 313] width 722 height 362
click at [534, 498] on icon at bounding box center [538, 501] width 26 height 26
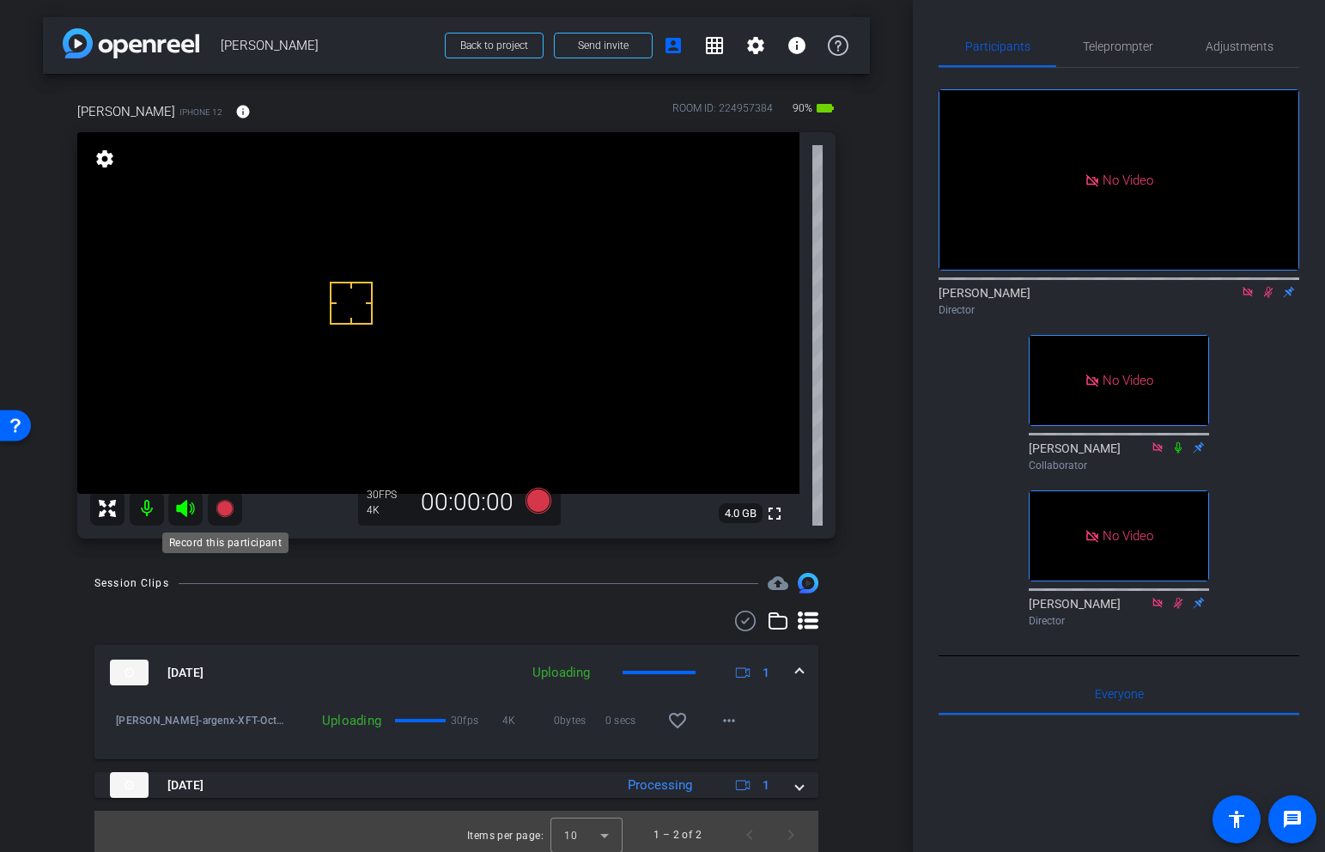
click at [223, 505] on icon at bounding box center [224, 508] width 17 height 17
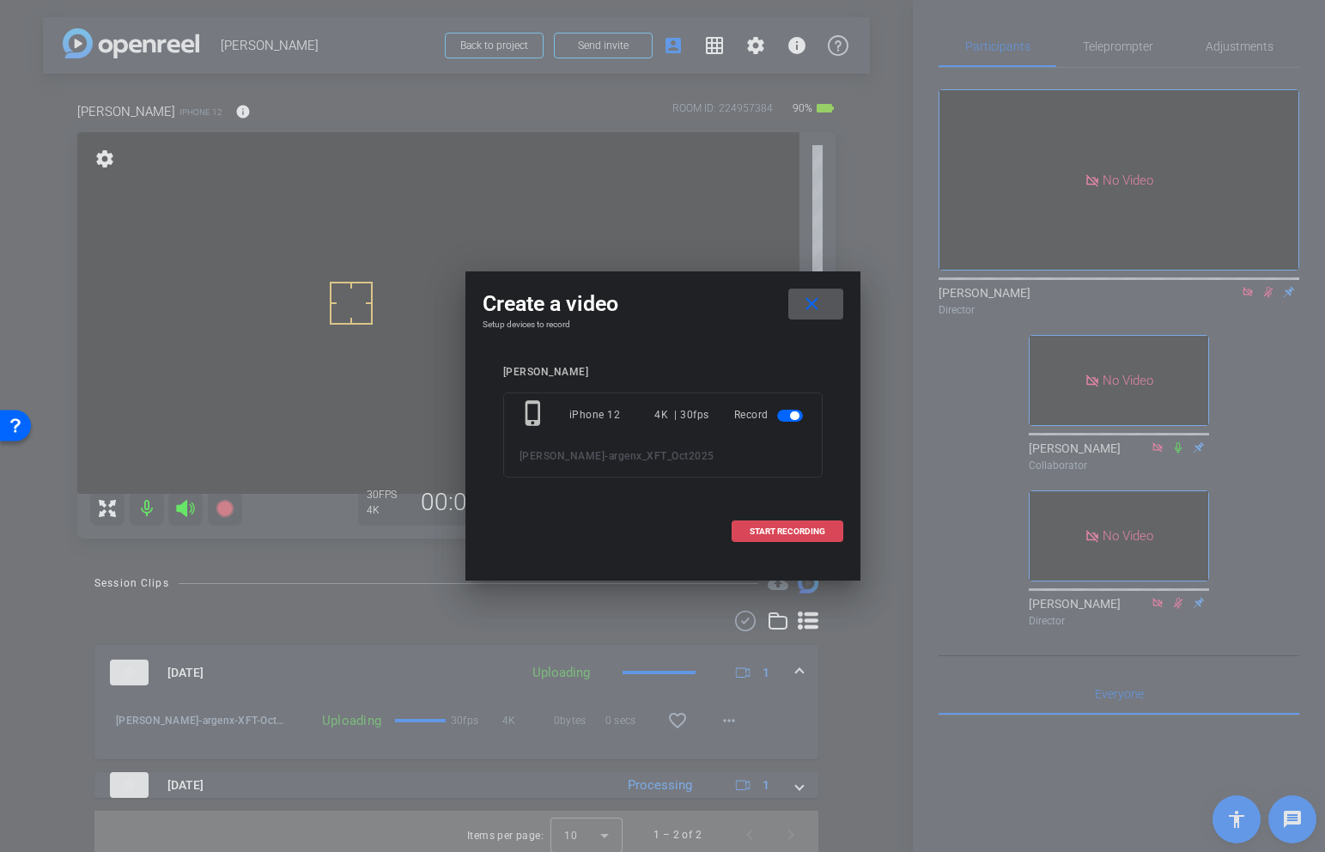
click at [769, 527] on span "START RECORDING" at bounding box center [788, 531] width 76 height 9
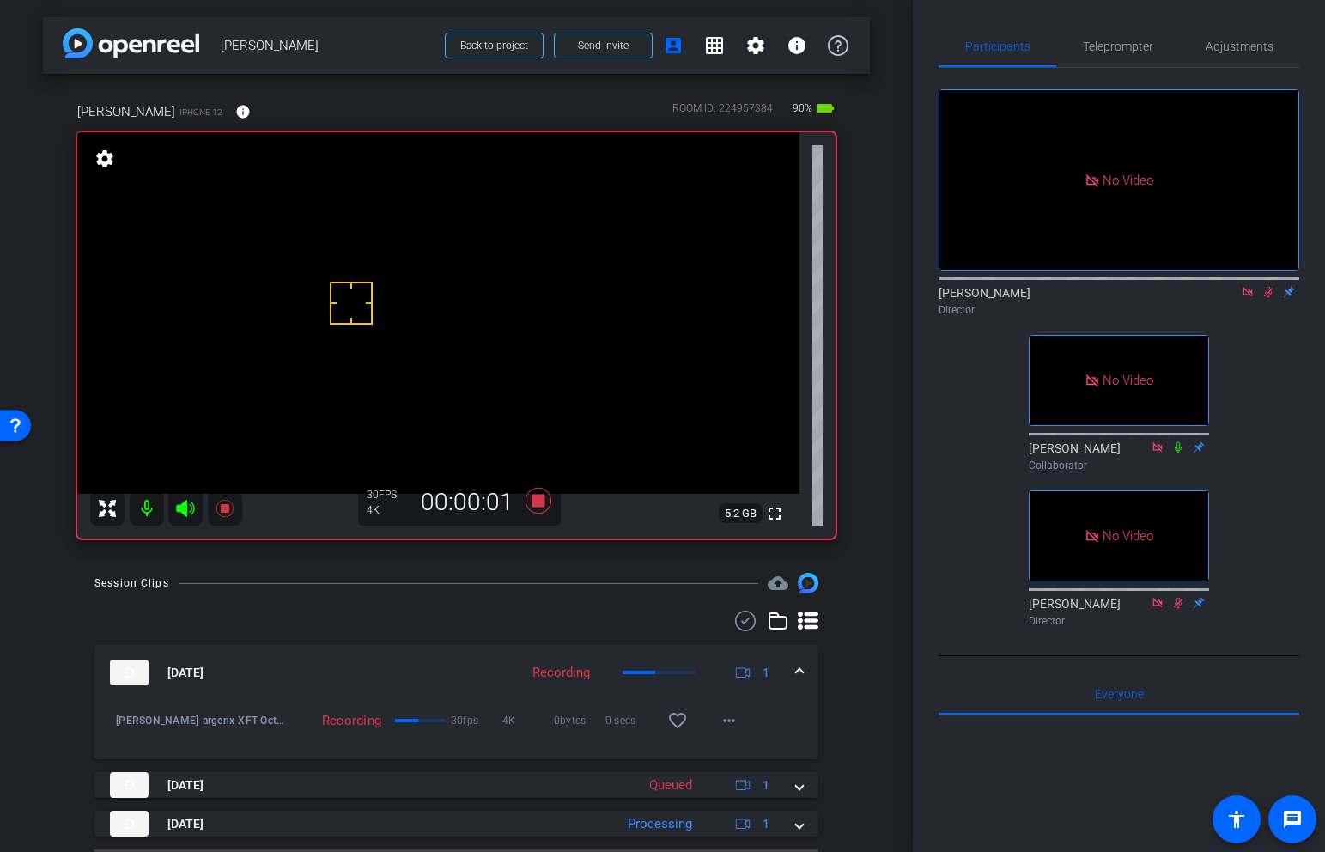
click at [355, 268] on video at bounding box center [438, 313] width 722 height 362
click at [360, 267] on video at bounding box center [438, 313] width 722 height 362
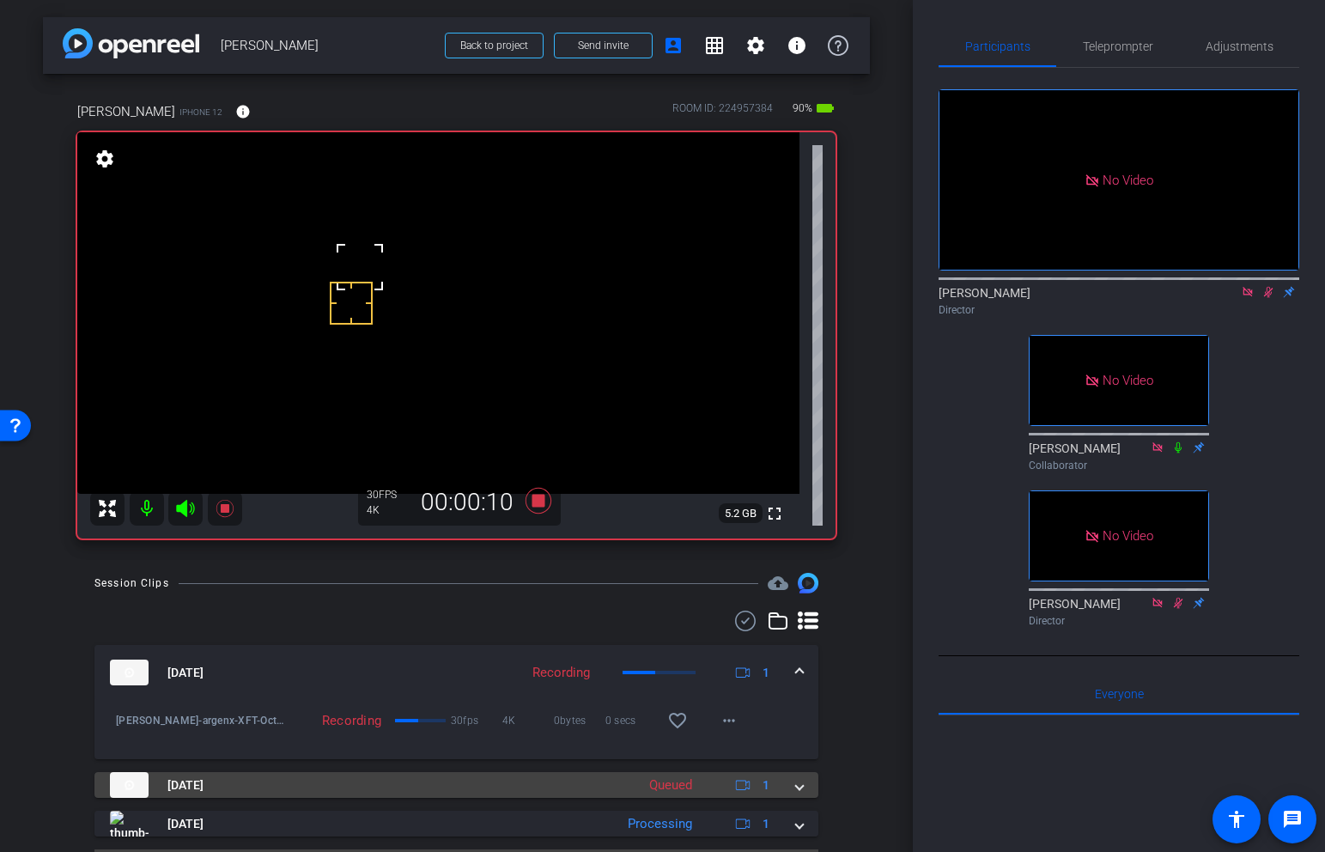
click at [797, 783] on span at bounding box center [799, 785] width 7 height 18
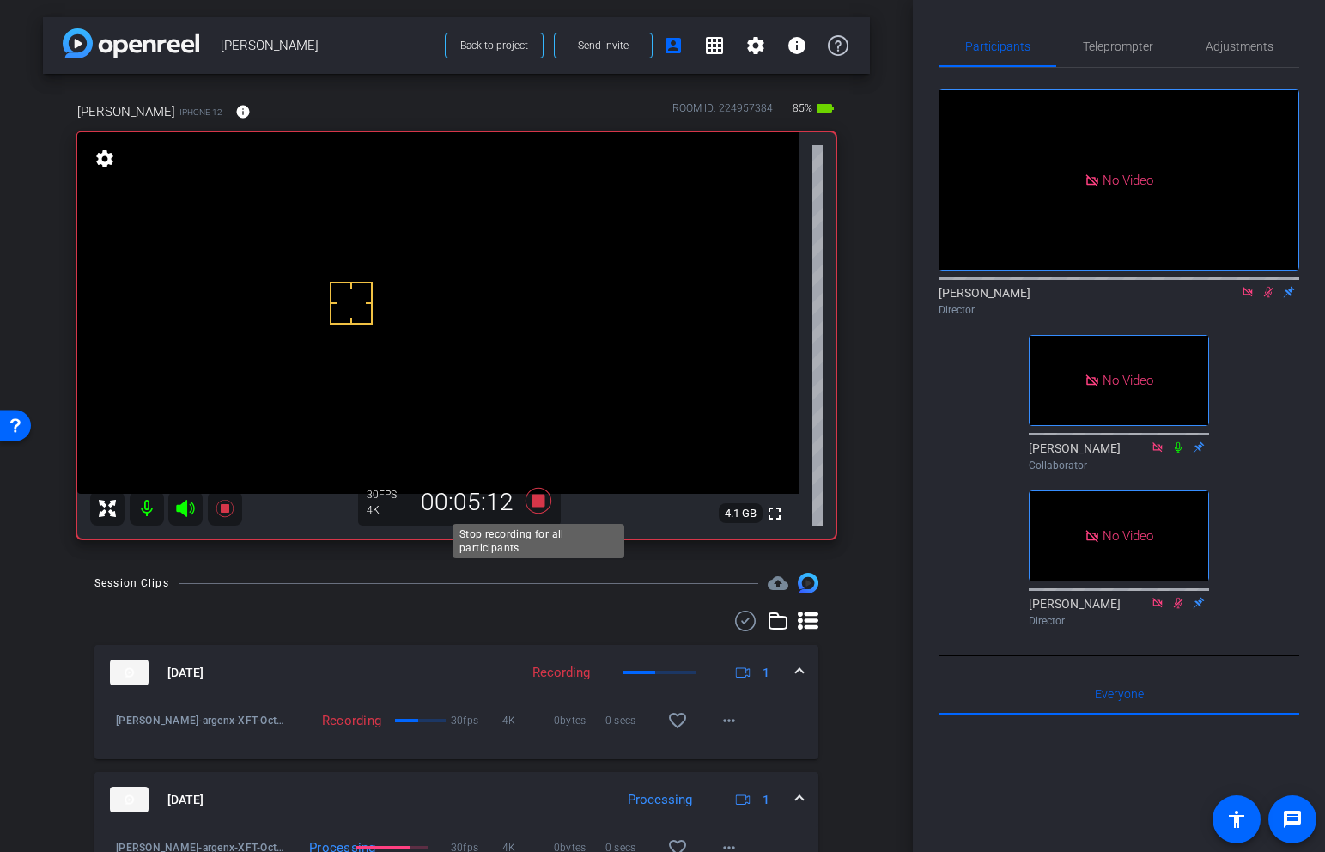
click at [540, 501] on icon at bounding box center [538, 501] width 26 height 26
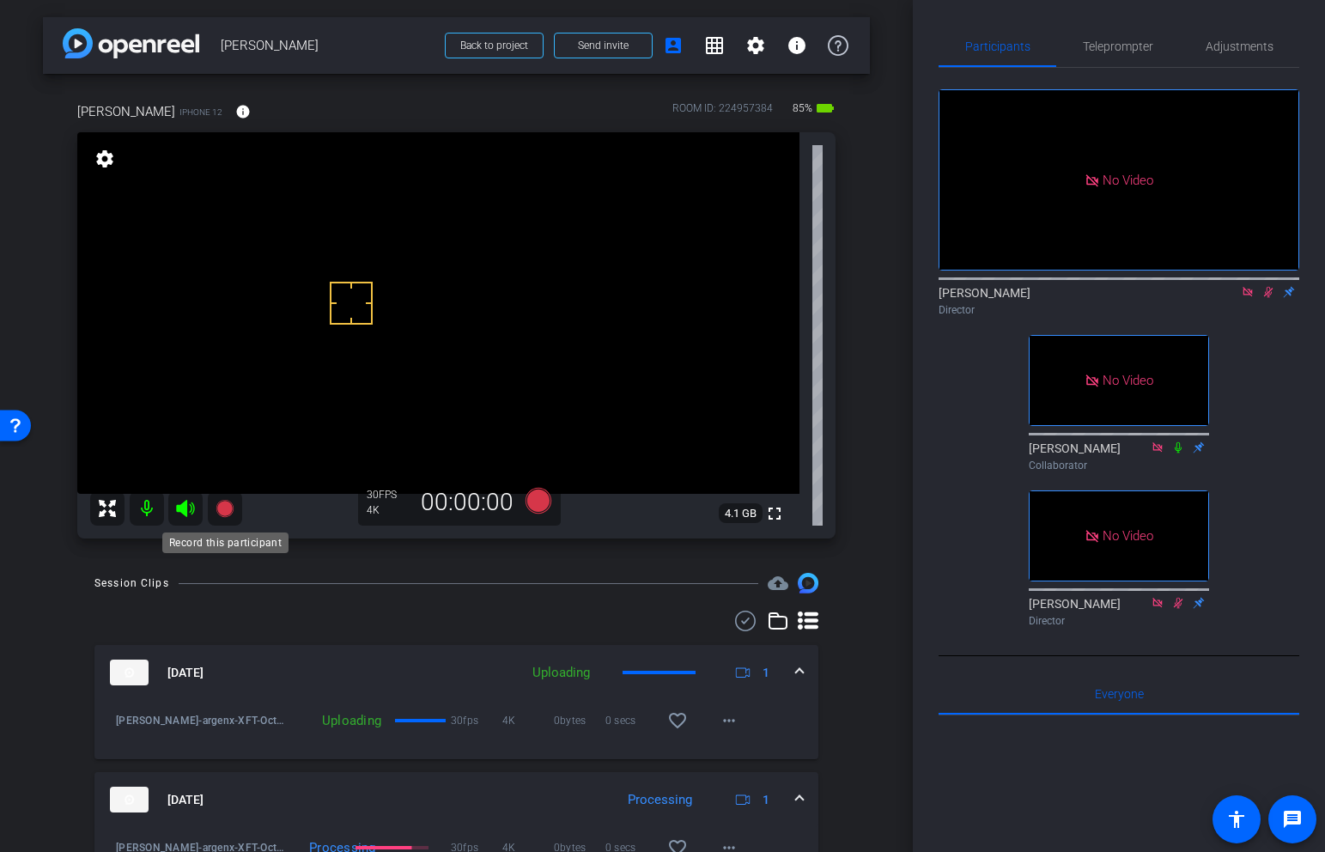
click at [224, 508] on icon at bounding box center [224, 508] width 17 height 17
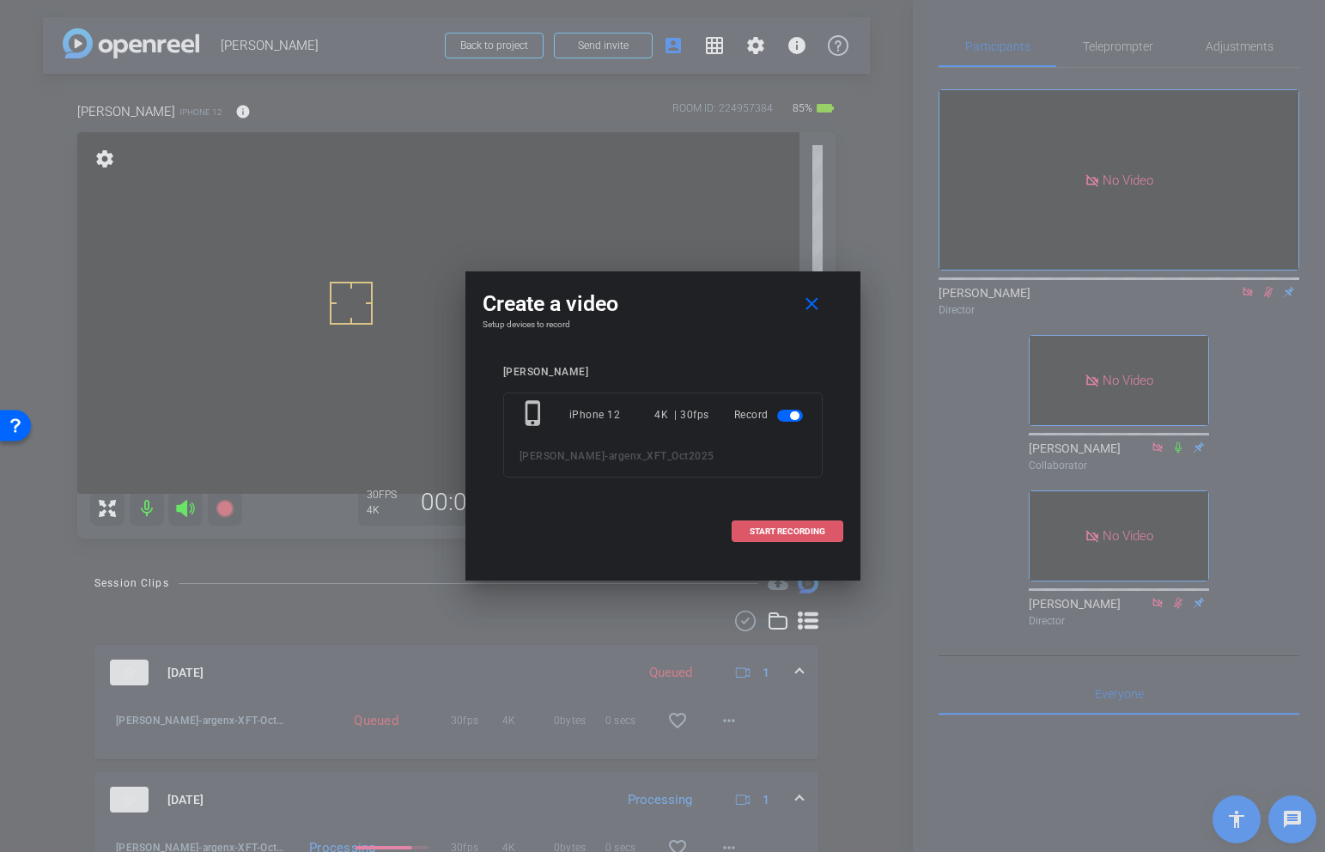
click at [806, 528] on span "START RECORDING" at bounding box center [788, 531] width 76 height 9
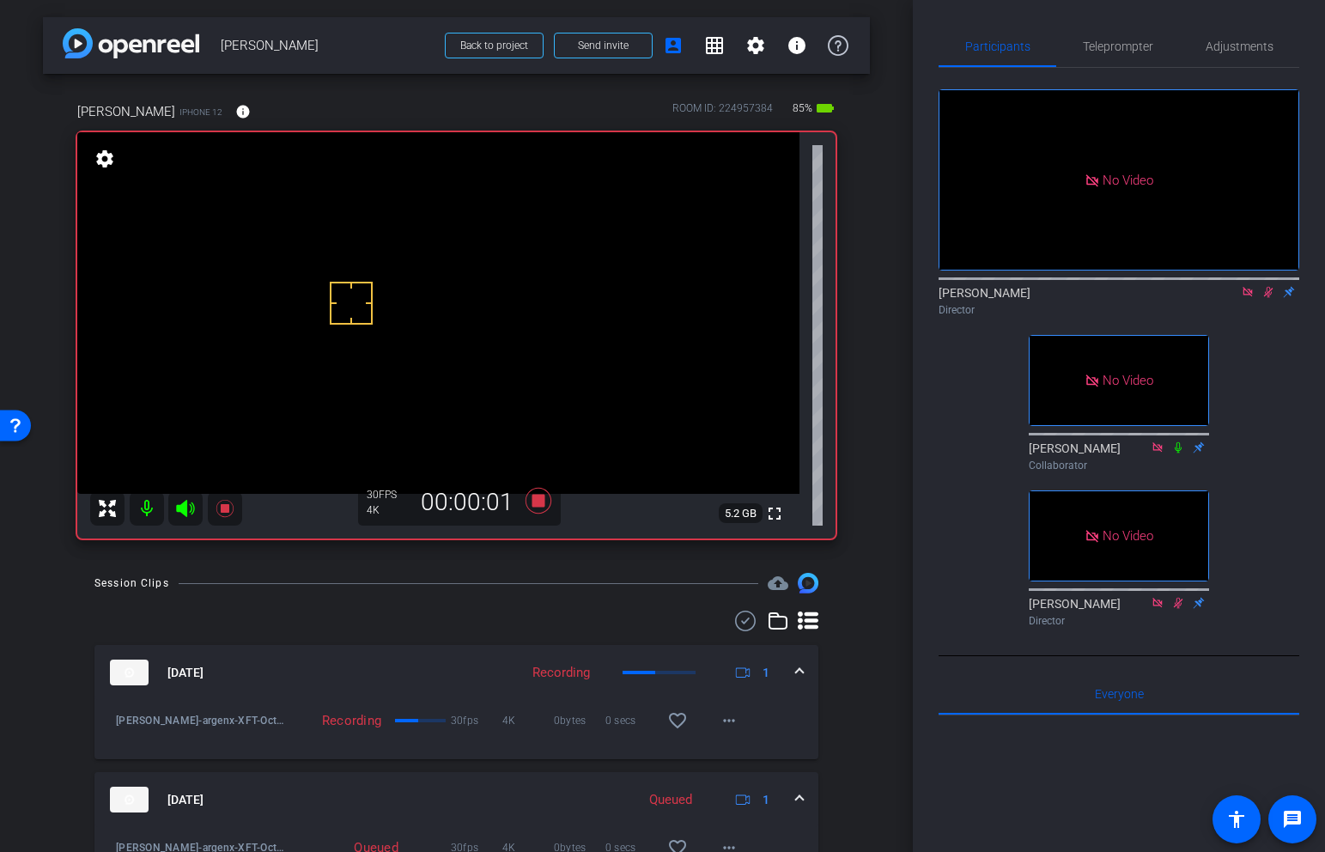
click at [360, 262] on video at bounding box center [438, 313] width 722 height 362
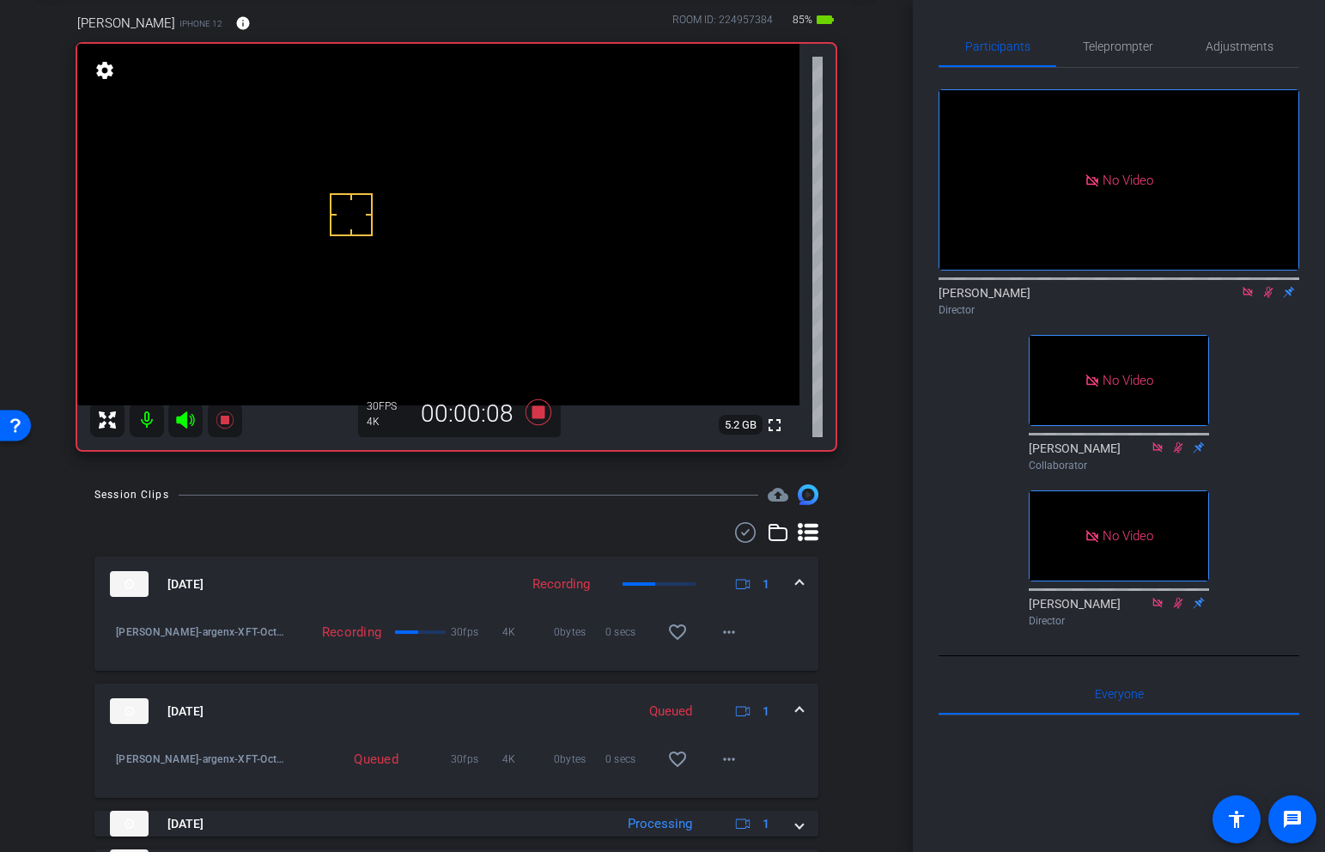
scroll to position [173, 0]
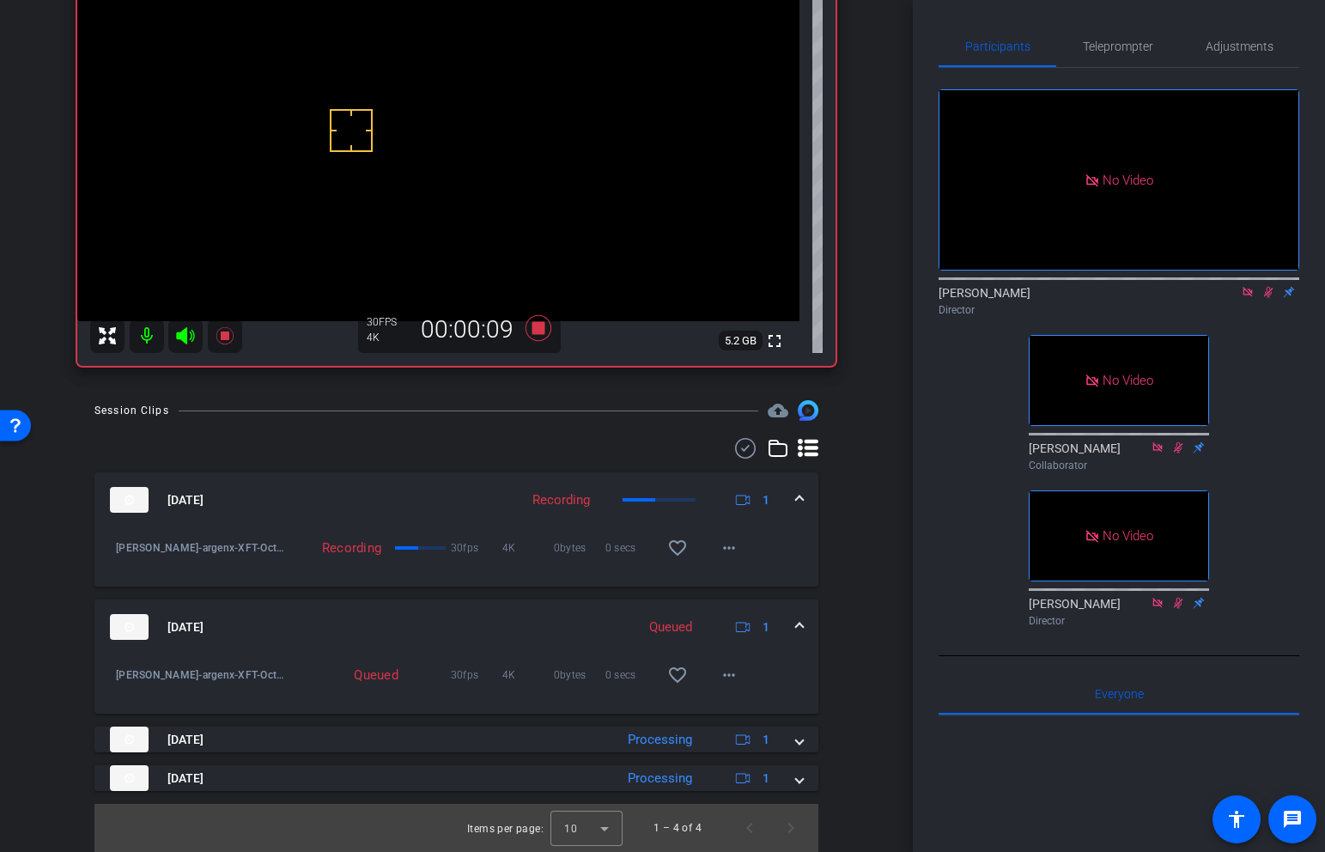
click at [804, 620] on mat-expansion-panel-header "Sep 3, 2025 Queued 1" at bounding box center [456, 626] width 724 height 55
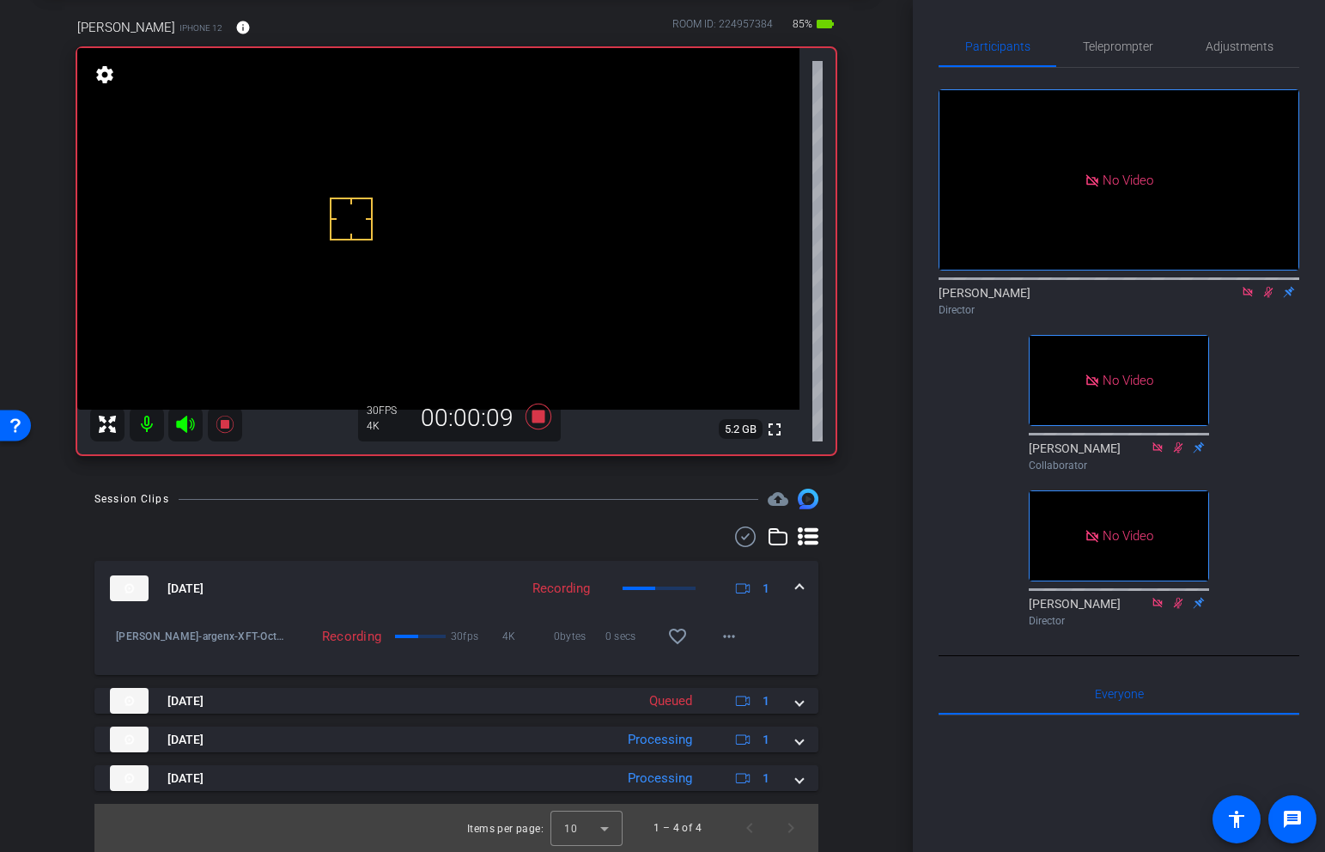
scroll to position [84, 0]
click at [544, 410] on icon at bounding box center [538, 417] width 26 height 26
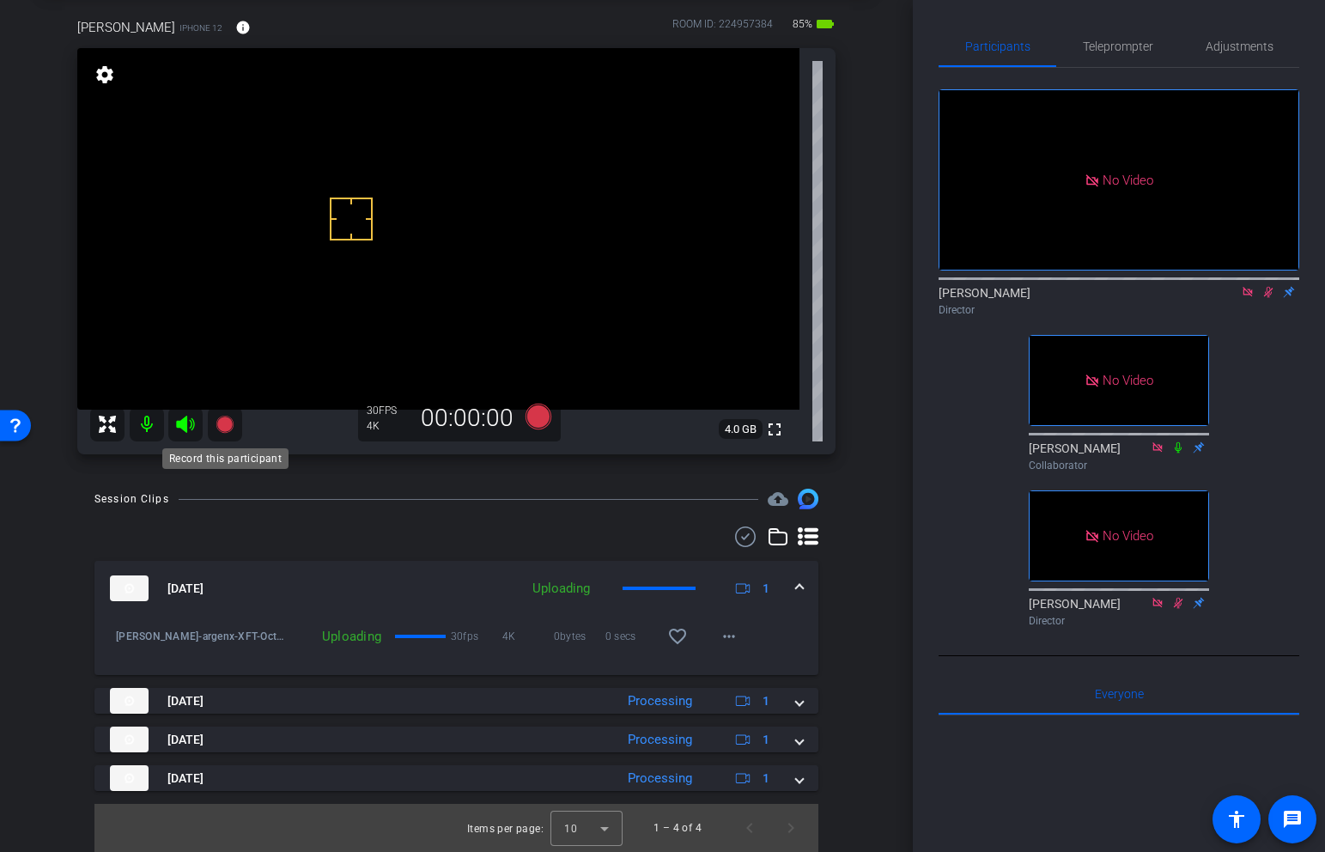
click at [228, 423] on icon at bounding box center [224, 424] width 17 height 17
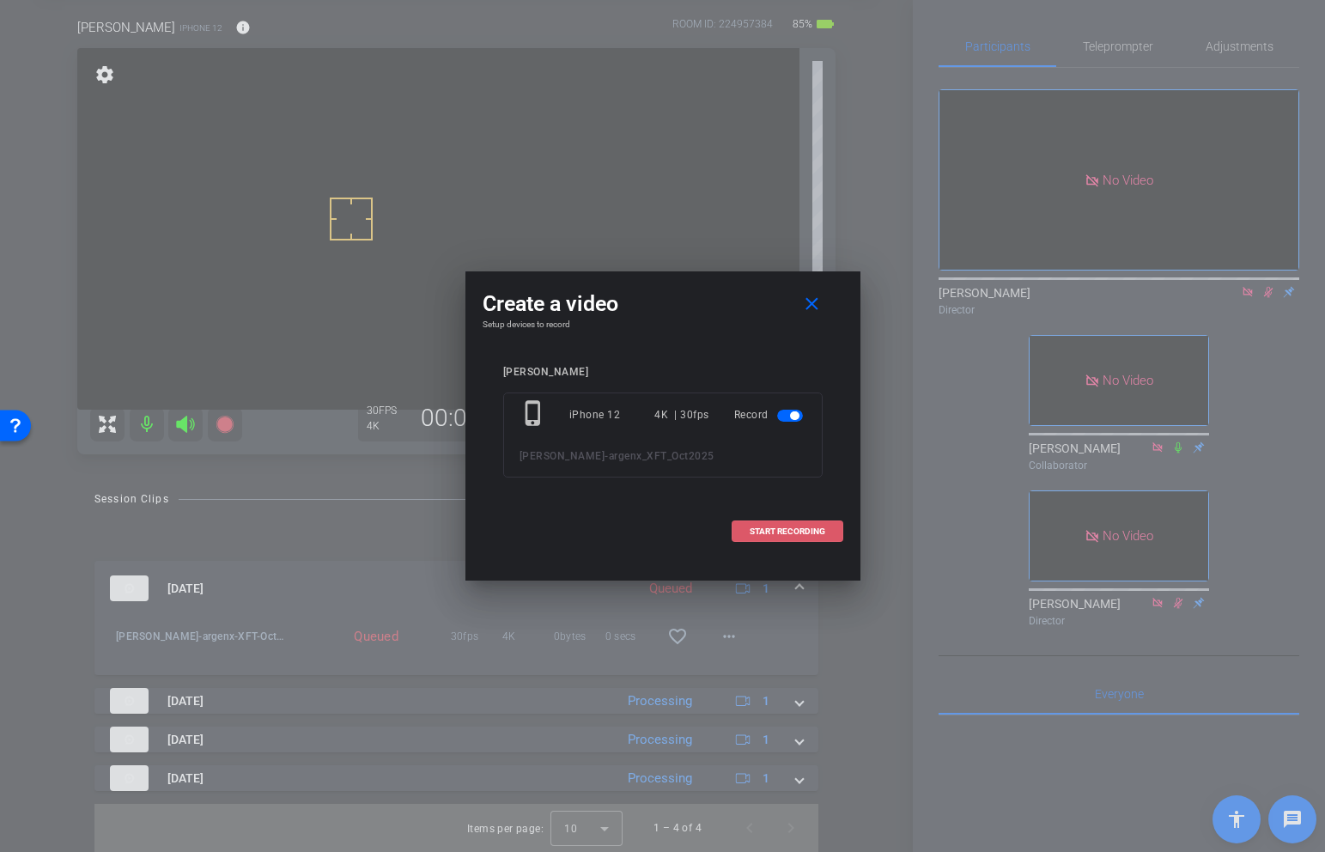
click at [776, 536] on span at bounding box center [787, 531] width 110 height 41
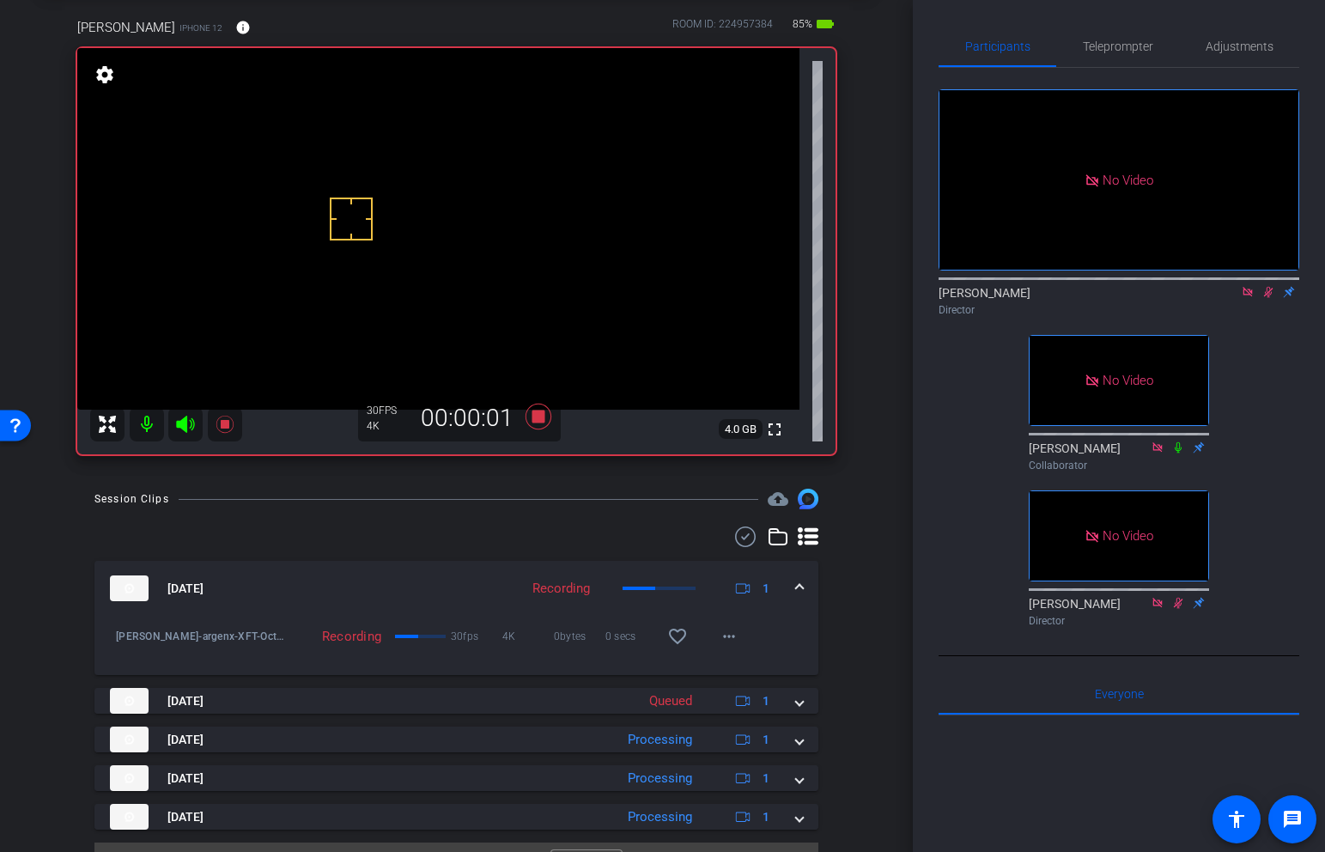
click at [349, 174] on video at bounding box center [438, 229] width 722 height 362
click at [539, 418] on icon at bounding box center [538, 417] width 26 height 26
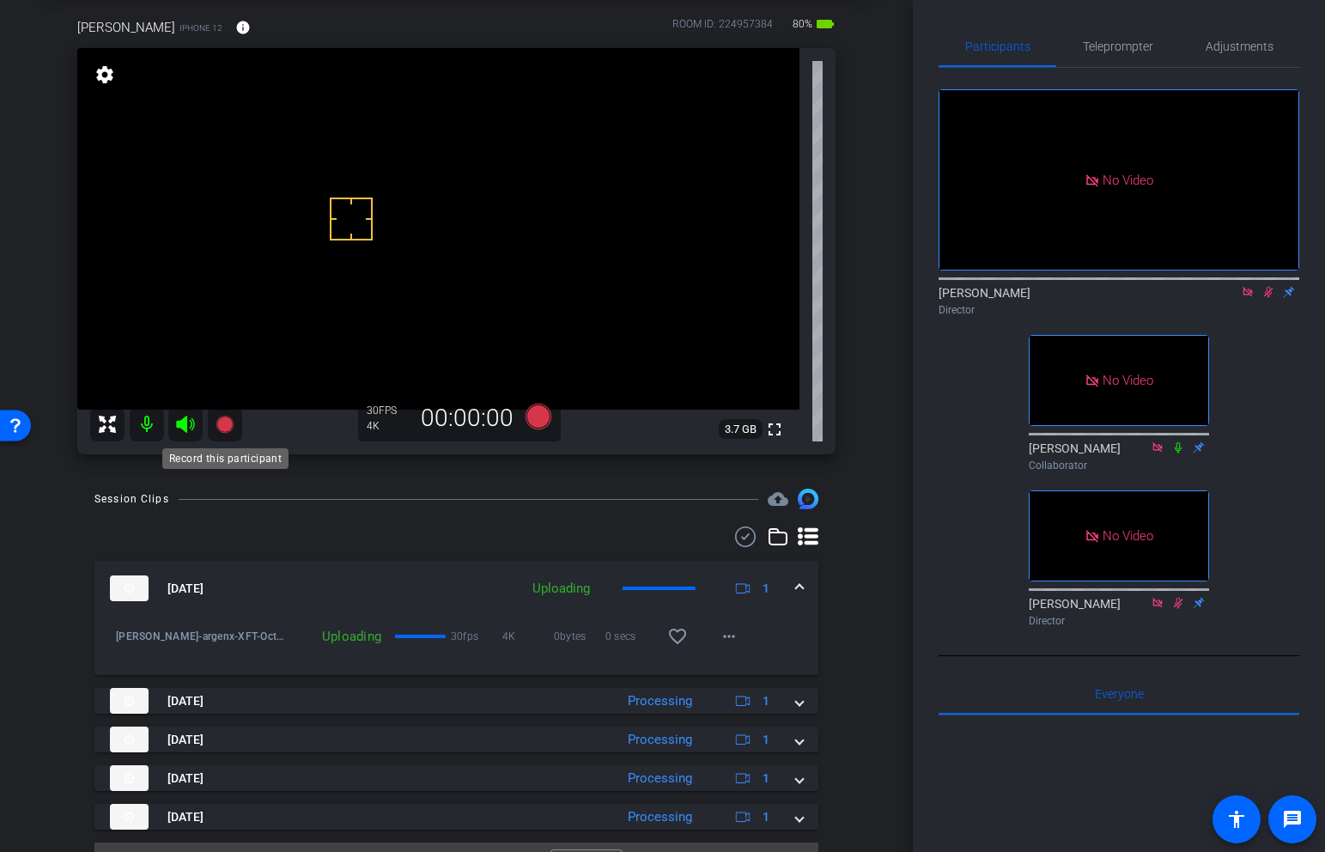
click at [223, 422] on icon at bounding box center [224, 424] width 17 height 17
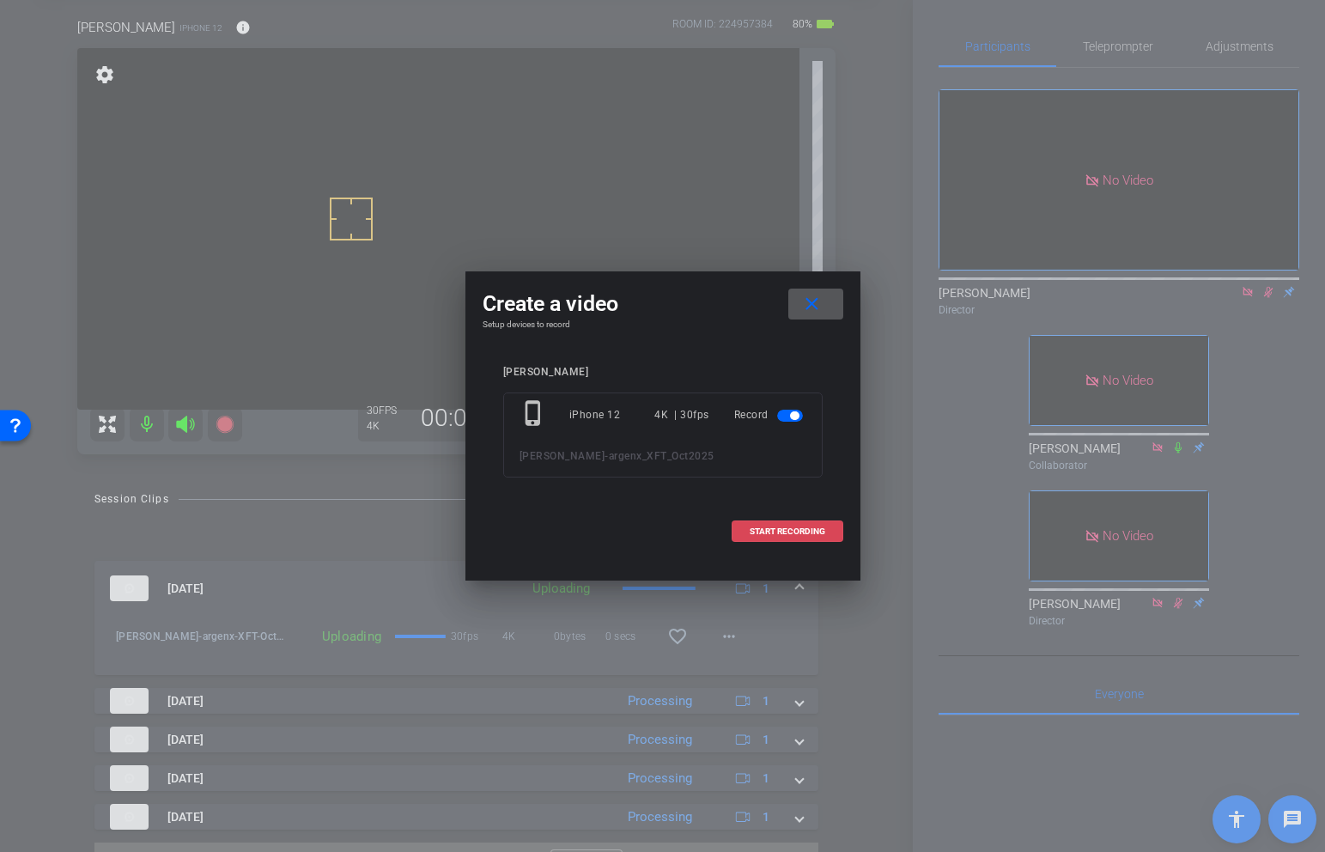
click at [767, 529] on span "START RECORDING" at bounding box center [788, 531] width 76 height 9
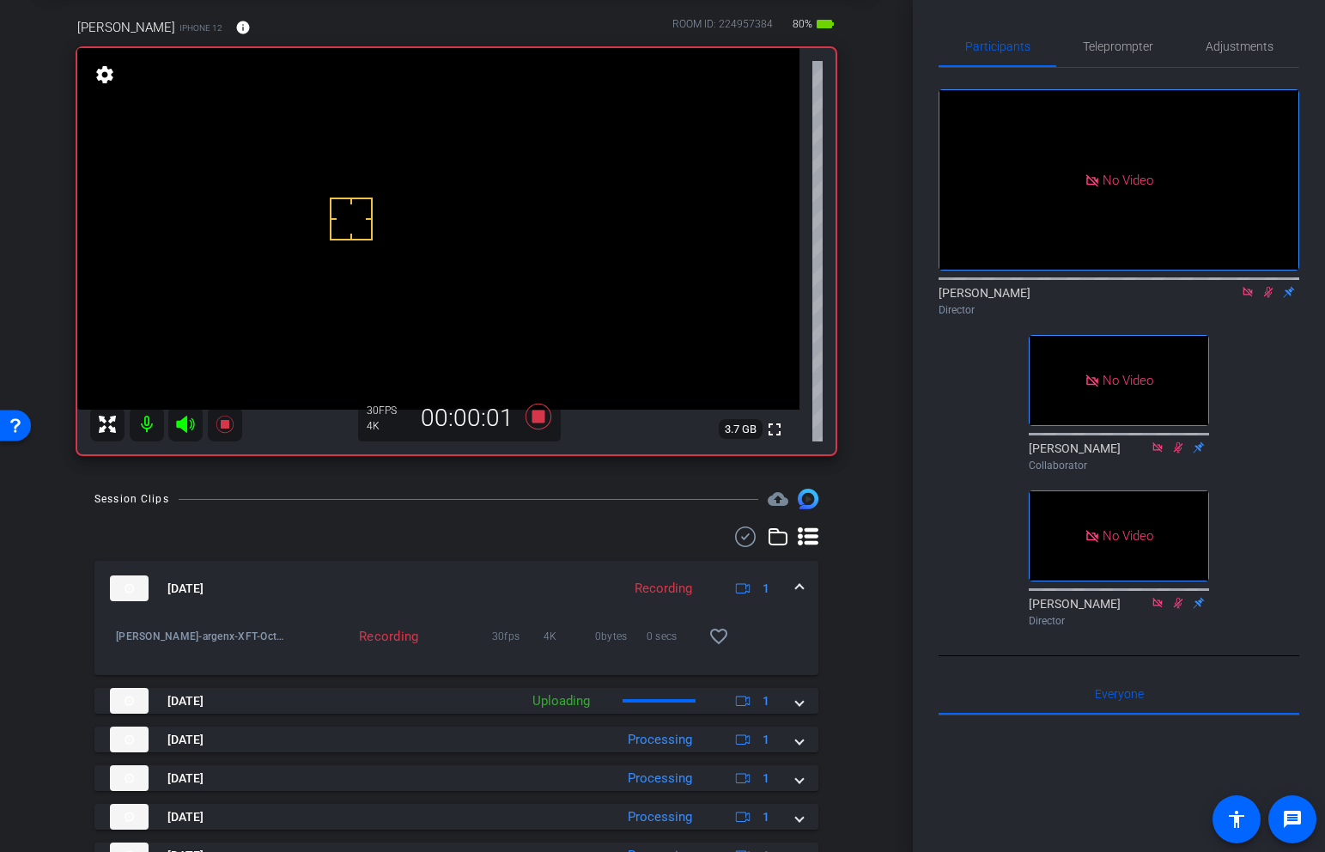
click at [345, 183] on video at bounding box center [438, 229] width 722 height 362
click at [342, 183] on video at bounding box center [438, 229] width 722 height 362
click at [542, 415] on icon at bounding box center [538, 417] width 26 height 26
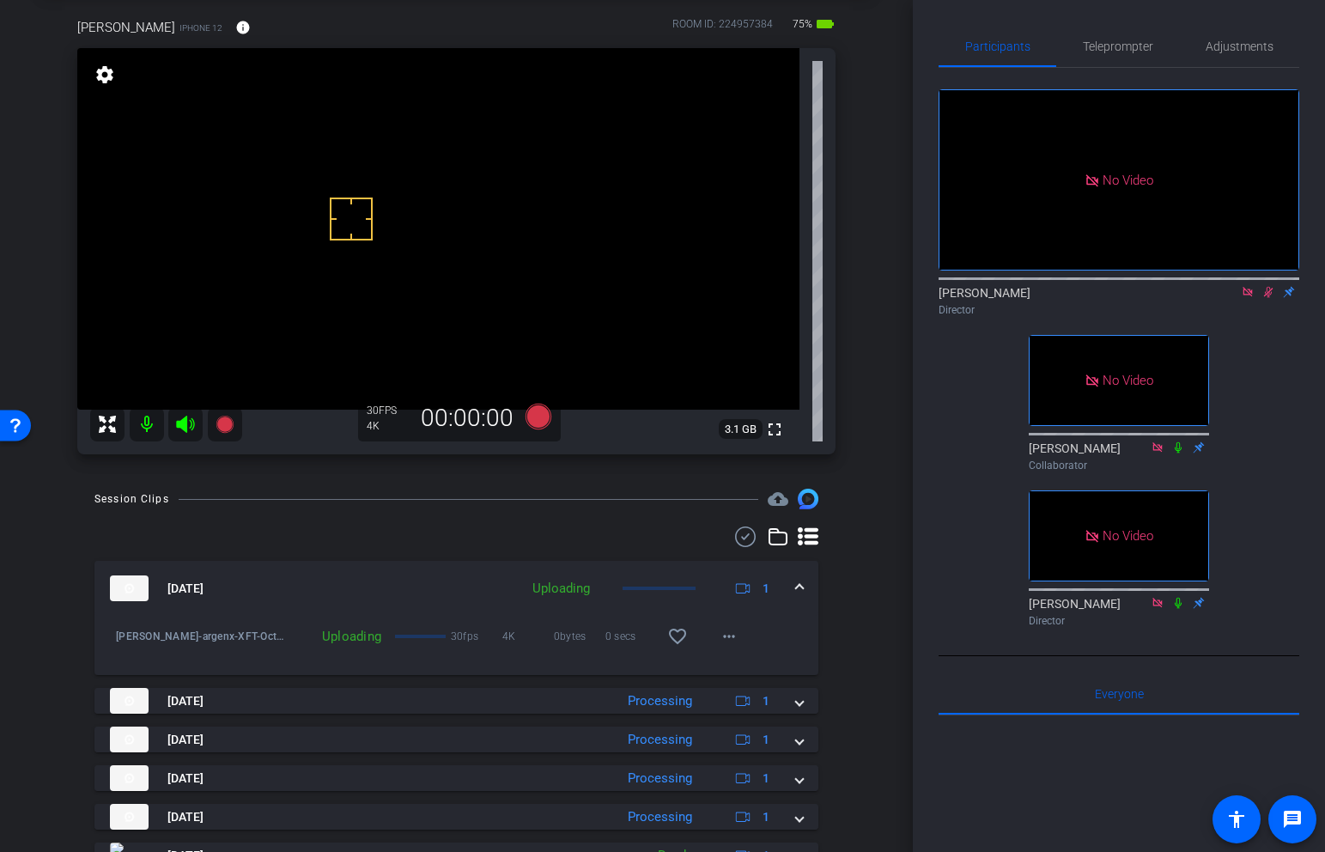
click at [1268, 286] on icon at bounding box center [1268, 292] width 14 height 12
click at [802, 587] on span at bounding box center [799, 589] width 7 height 18
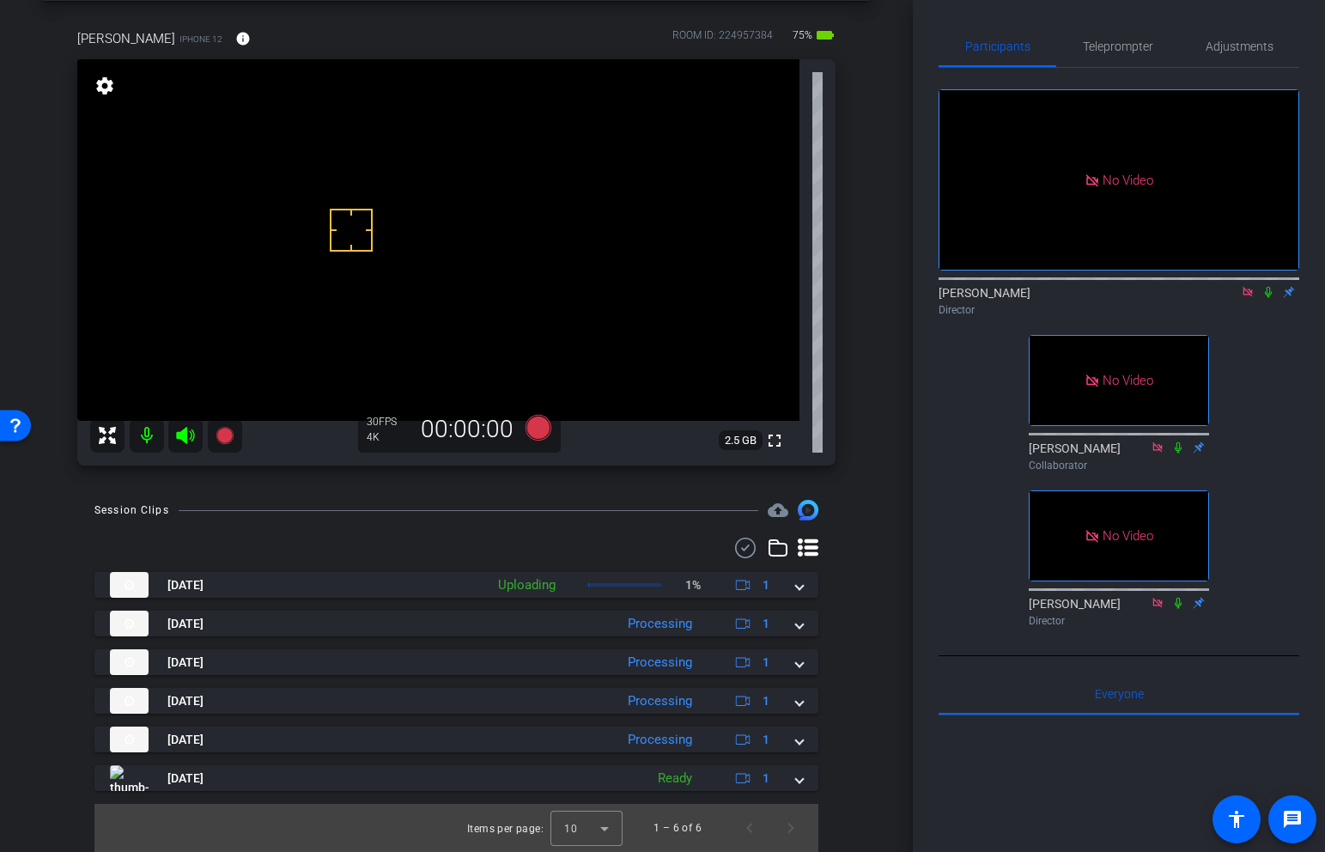
scroll to position [73, 0]
click at [1247, 287] on icon at bounding box center [1247, 291] width 9 height 9
click at [604, 824] on div at bounding box center [586, 827] width 72 height 41
click at [581, 794] on mat-option "25" at bounding box center [587, 788] width 72 height 27
click at [1250, 52] on span "Adjustments" at bounding box center [1240, 46] width 68 height 12
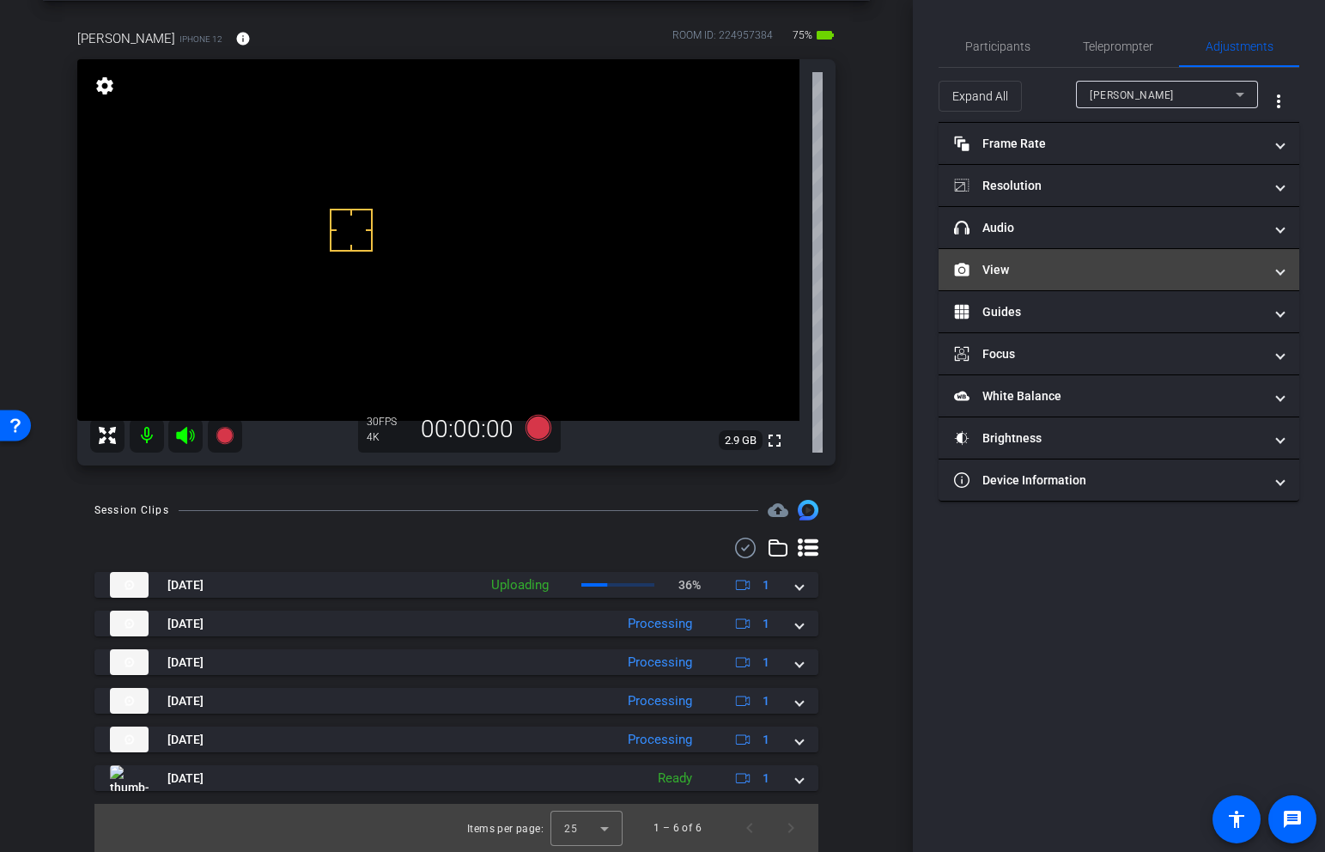
click at [1088, 270] on mat-panel-title "View" at bounding box center [1108, 270] width 309 height 18
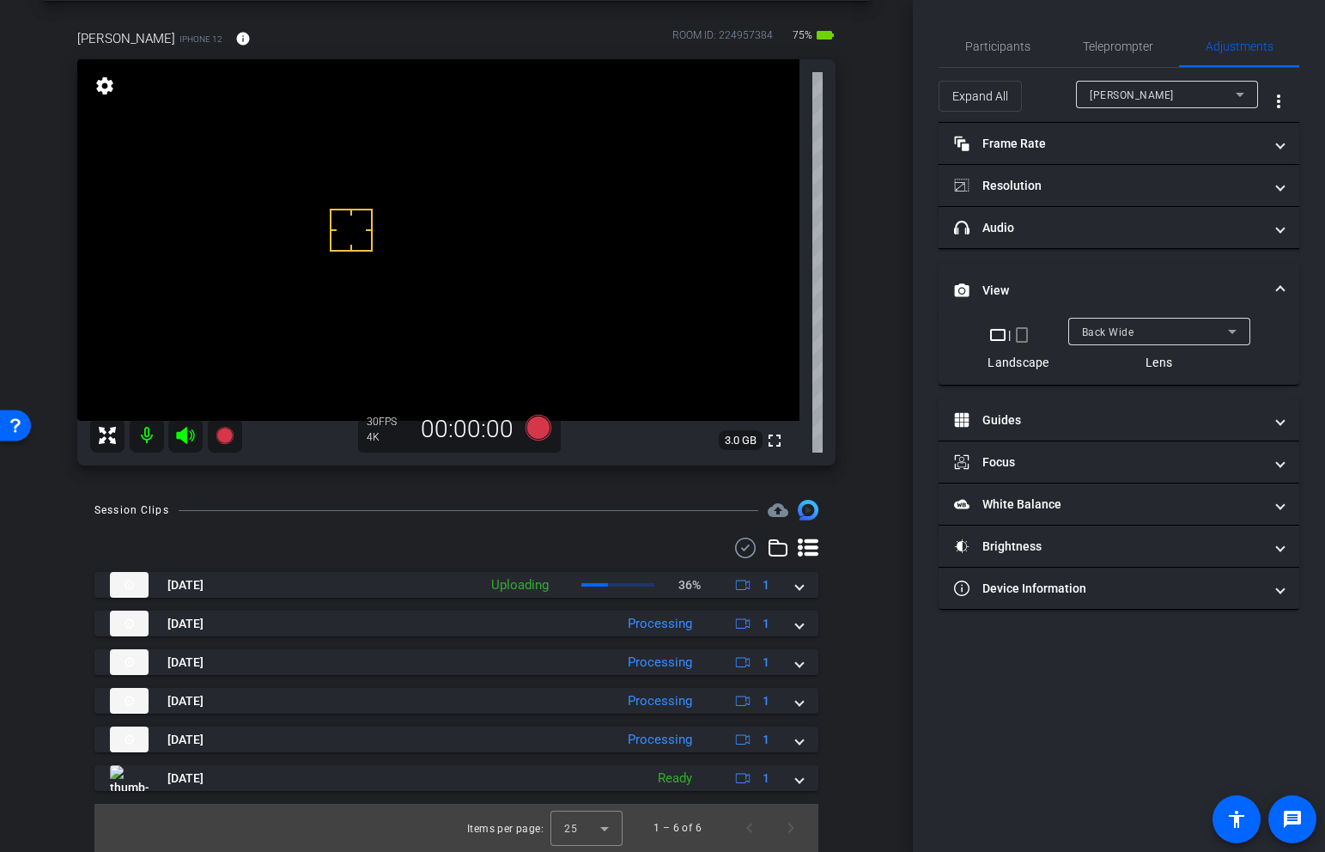
click at [1191, 329] on div "Back Wide" at bounding box center [1155, 331] width 146 height 21
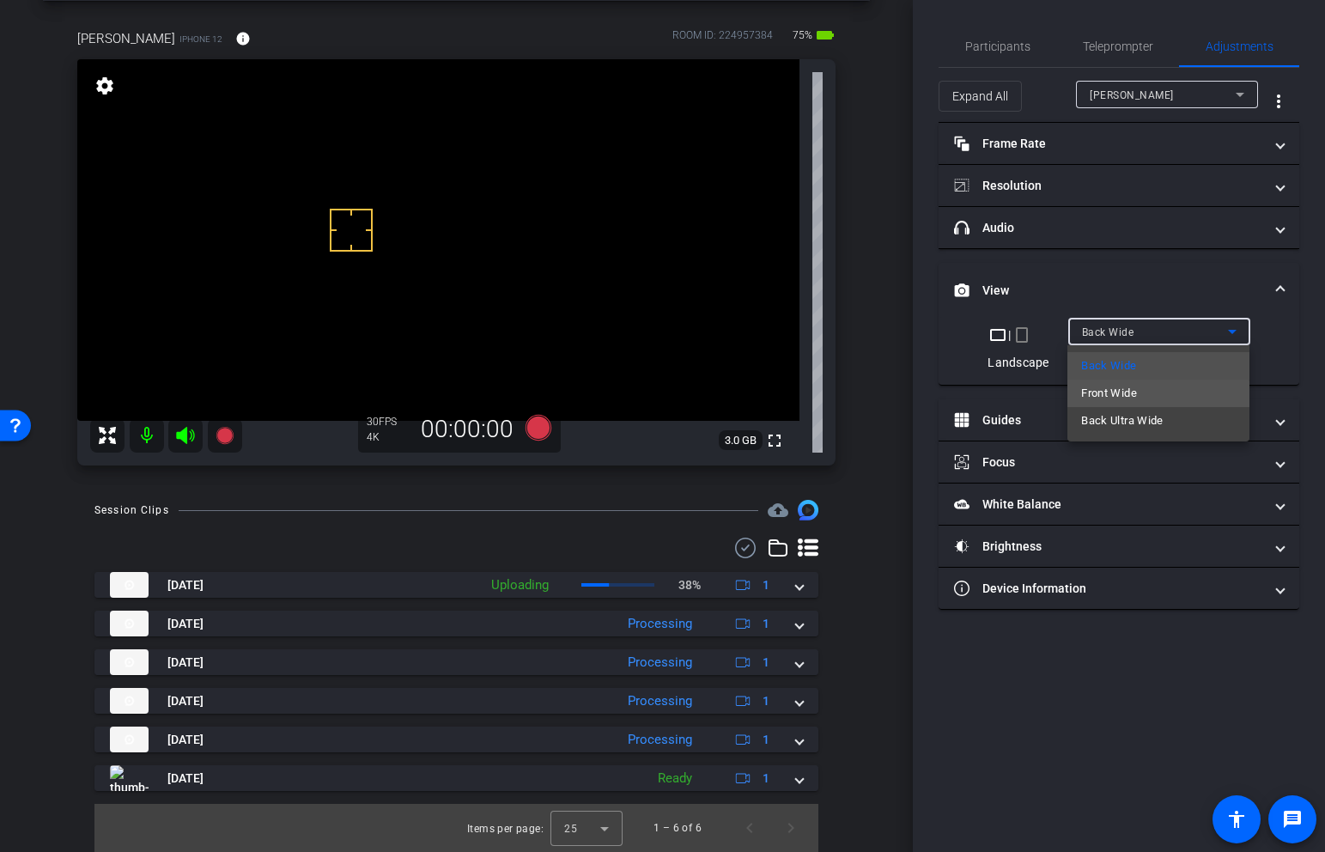
click at [1134, 395] on span "Front Wide" at bounding box center [1109, 393] width 56 height 21
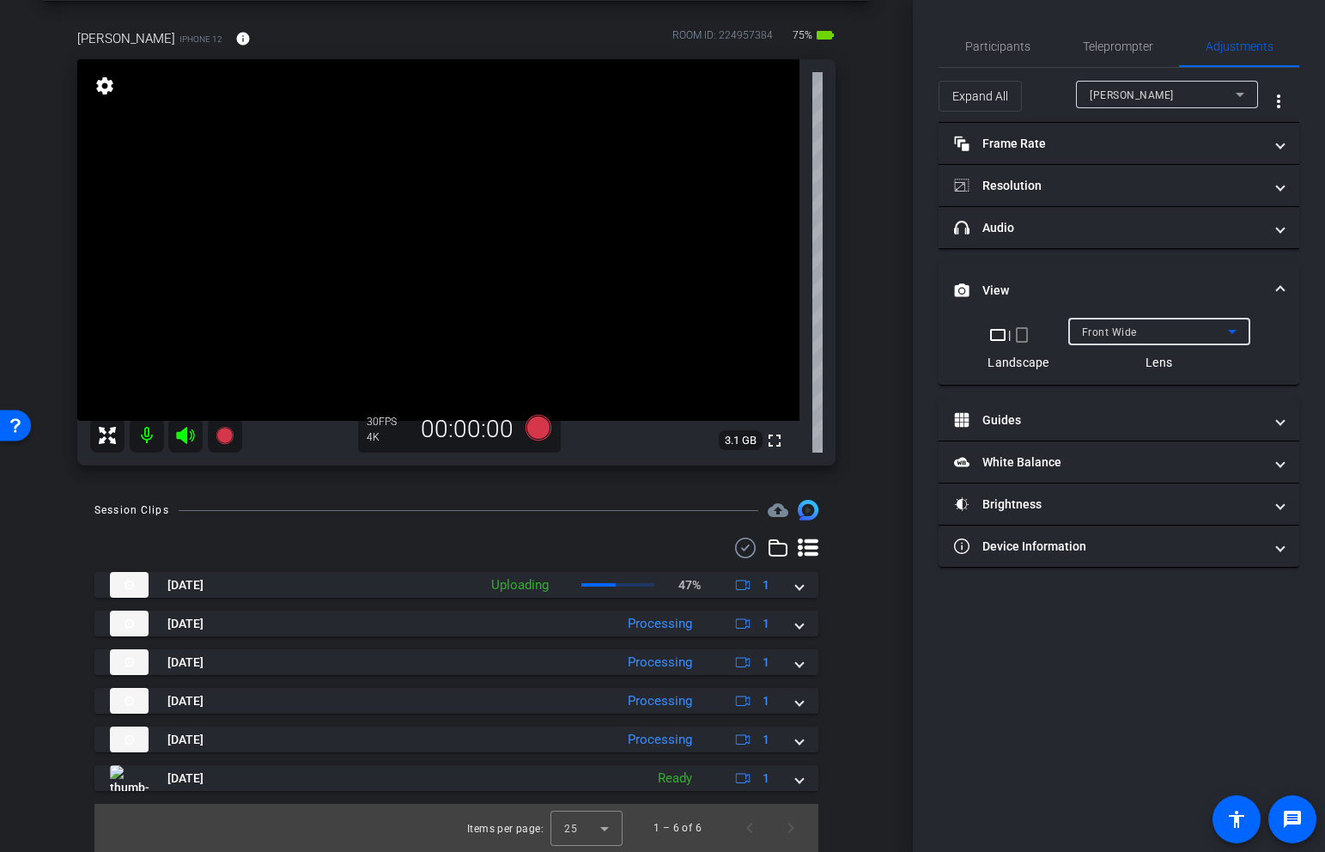
click at [1282, 291] on span at bounding box center [1280, 291] width 7 height 18
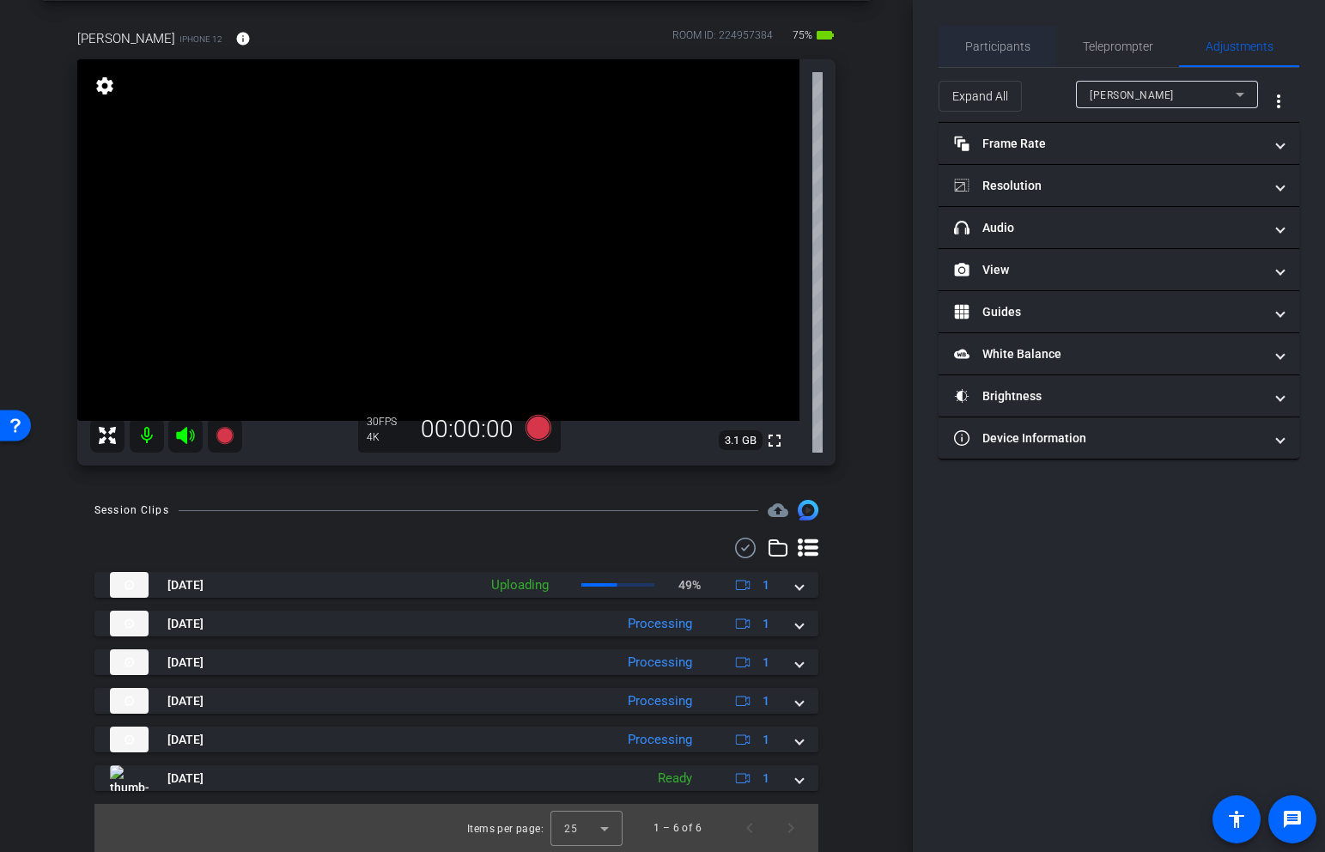
click at [1014, 52] on span "Participants" at bounding box center [997, 46] width 65 height 12
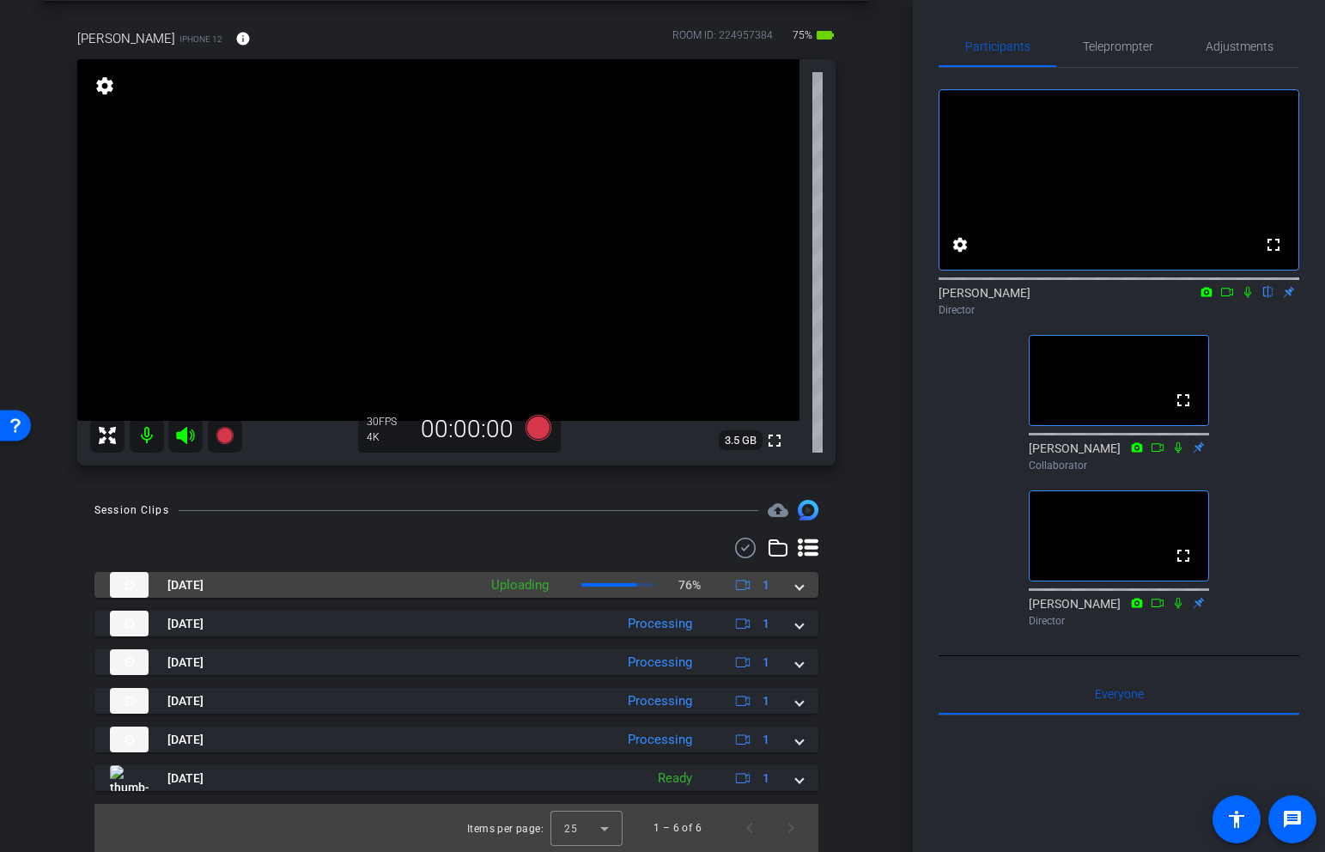
click at [797, 583] on span at bounding box center [799, 585] width 7 height 18
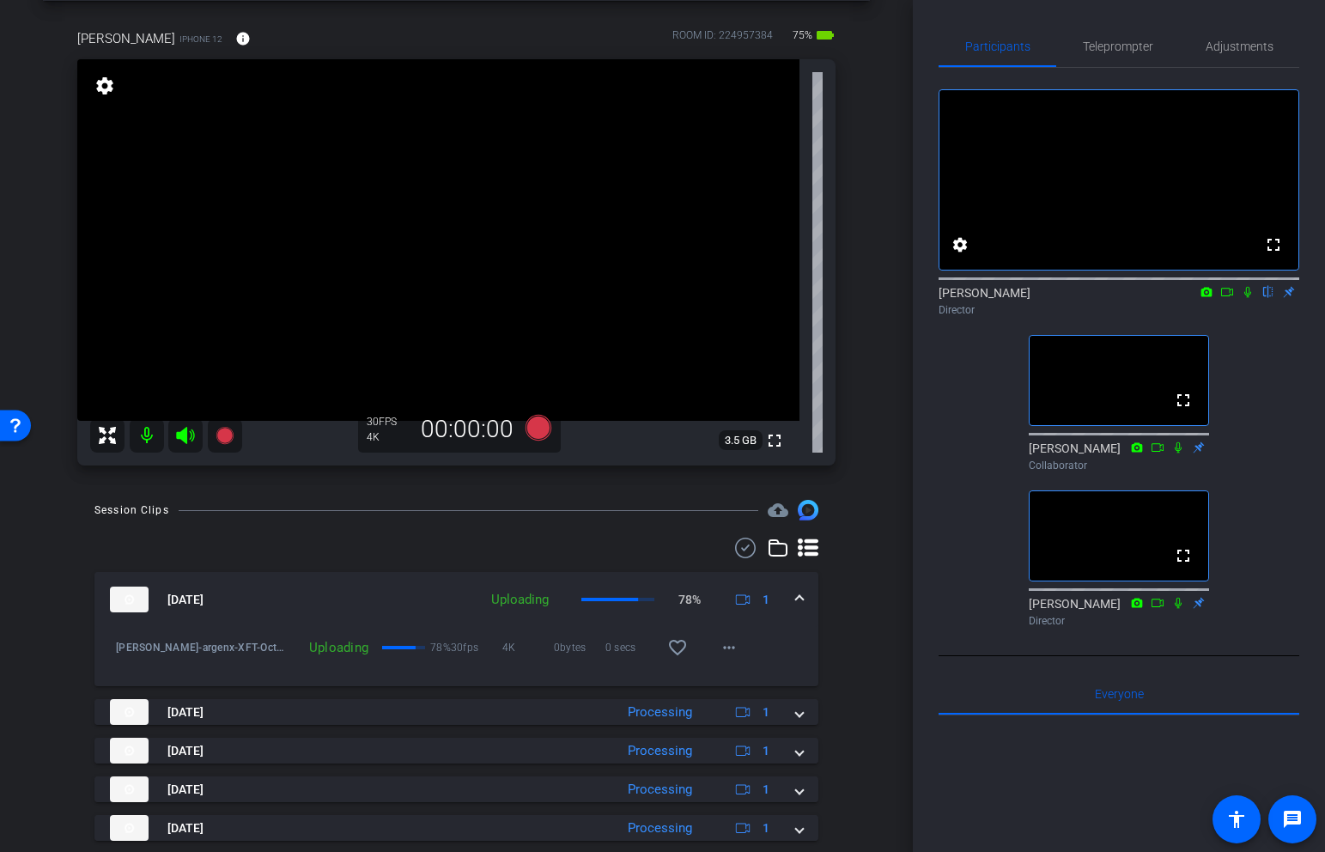
click at [797, 599] on span at bounding box center [799, 600] width 7 height 18
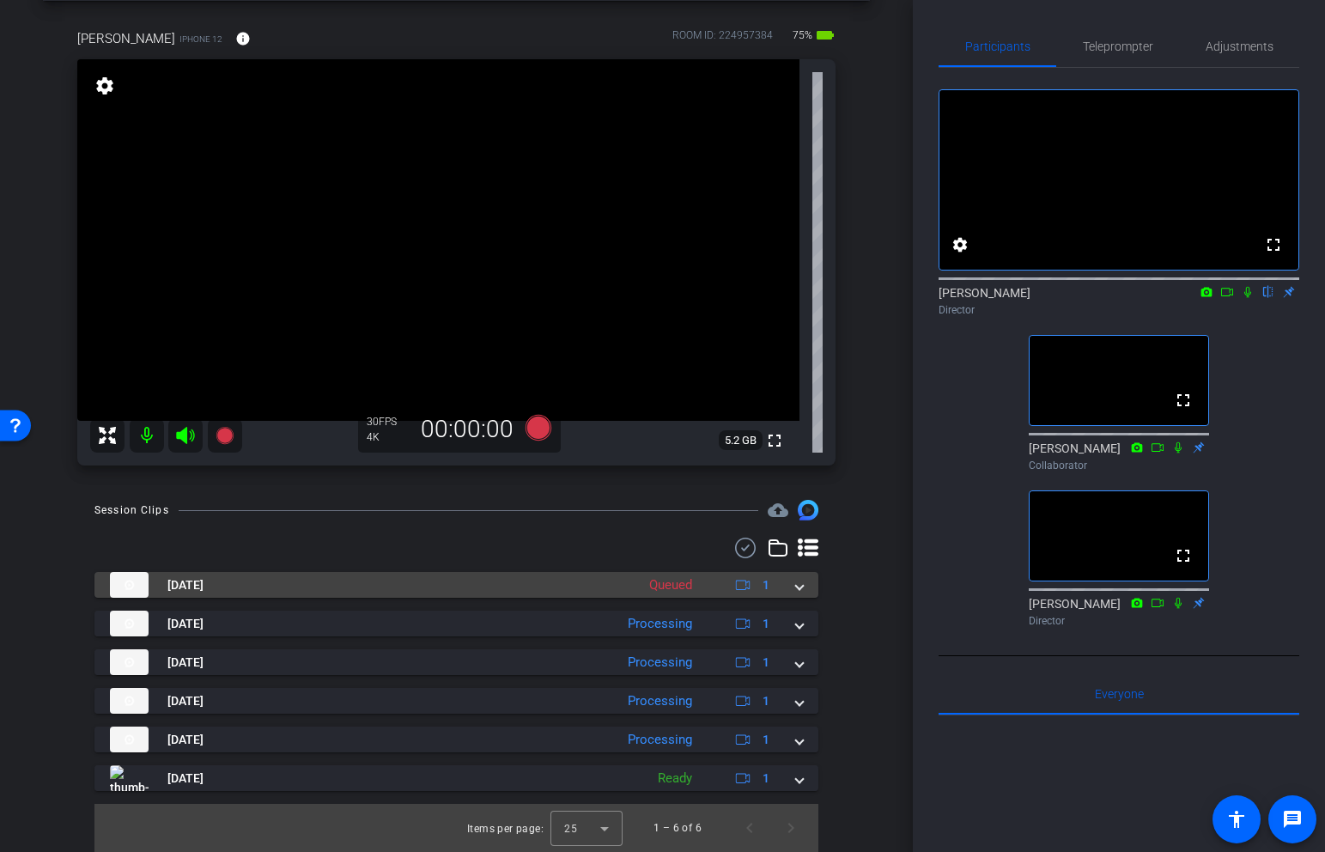
click at [799, 591] on span at bounding box center [799, 585] width 7 height 18
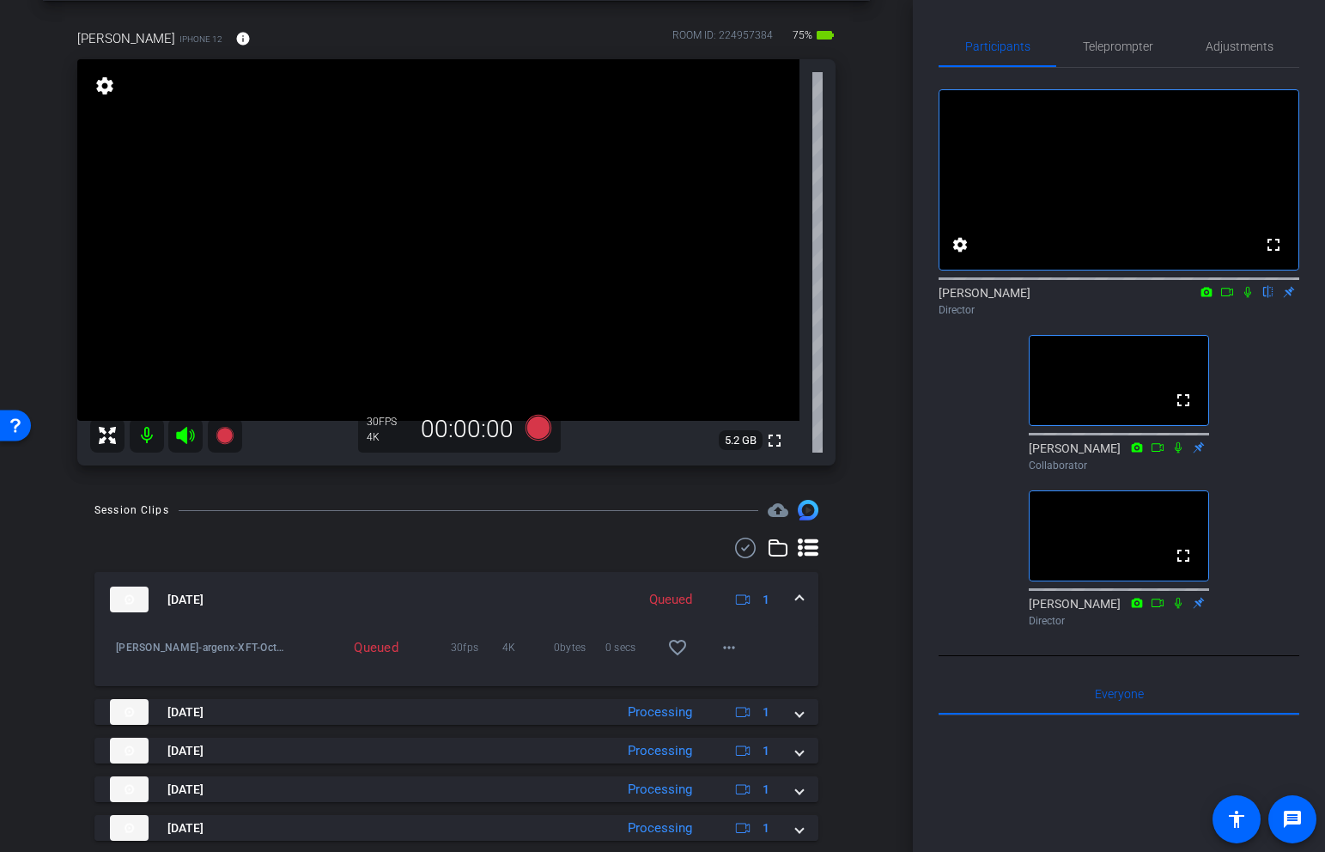
click at [804, 596] on mat-expansion-panel-header "Sep 3, 2025 Queued 1" at bounding box center [456, 599] width 724 height 55
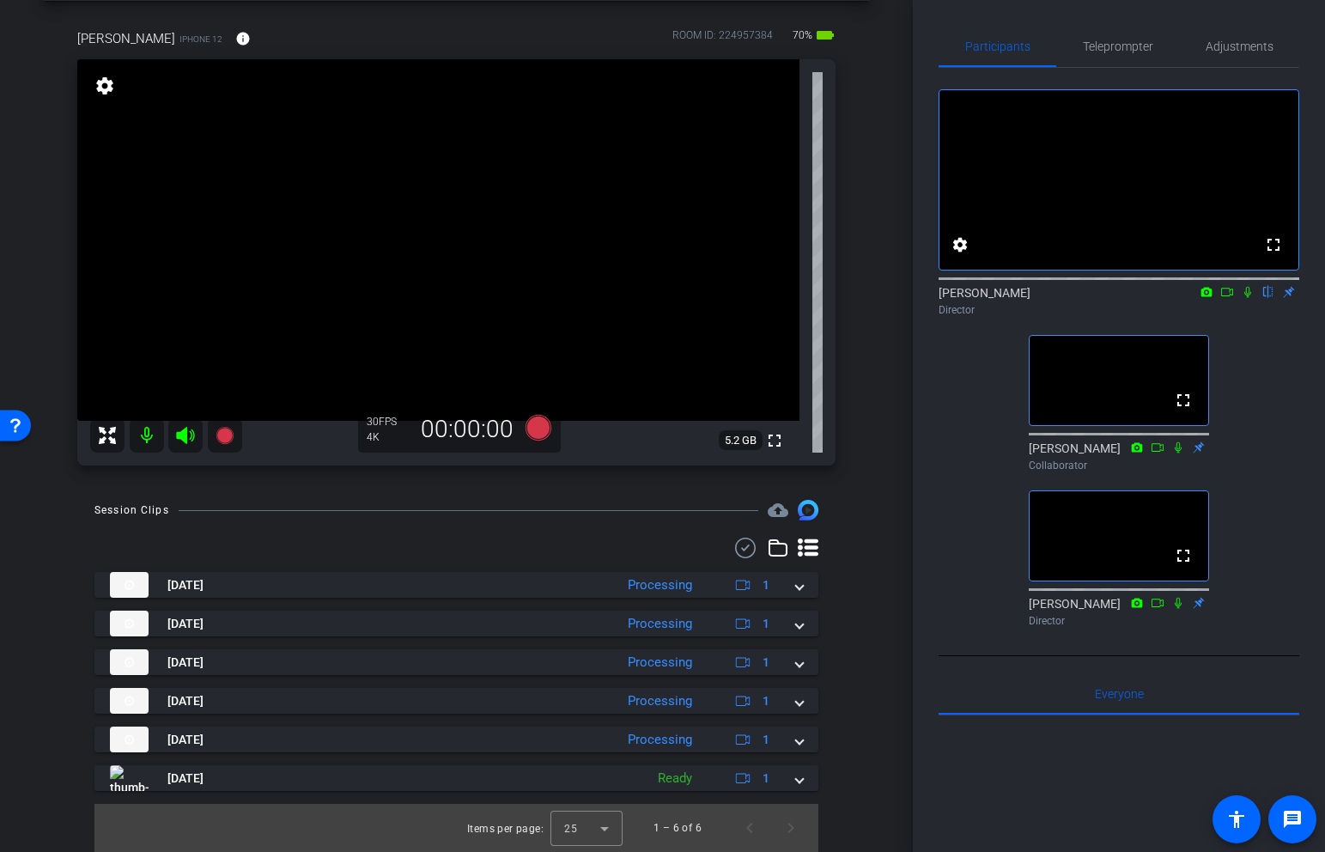
scroll to position [0, 0]
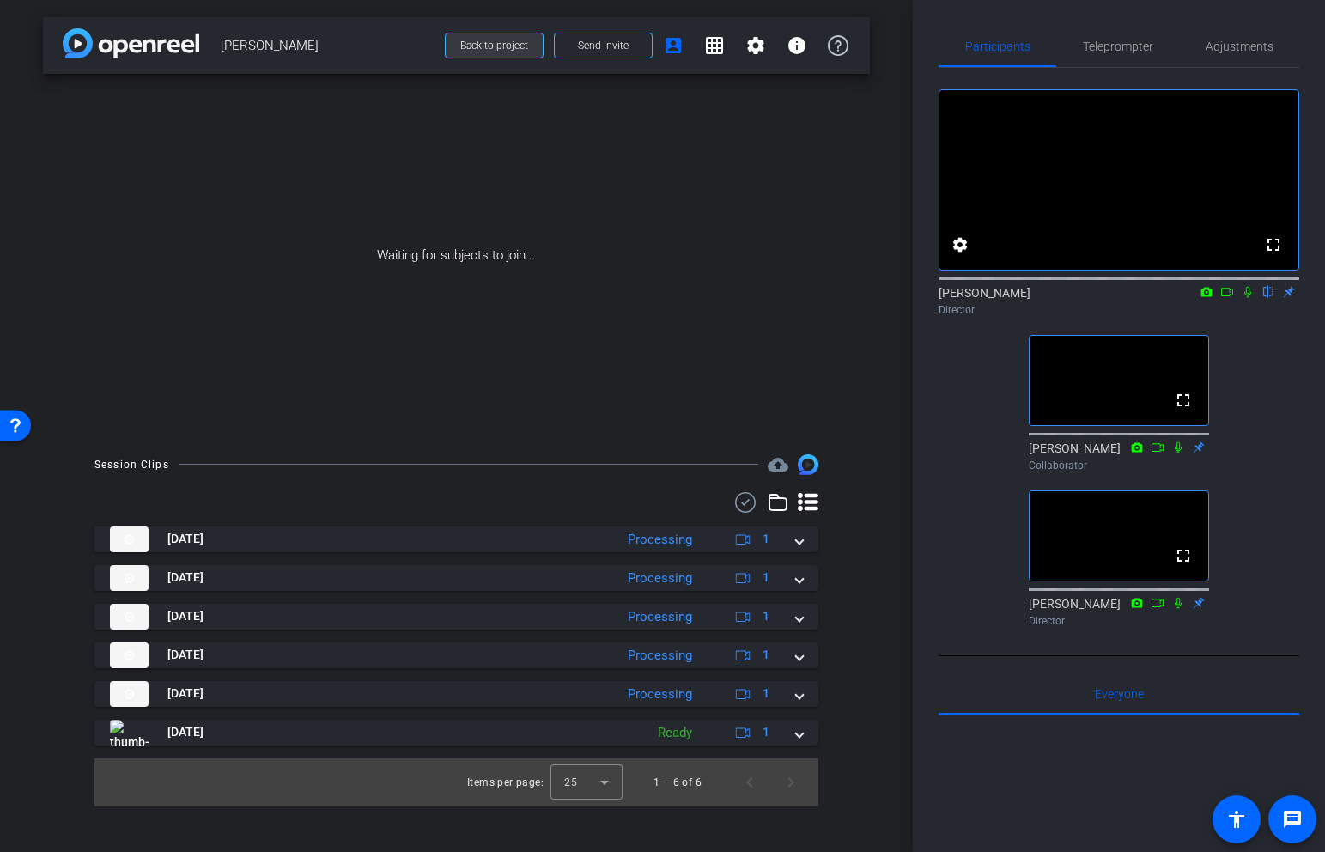
click at [517, 46] on span "Back to project" at bounding box center [494, 46] width 68 height 12
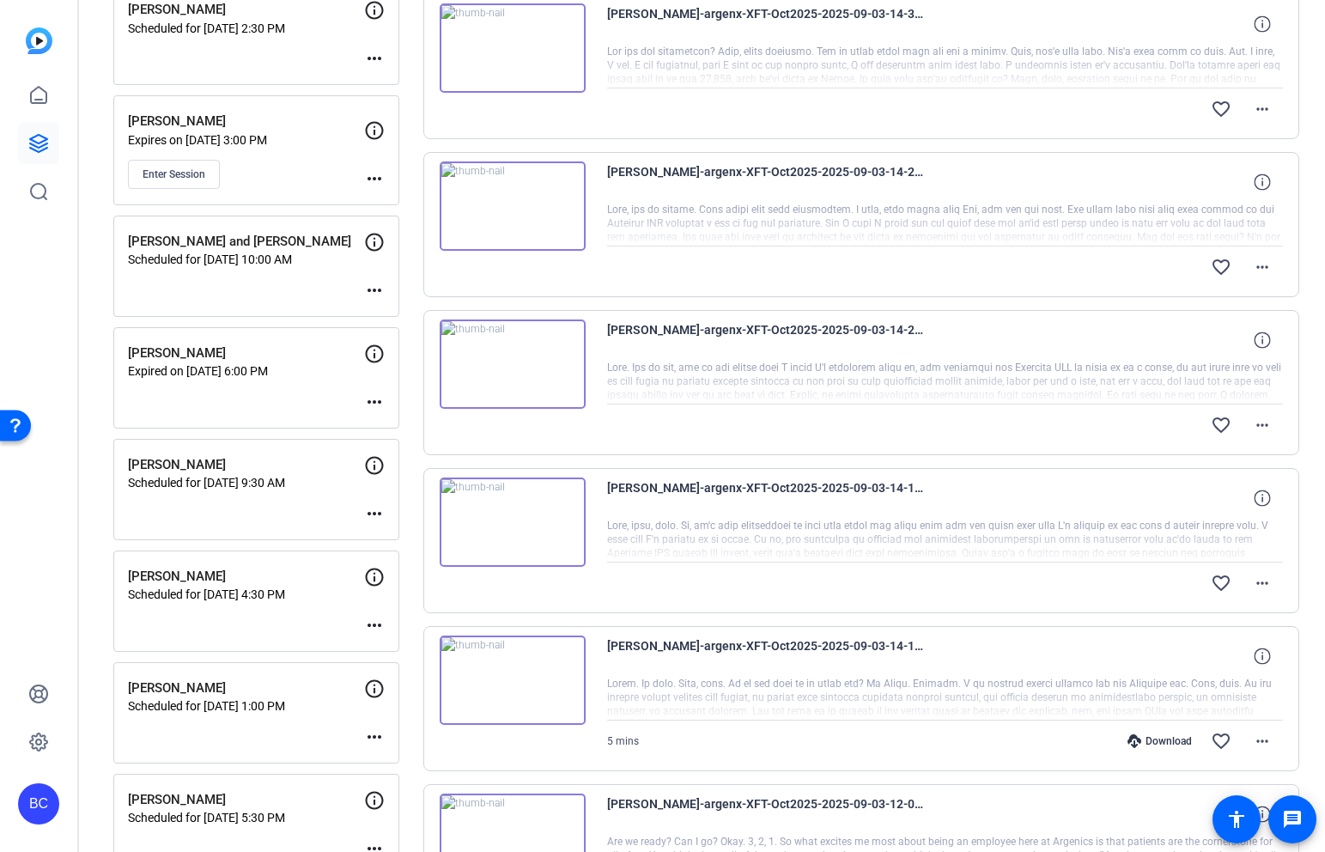
scroll to position [390, 0]
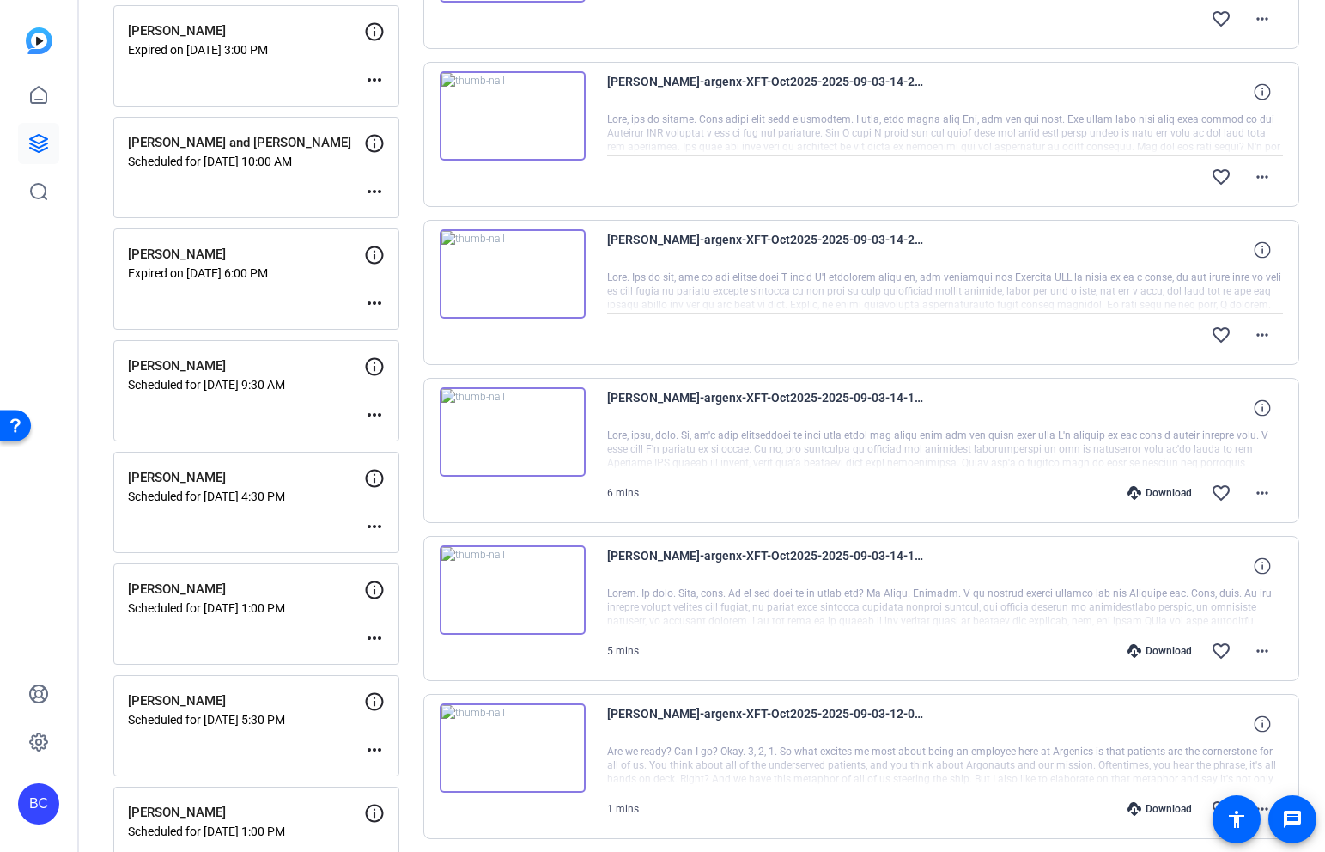
scroll to position [489, 0]
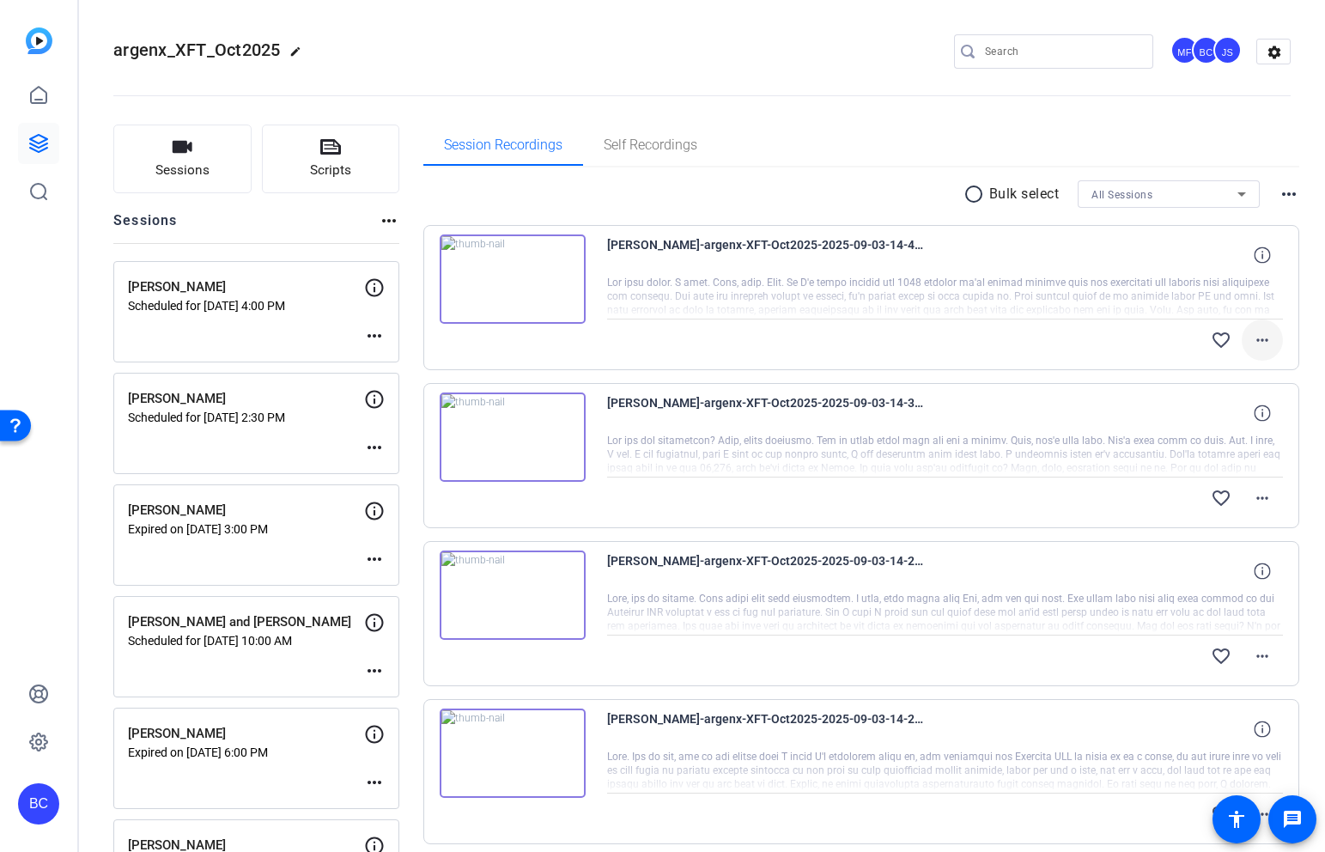
click at [1265, 340] on mat-icon "more_horiz" at bounding box center [1262, 340] width 21 height 21
click at [1239, 373] on span "Download Original" at bounding box center [1217, 376] width 103 height 21
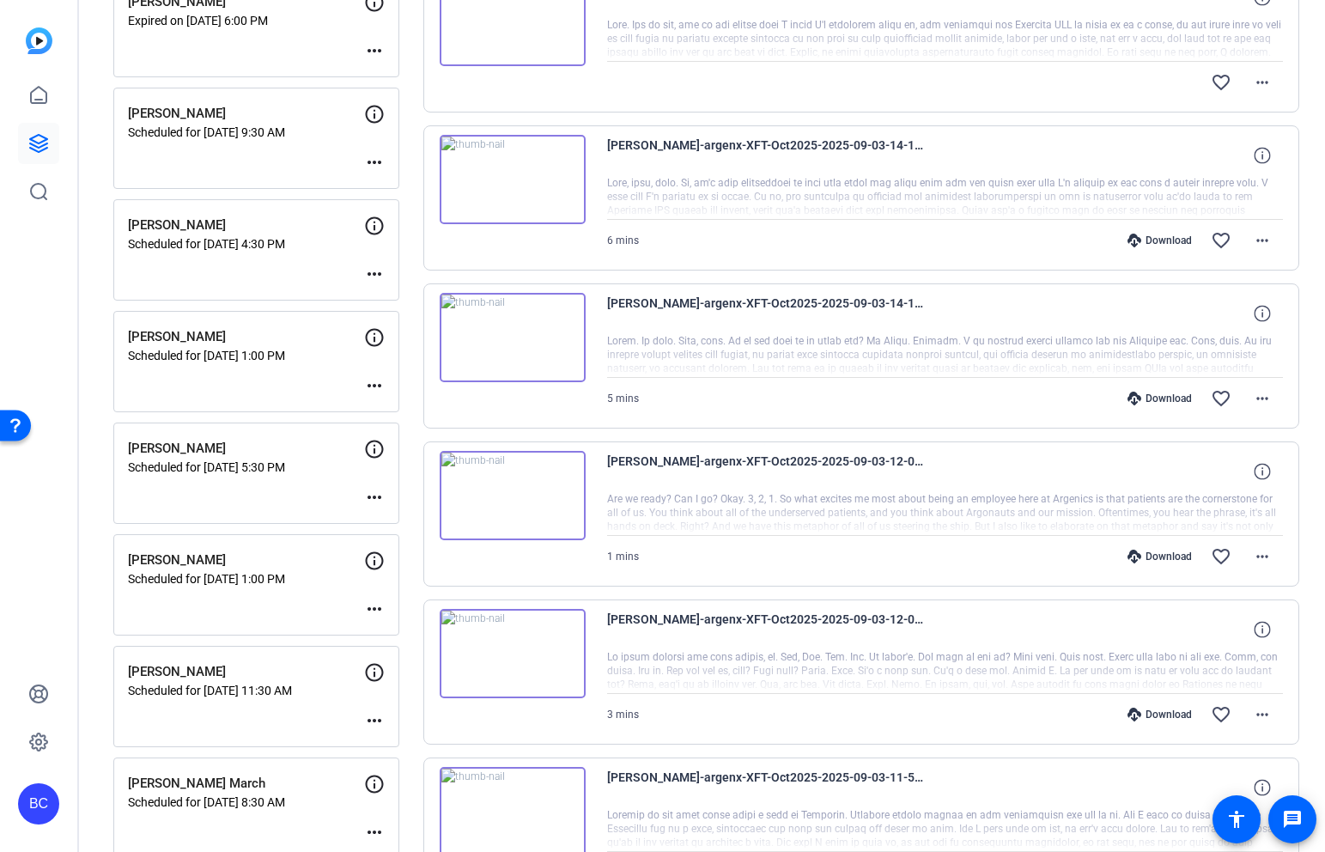
scroll to position [729, 0]
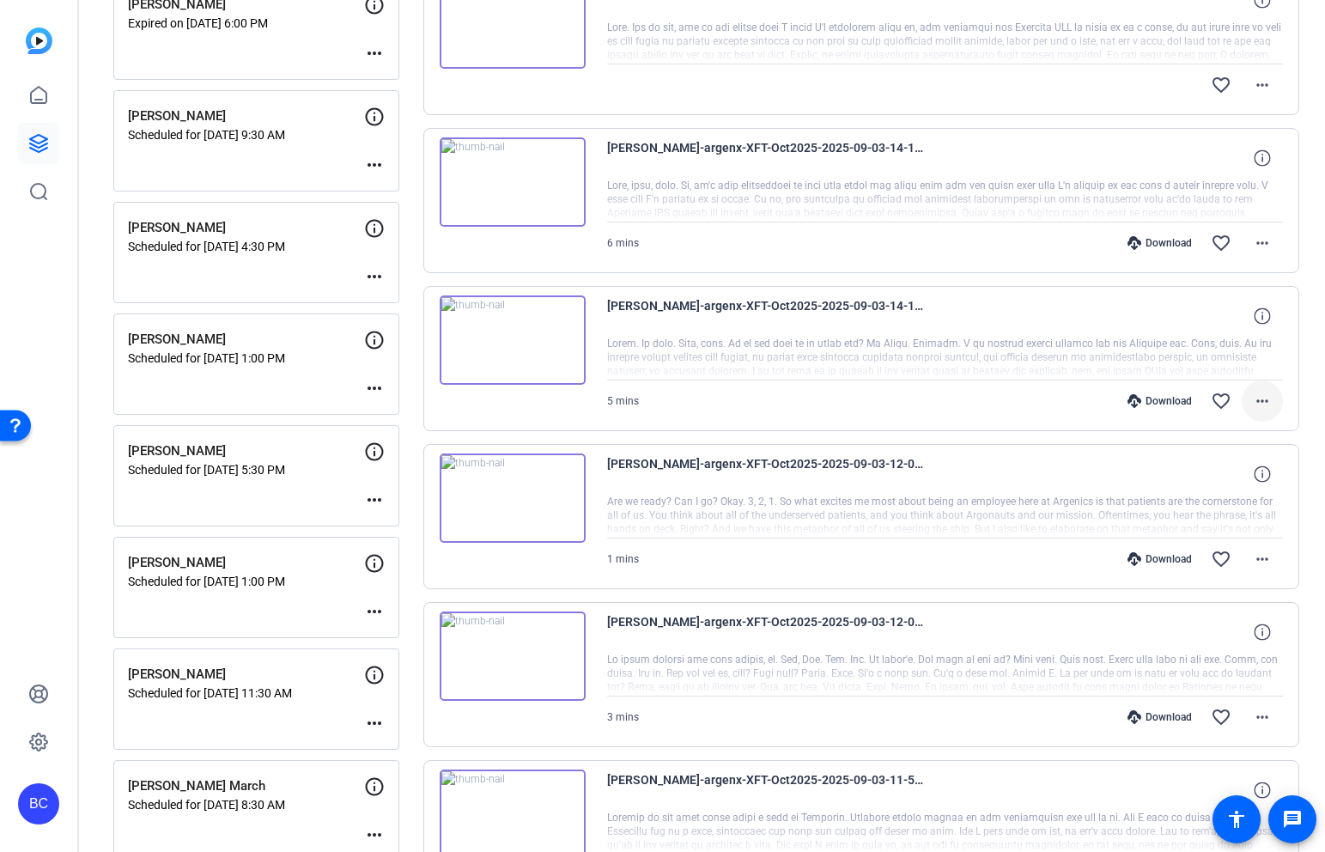
click at [1267, 404] on mat-icon "more_horiz" at bounding box center [1262, 401] width 21 height 21
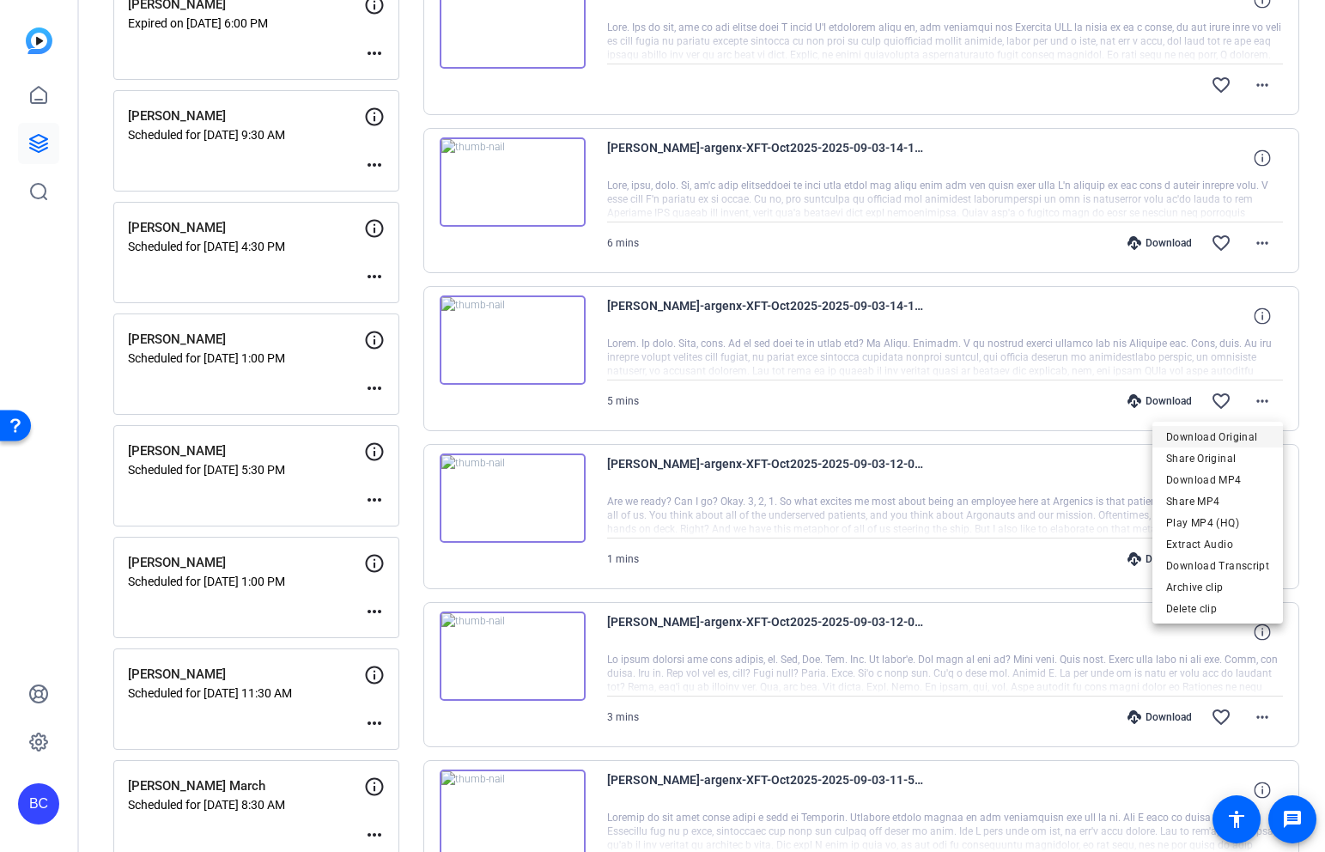
click at [1226, 439] on span "Download Original" at bounding box center [1217, 437] width 103 height 21
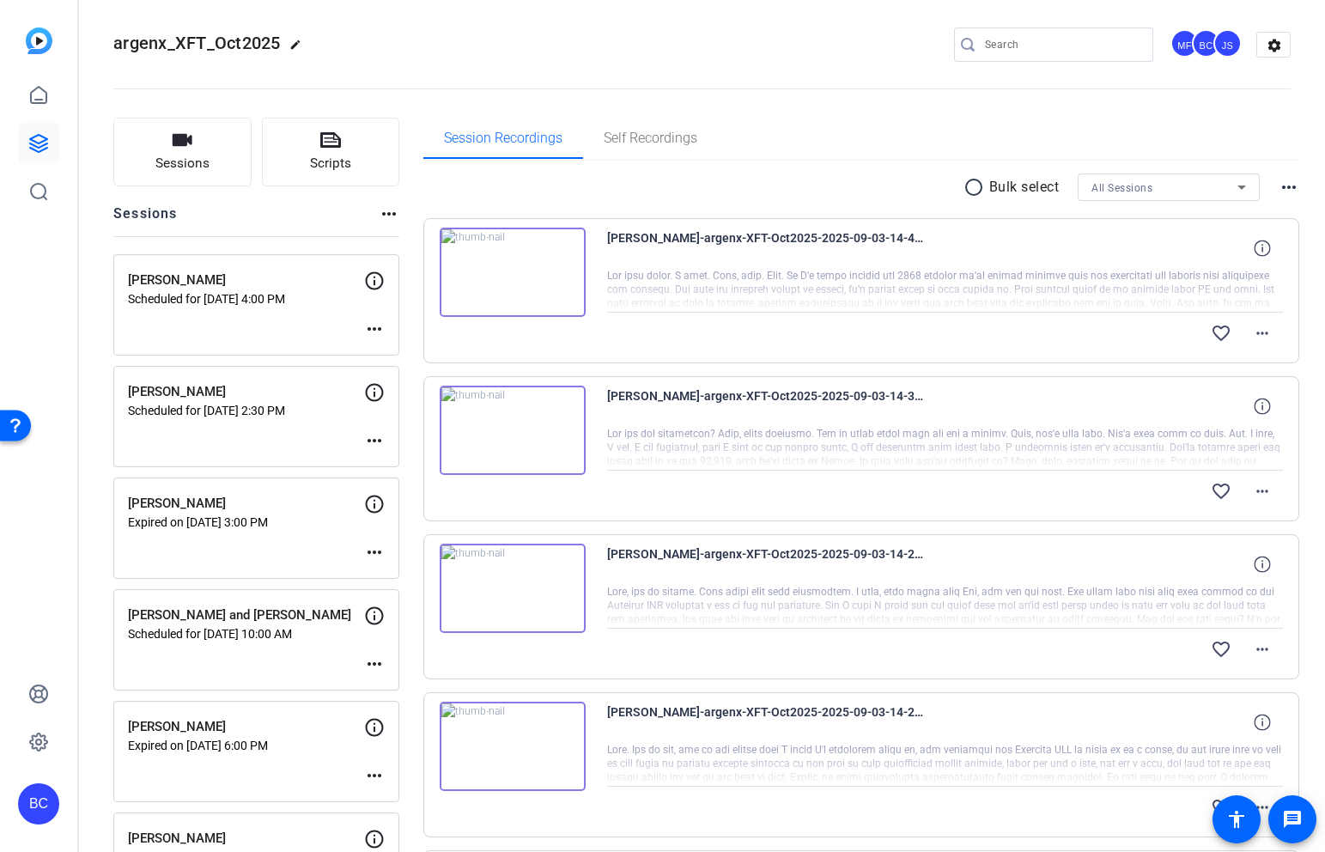
scroll to position [1, 0]
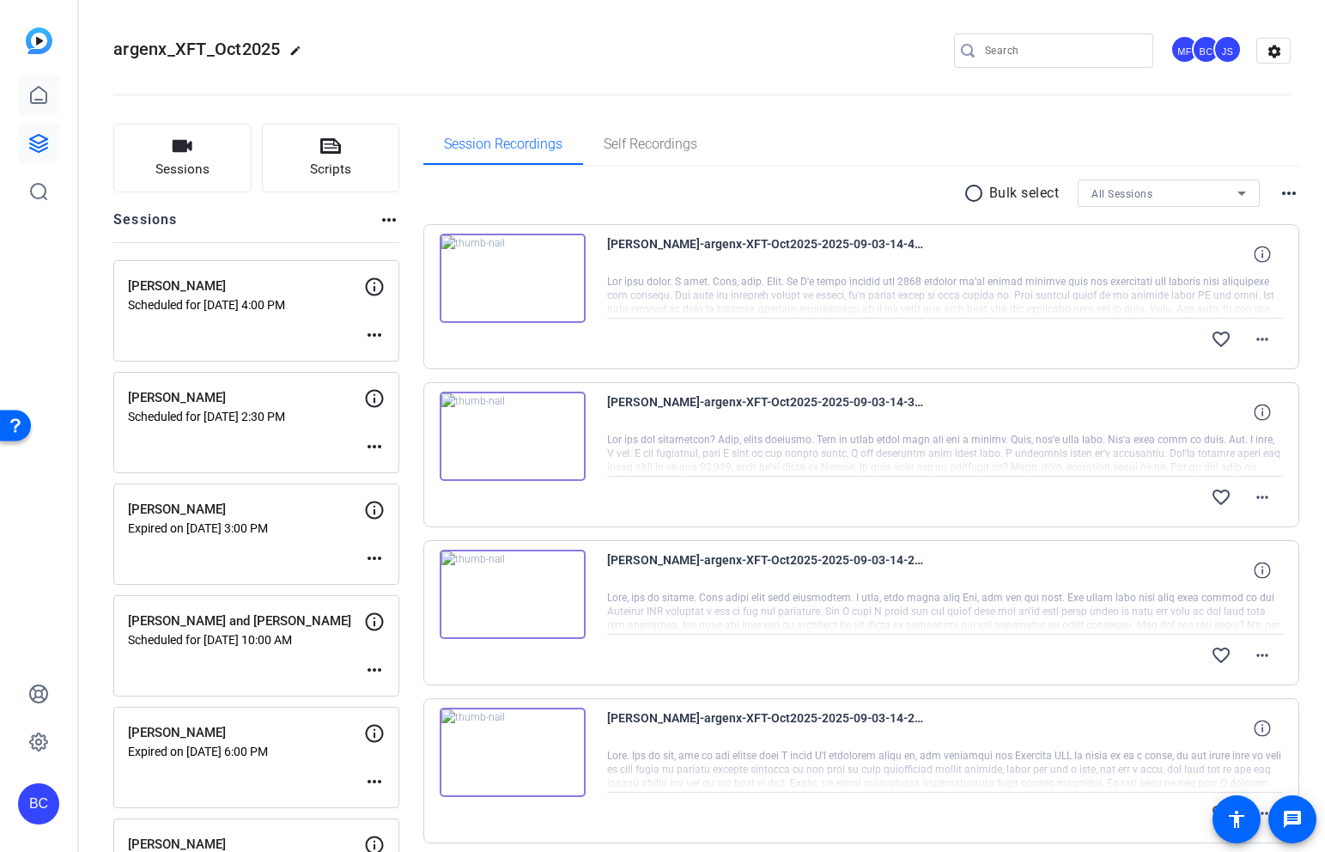
click at [35, 115] on link at bounding box center [38, 95] width 41 height 41
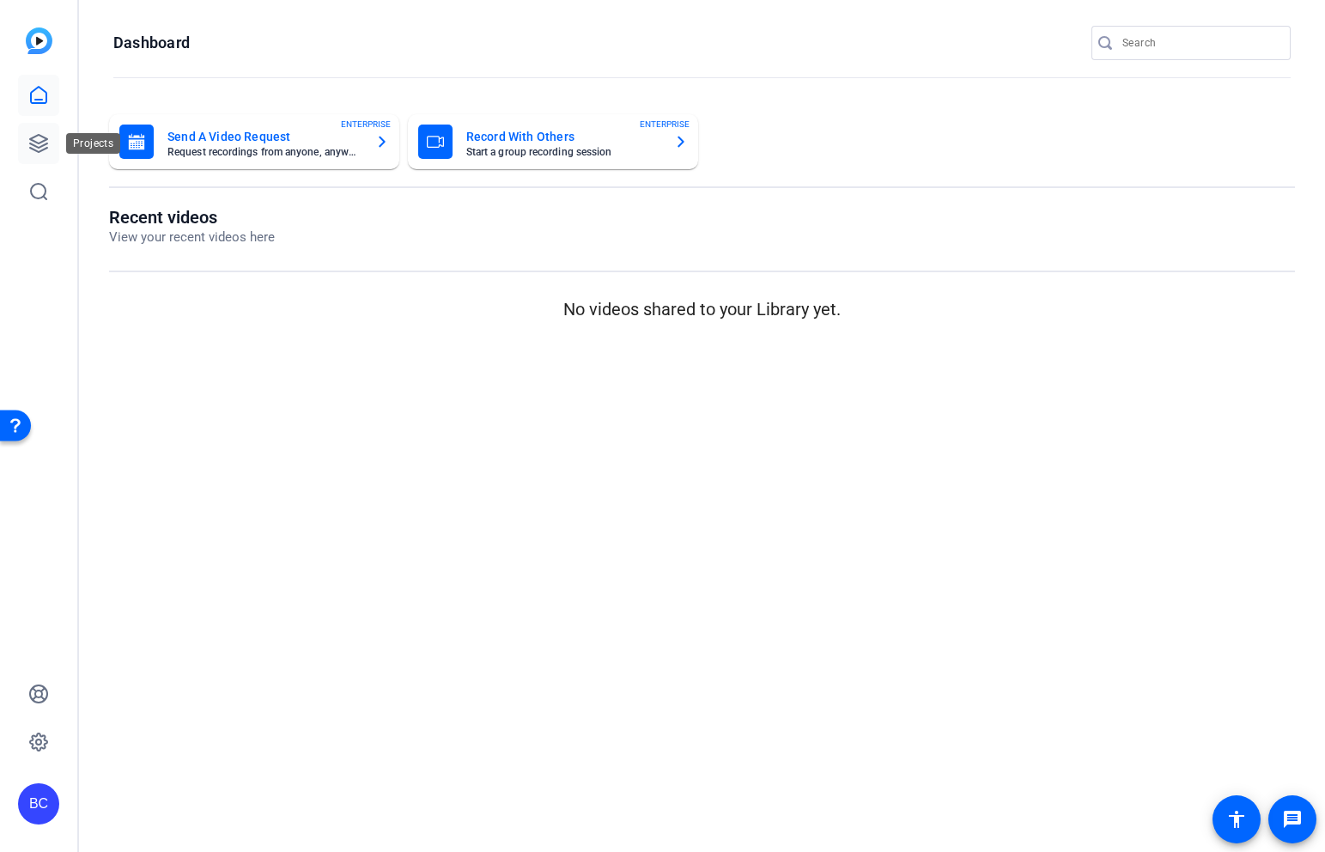
click at [40, 139] on icon at bounding box center [38, 143] width 21 height 21
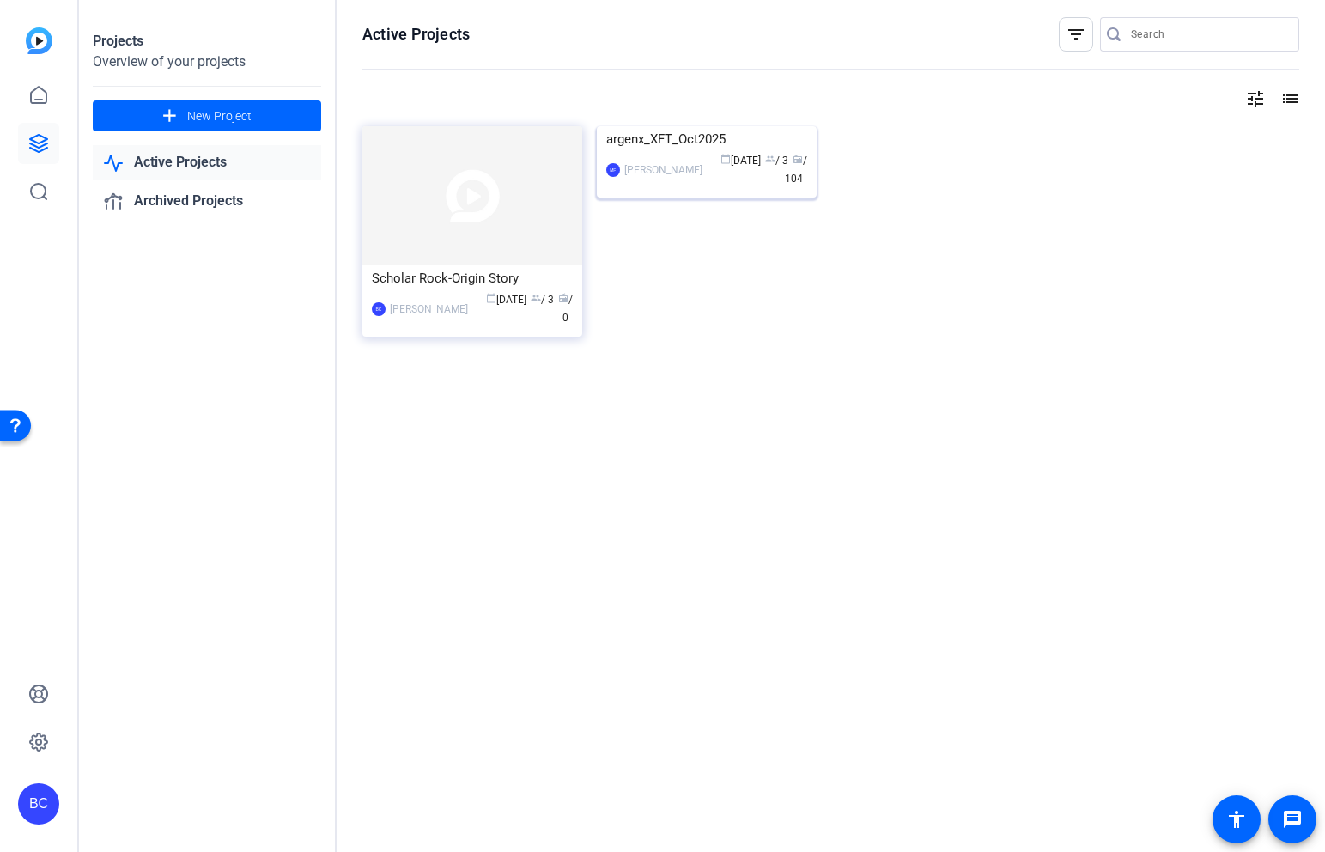
click at [705, 126] on img at bounding box center [707, 126] width 220 height 0
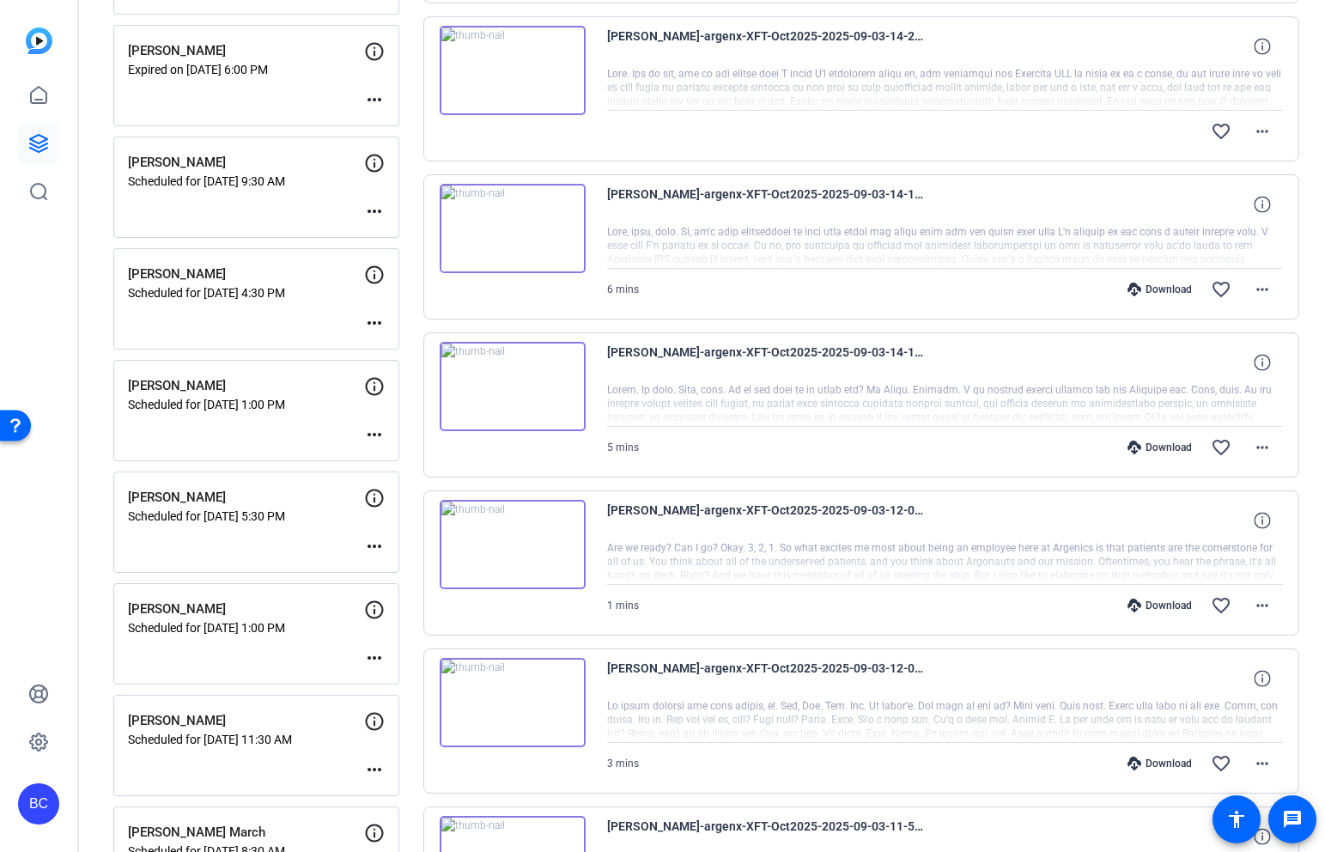
scroll to position [681, 0]
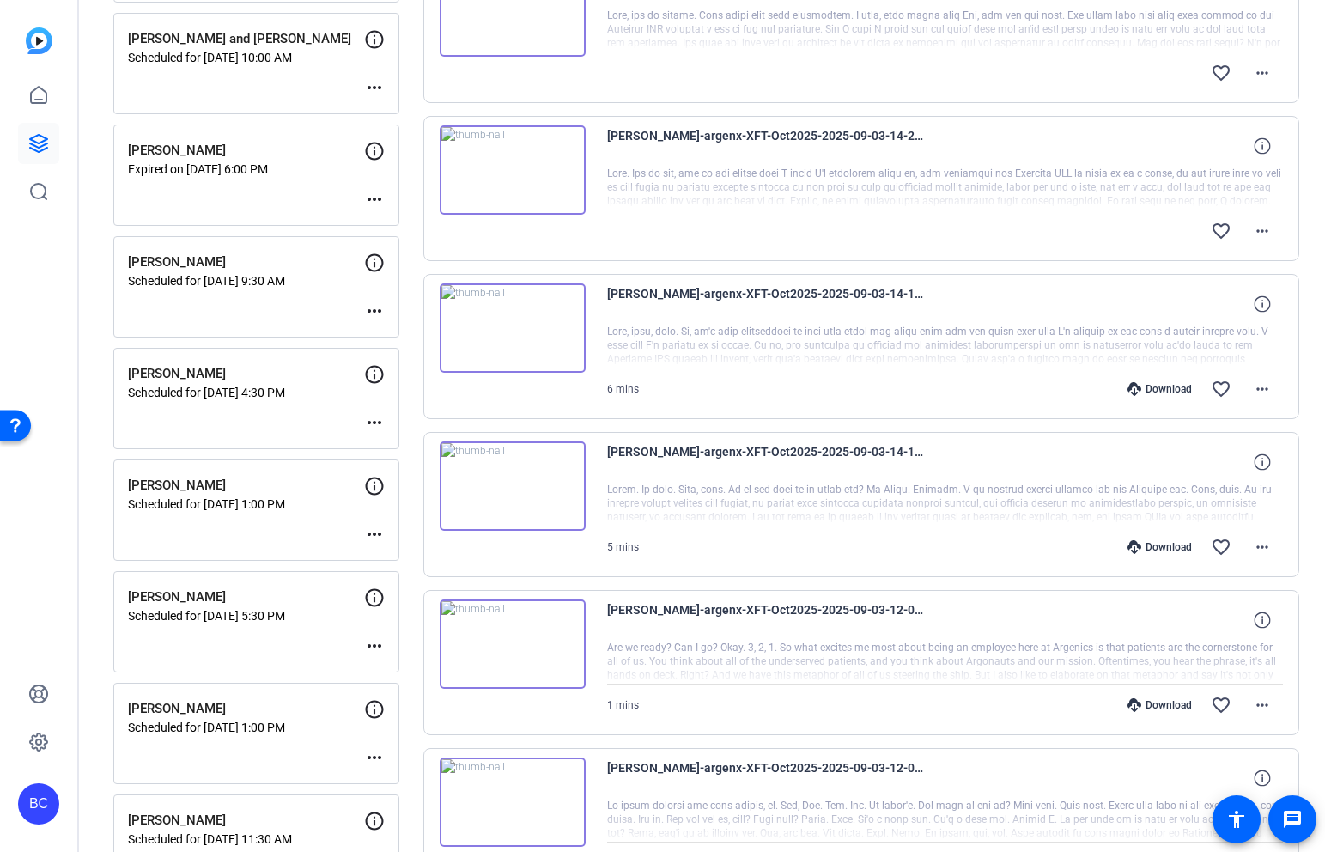
scroll to position [585, 0]
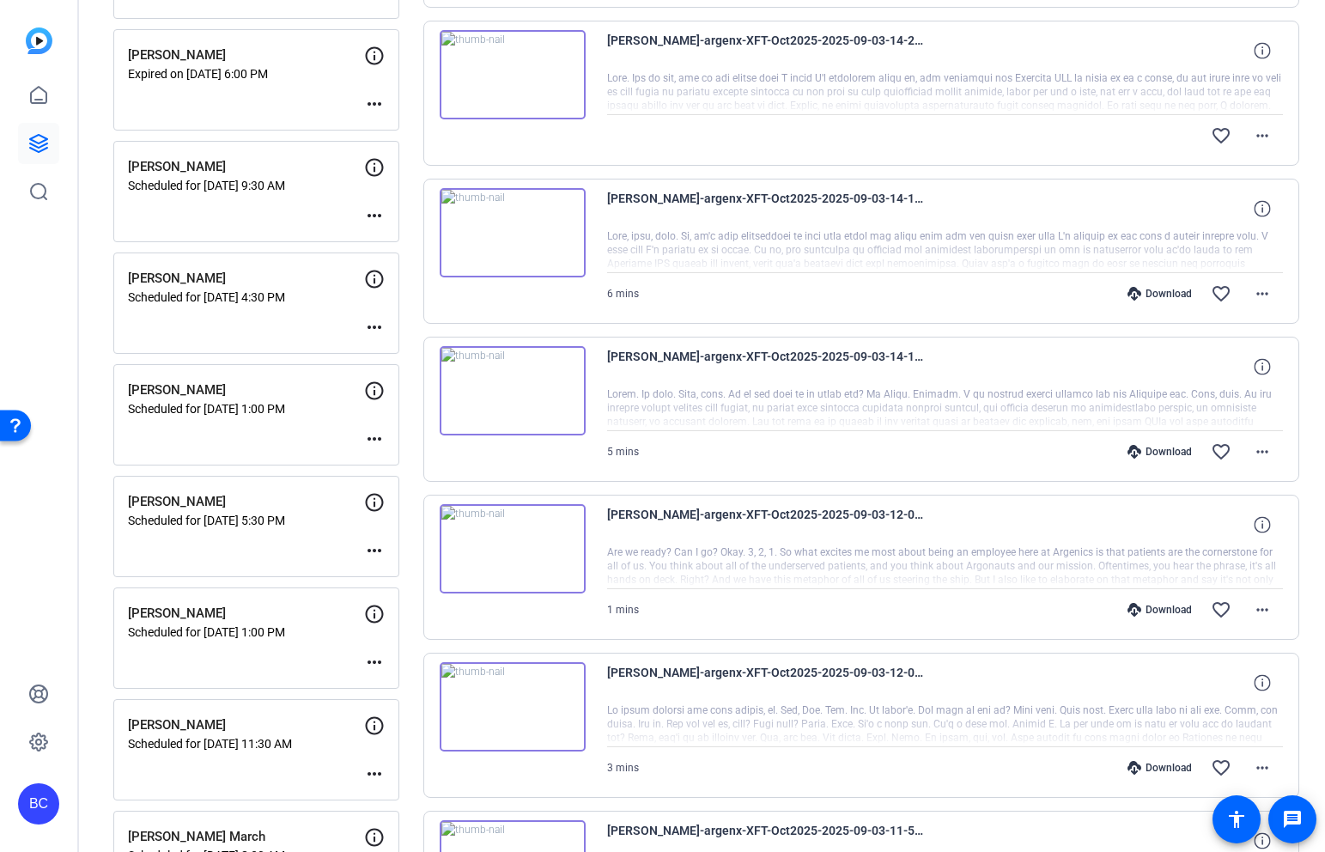
scroll to position [679, 0]
click at [1261, 444] on mat-icon "more_horiz" at bounding box center [1262, 451] width 21 height 21
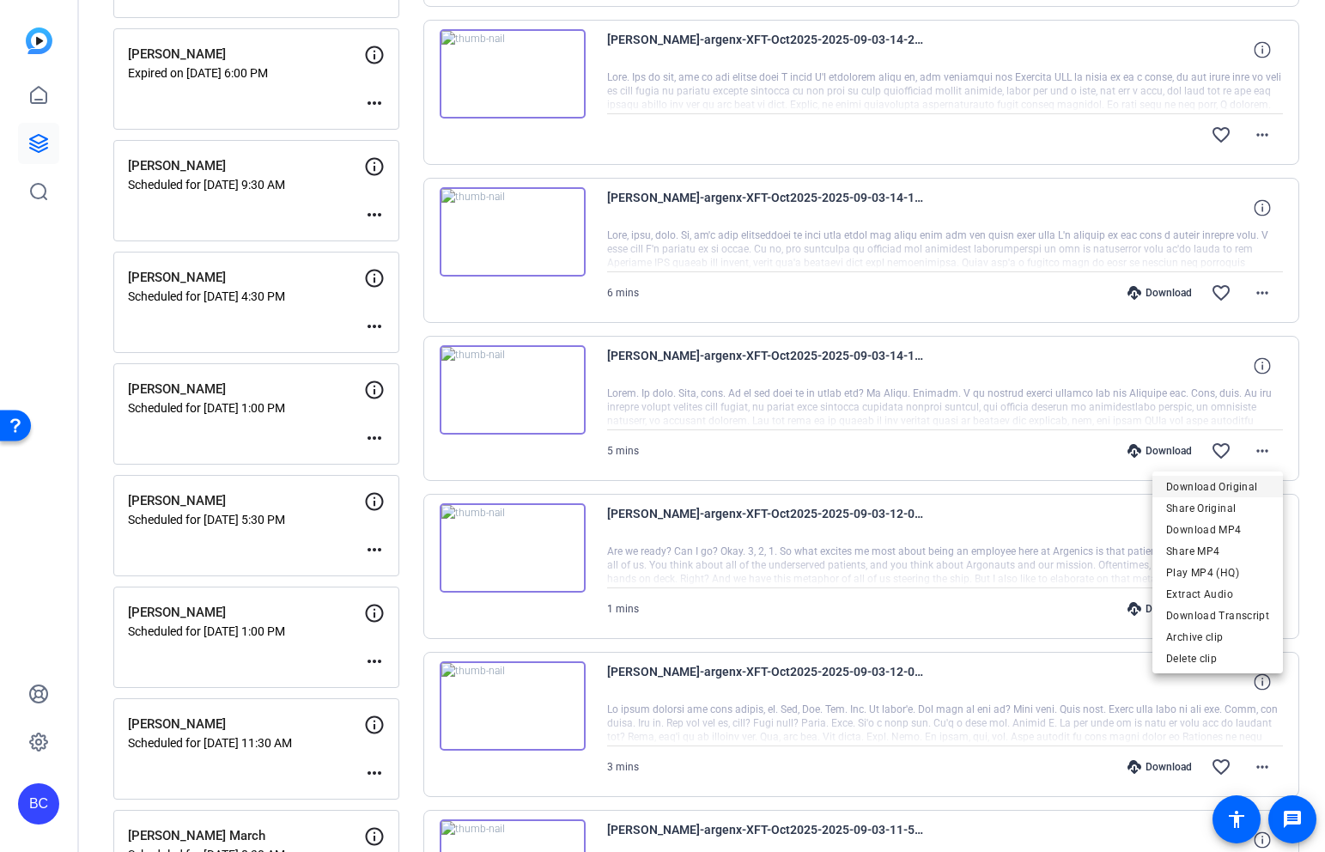
click at [1239, 478] on span "Download Original" at bounding box center [1217, 487] width 103 height 21
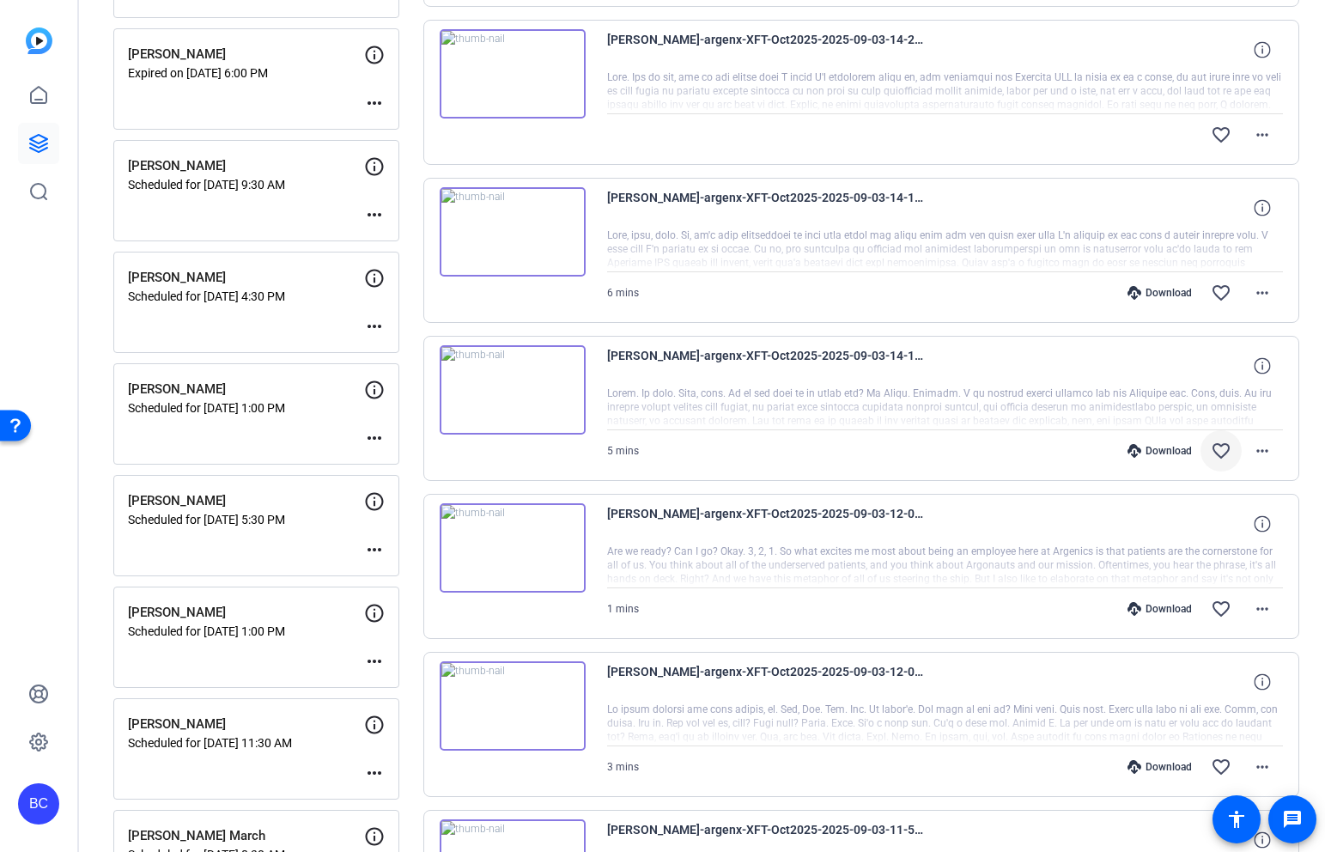
click at [1219, 451] on mat-icon "favorite_border" at bounding box center [1221, 451] width 21 height 21
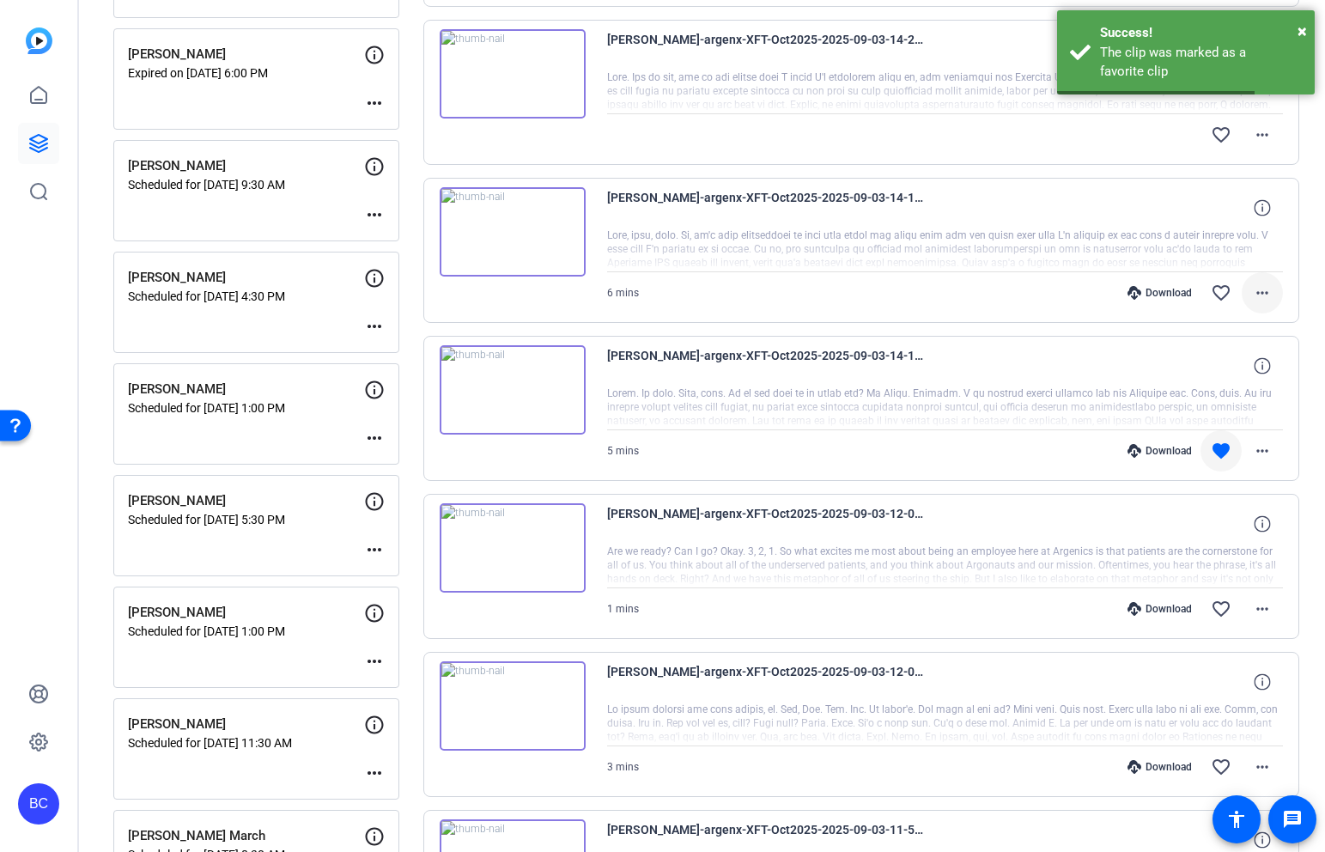
click at [1259, 293] on mat-icon "more_horiz" at bounding box center [1262, 293] width 21 height 21
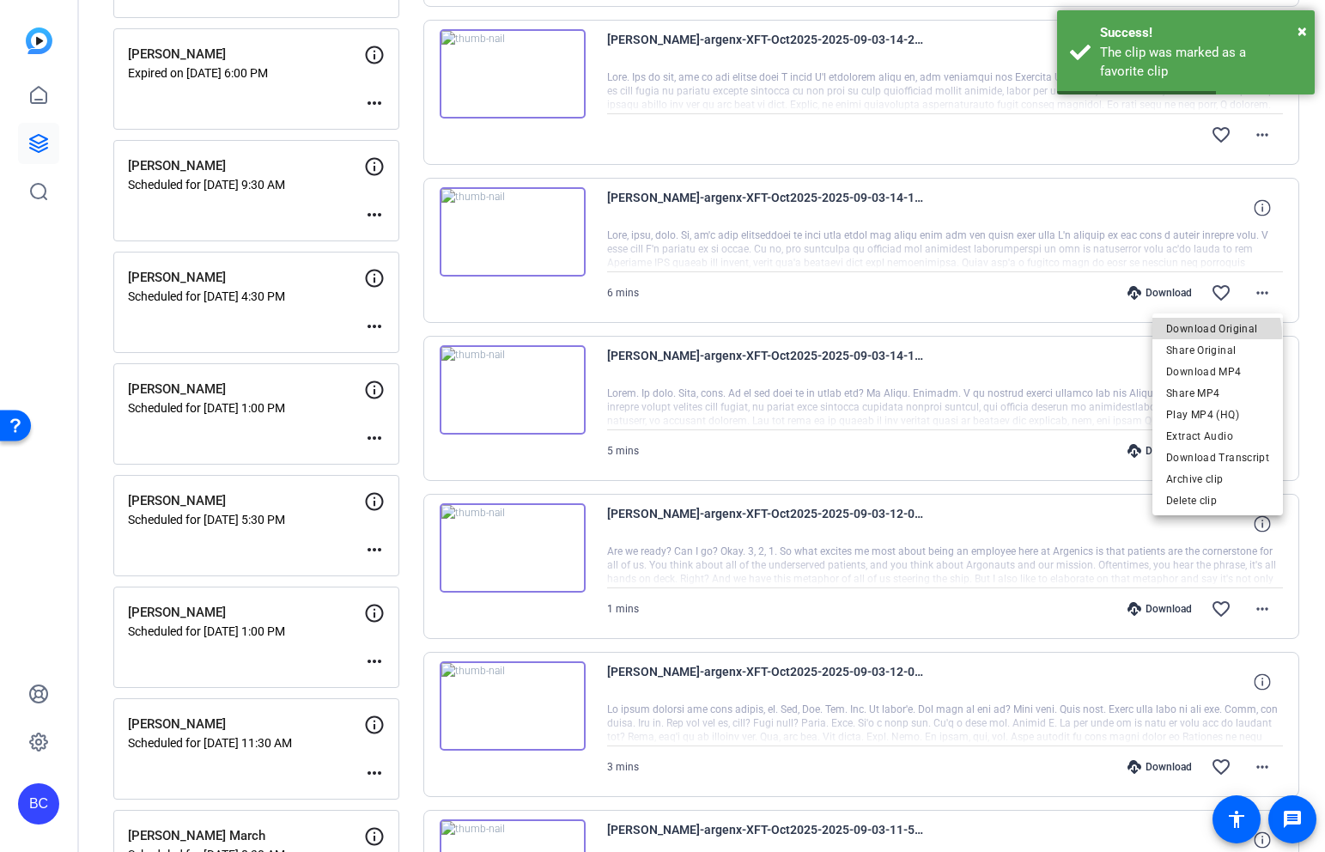
click at [1218, 334] on span "Download Original" at bounding box center [1217, 329] width 103 height 21
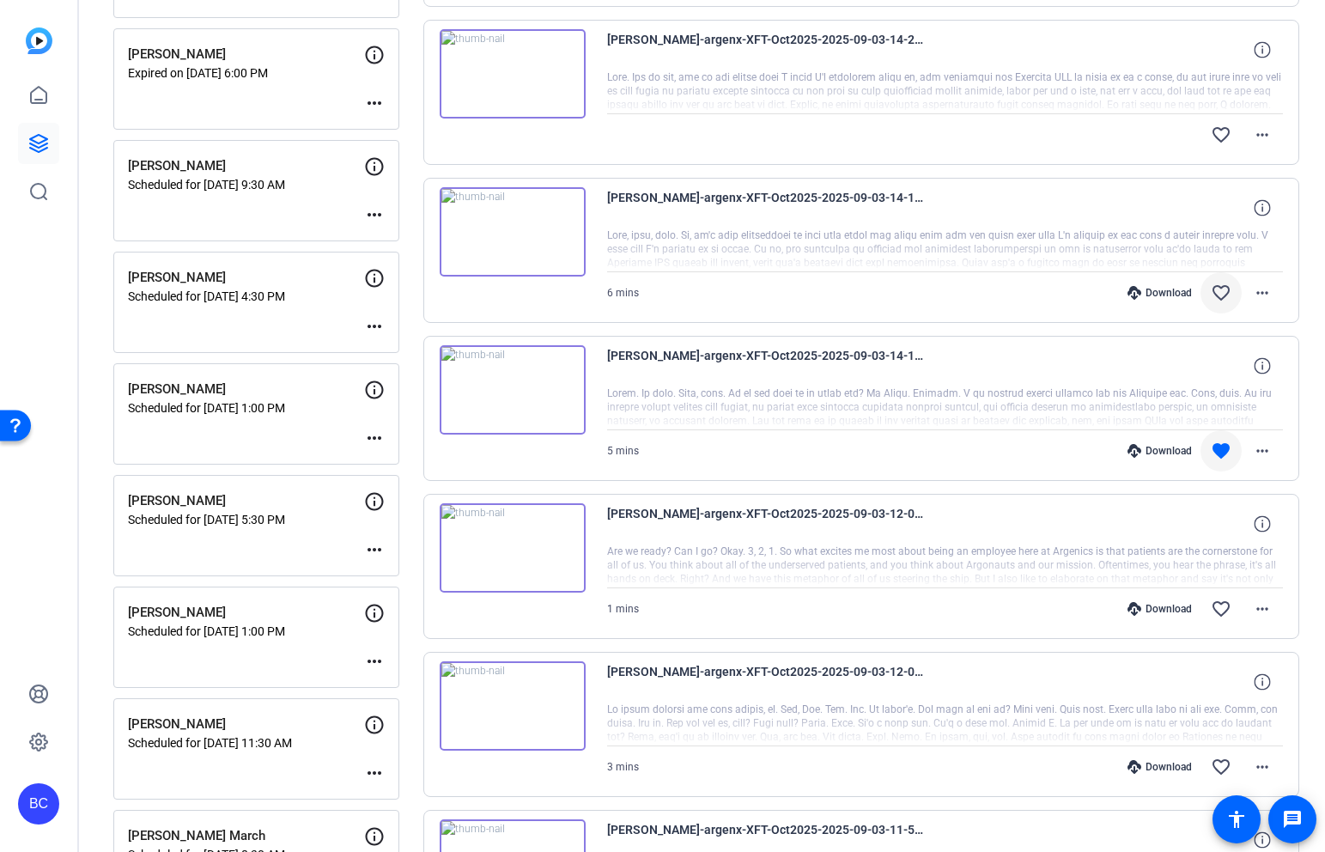
click at [1224, 293] on mat-icon "favorite_border" at bounding box center [1221, 293] width 21 height 21
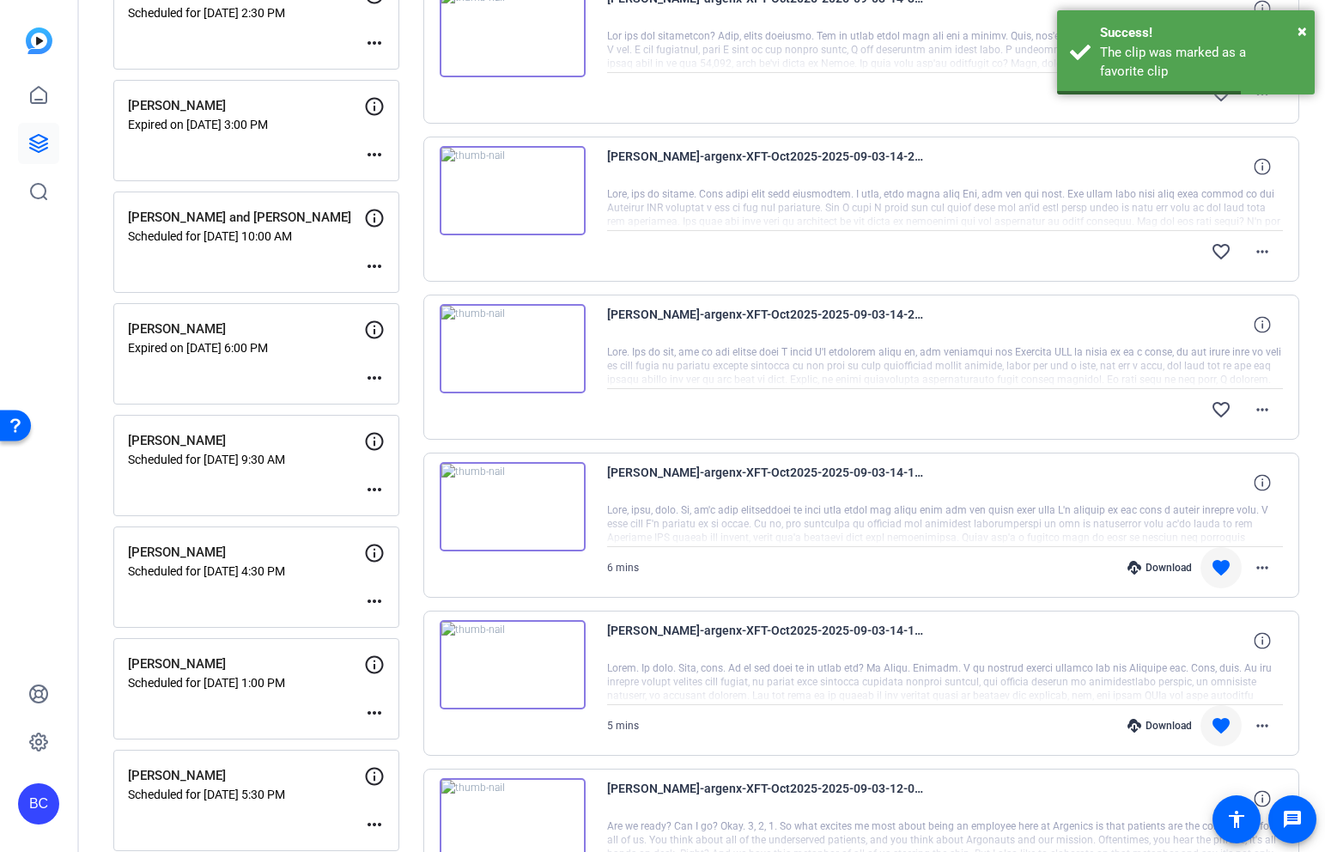
scroll to position [404, 0]
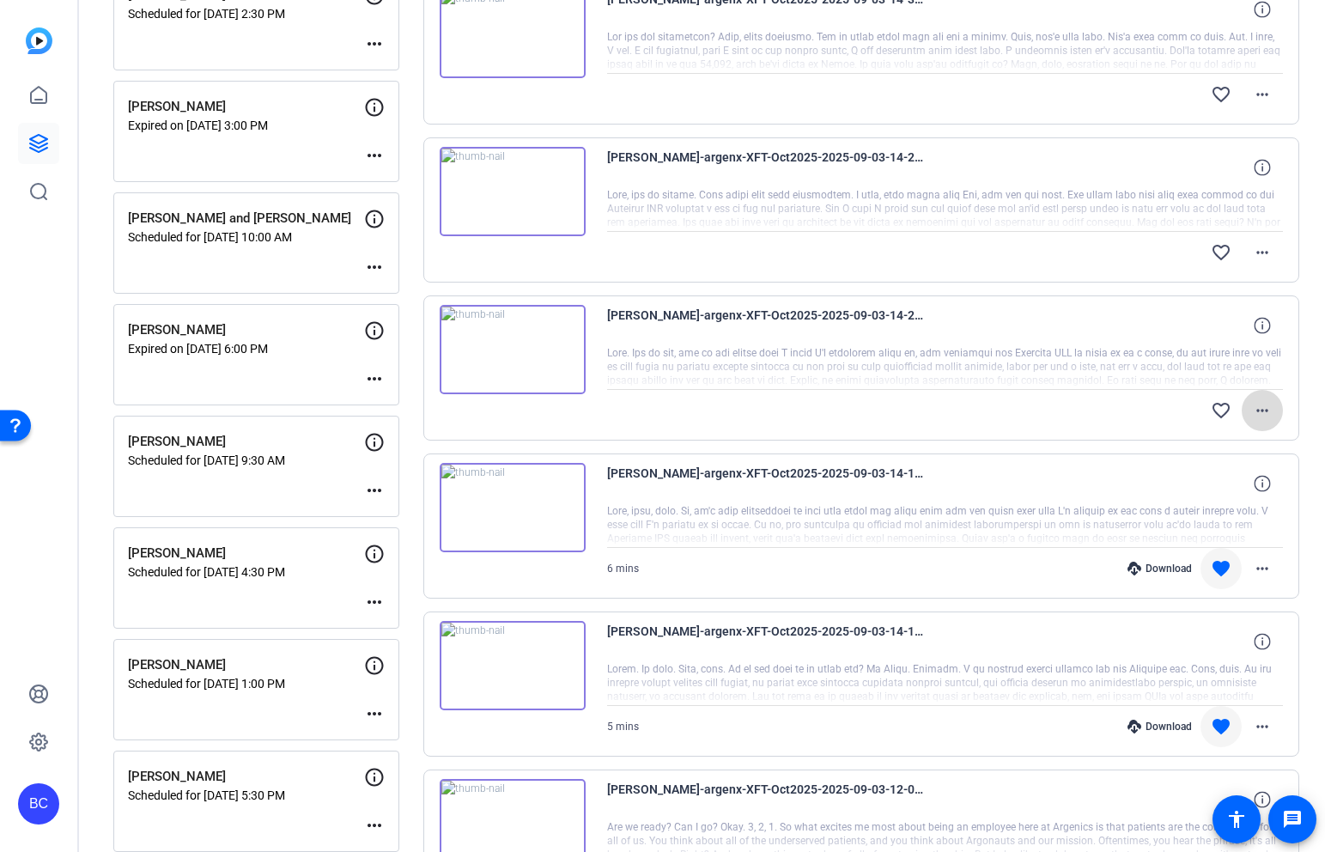
click at [1260, 411] on mat-icon "more_horiz" at bounding box center [1262, 410] width 21 height 21
click at [1222, 445] on span "Download Original" at bounding box center [1217, 446] width 103 height 21
click at [1221, 406] on mat-icon "favorite_border" at bounding box center [1221, 410] width 21 height 21
click at [1221, 252] on mat-icon "favorite_border" at bounding box center [1221, 252] width 21 height 21
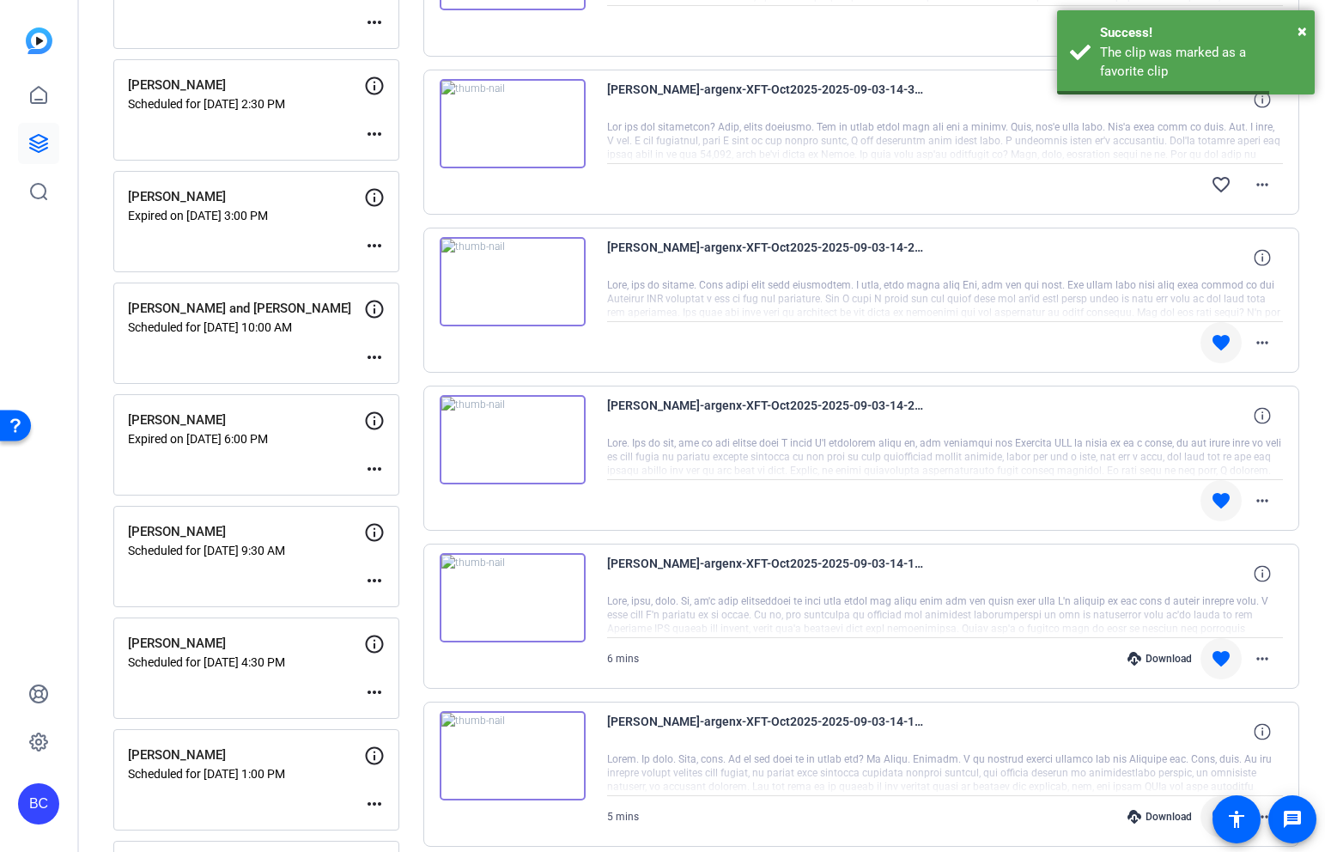
scroll to position [268, 0]
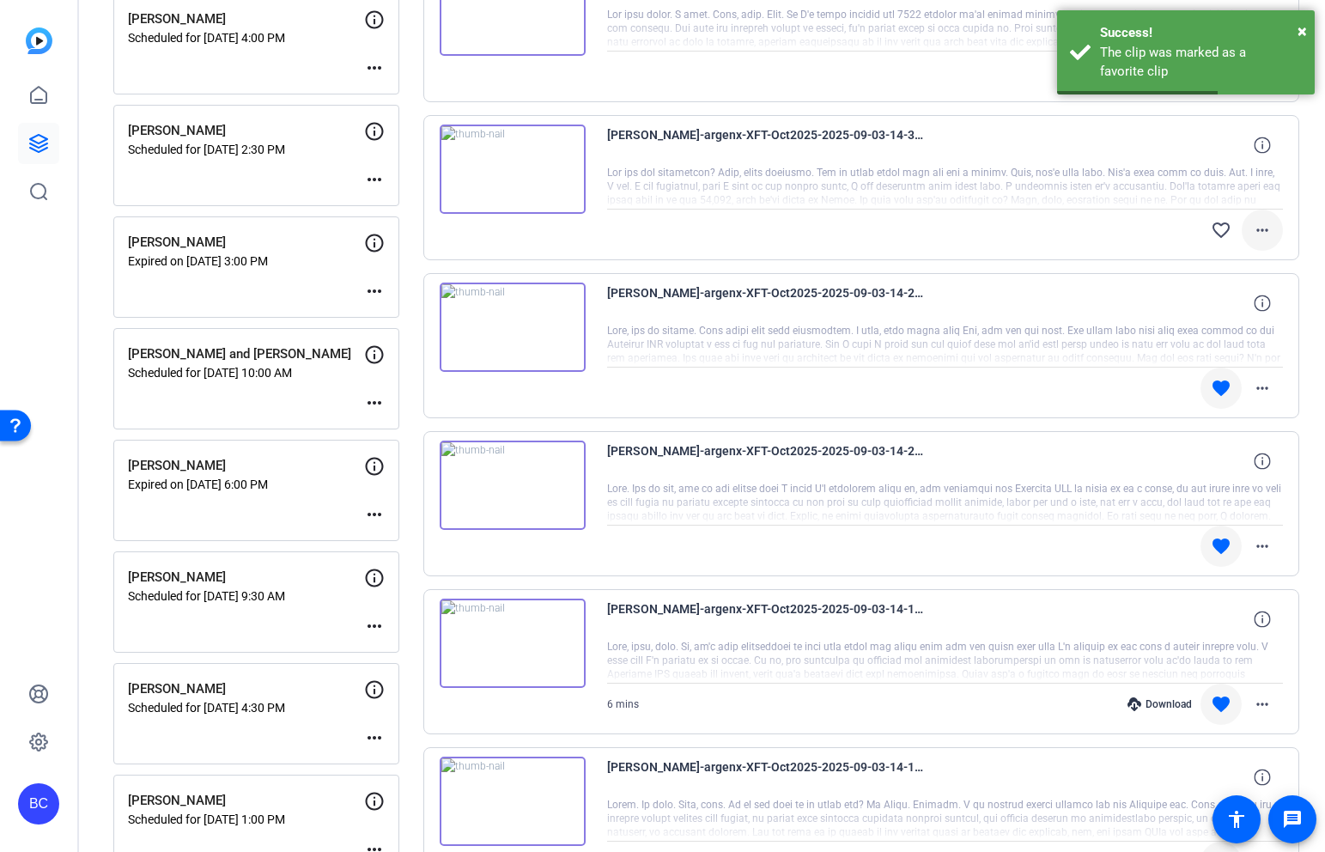
click at [1262, 229] on mat-icon "more_horiz" at bounding box center [1262, 230] width 21 height 21
click at [1219, 263] on span "Download Original" at bounding box center [1217, 266] width 103 height 21
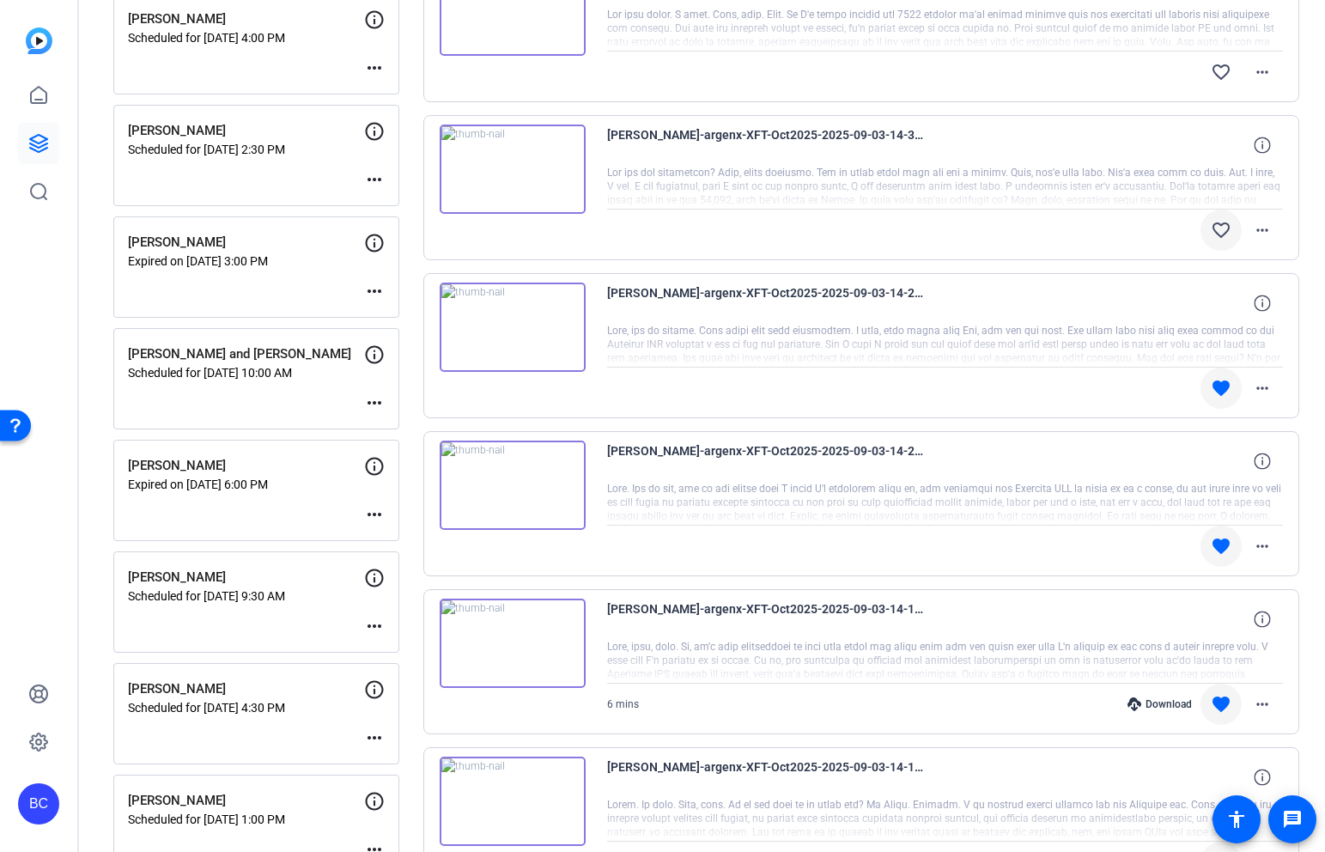
click at [1221, 222] on mat-icon "favorite_border" at bounding box center [1221, 230] width 21 height 21
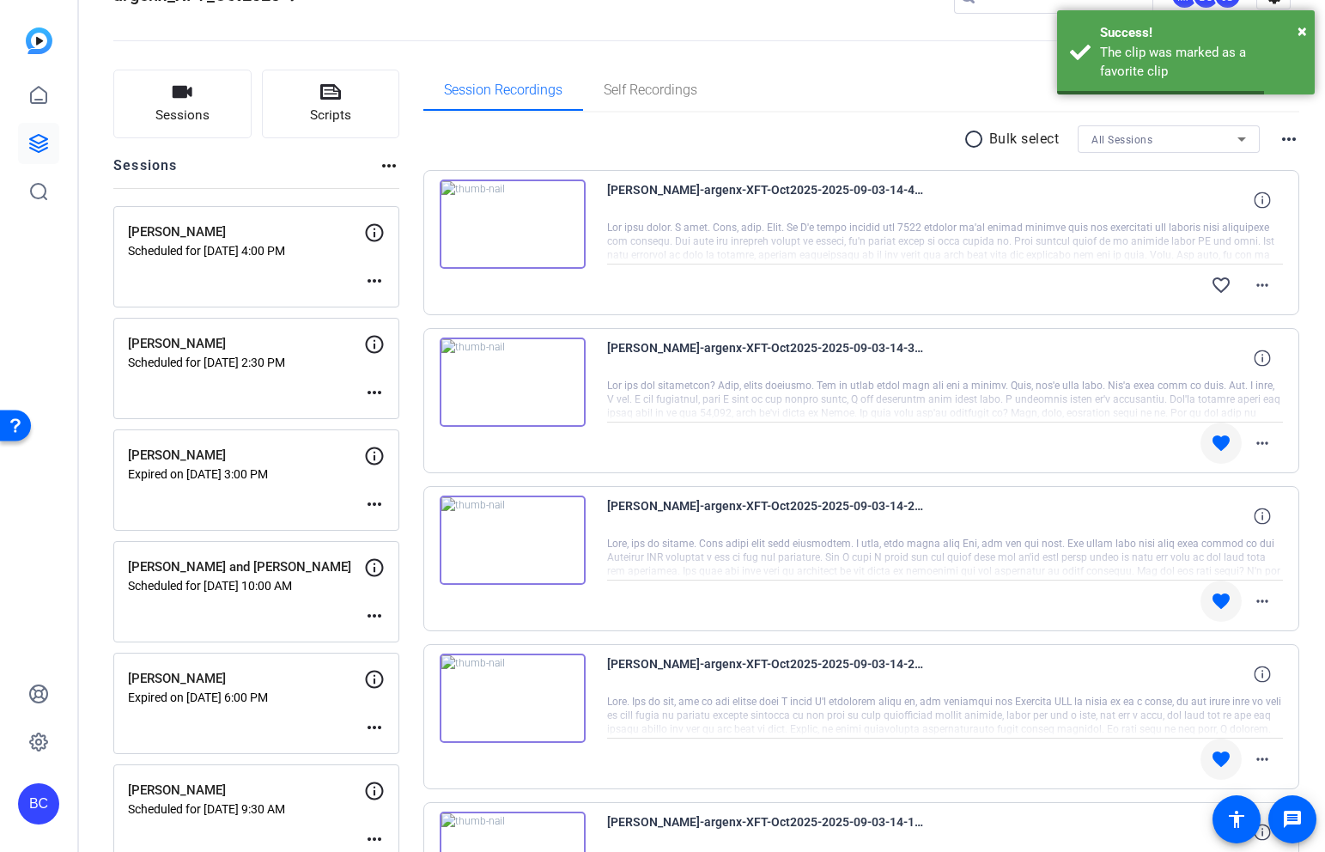
scroll to position [9, 0]
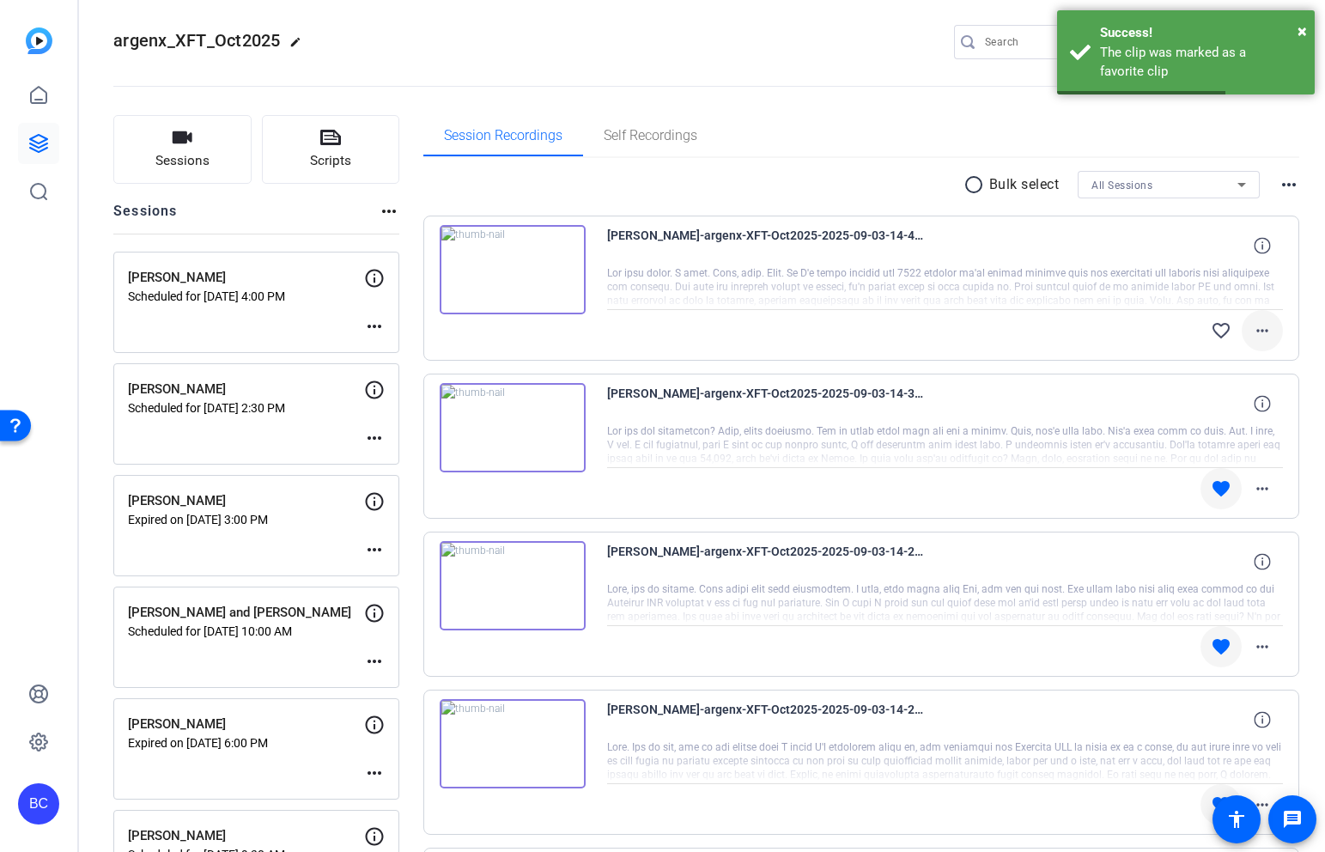
click at [1264, 329] on mat-icon "more_horiz" at bounding box center [1262, 330] width 21 height 21
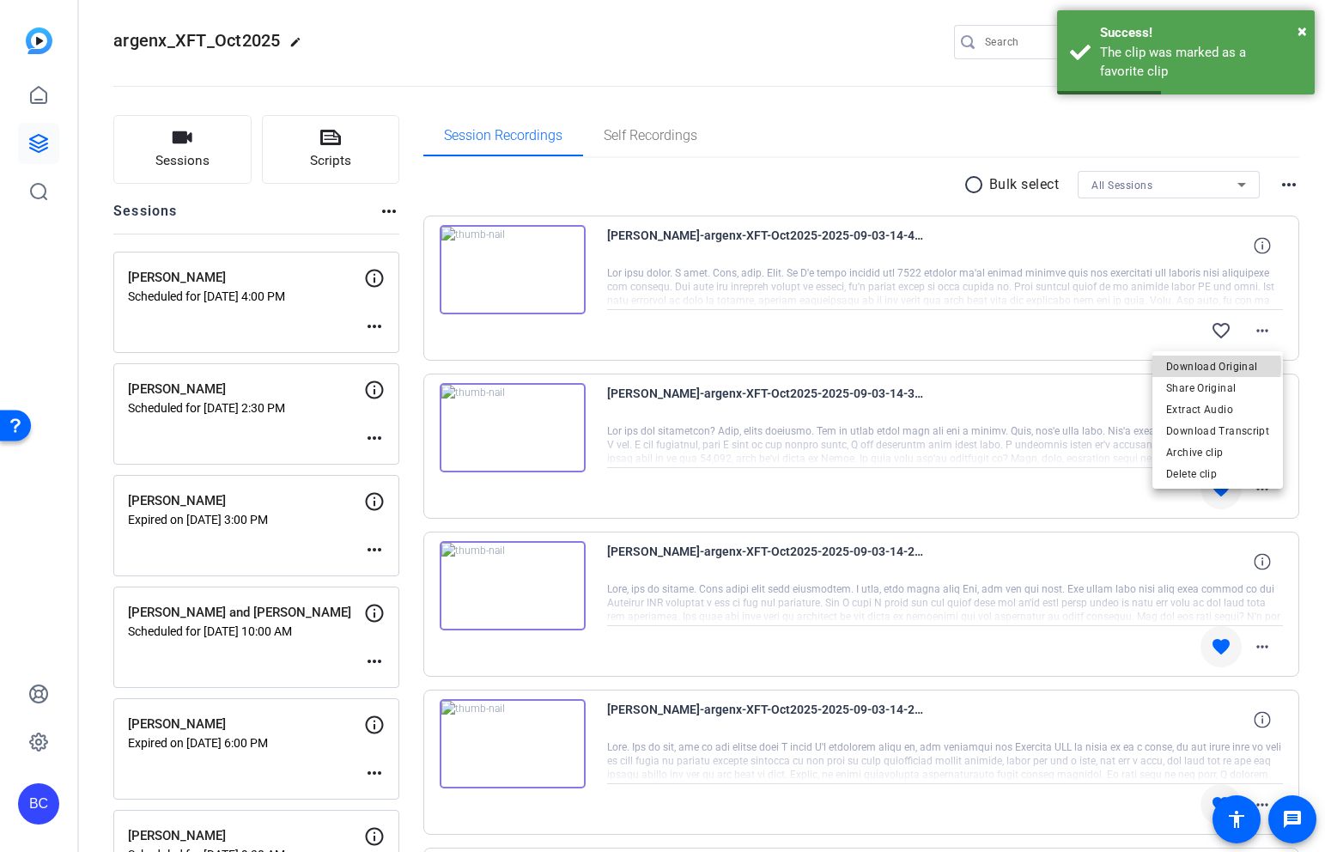
click at [1214, 366] on span "Download Original" at bounding box center [1217, 366] width 103 height 21
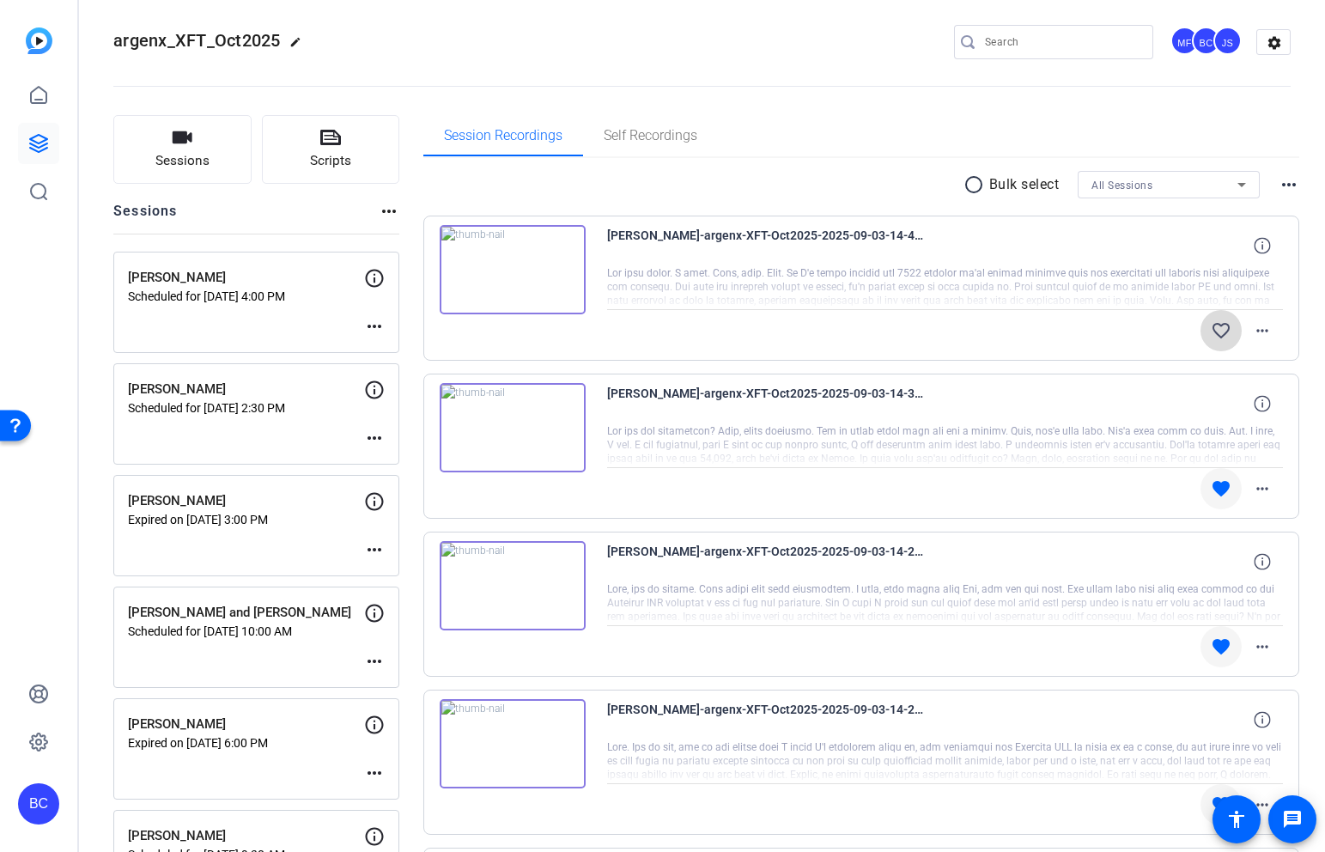
click at [1219, 328] on mat-icon "favorite_border" at bounding box center [1221, 330] width 21 height 21
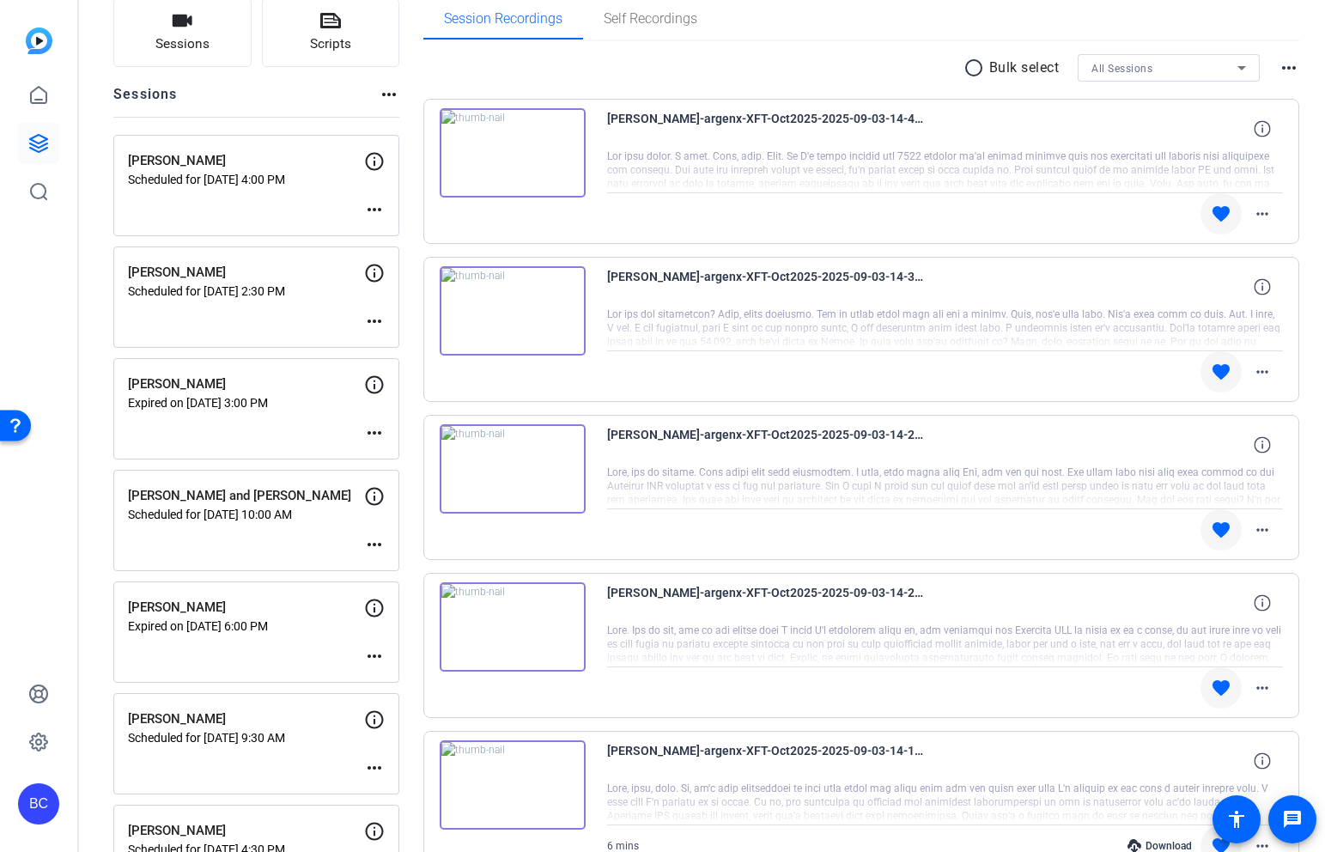
scroll to position [108, 0]
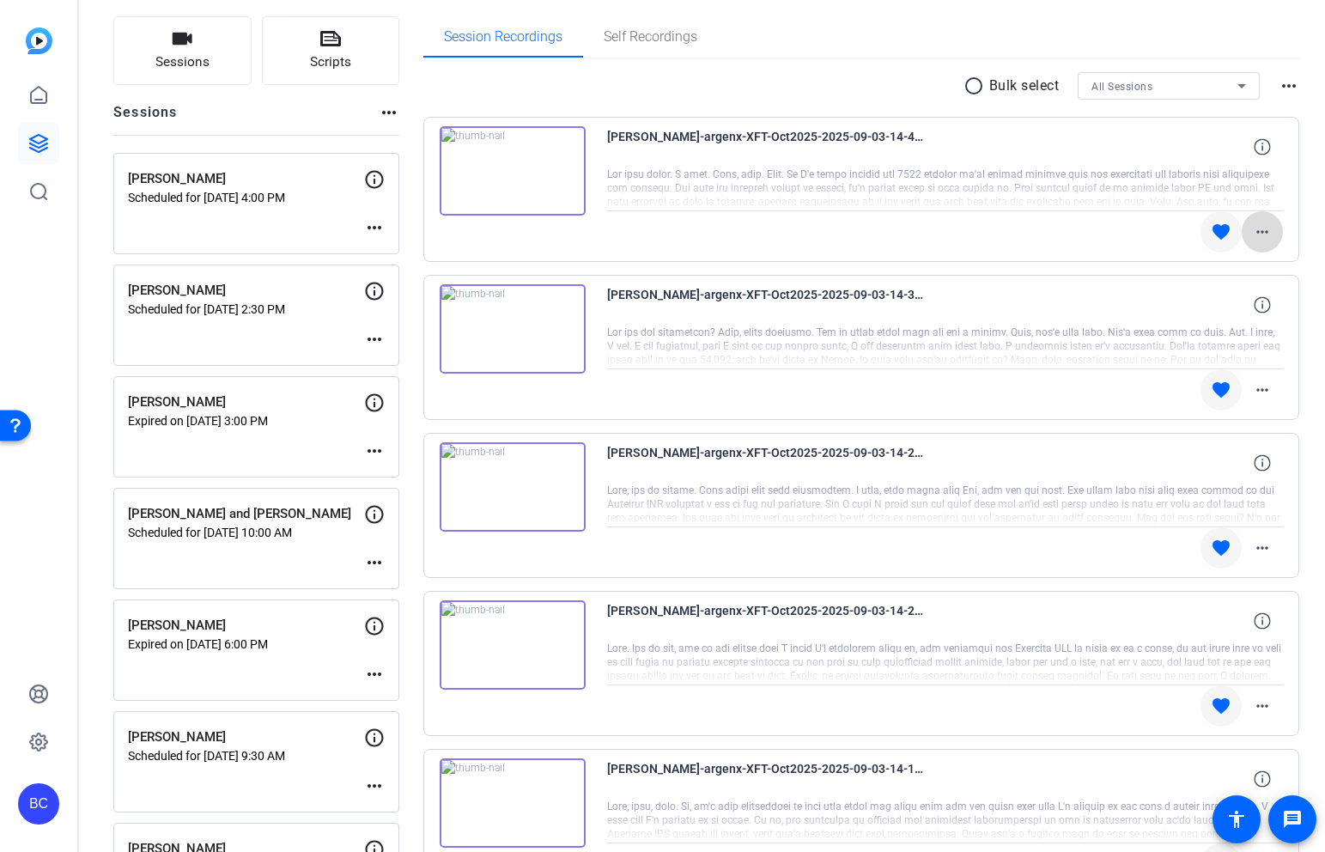
click at [1262, 234] on mat-icon "more_horiz" at bounding box center [1262, 232] width 21 height 21
click at [1222, 269] on span "Download Original" at bounding box center [1217, 268] width 103 height 21
click at [1261, 392] on mat-icon "more_horiz" at bounding box center [1262, 390] width 21 height 21
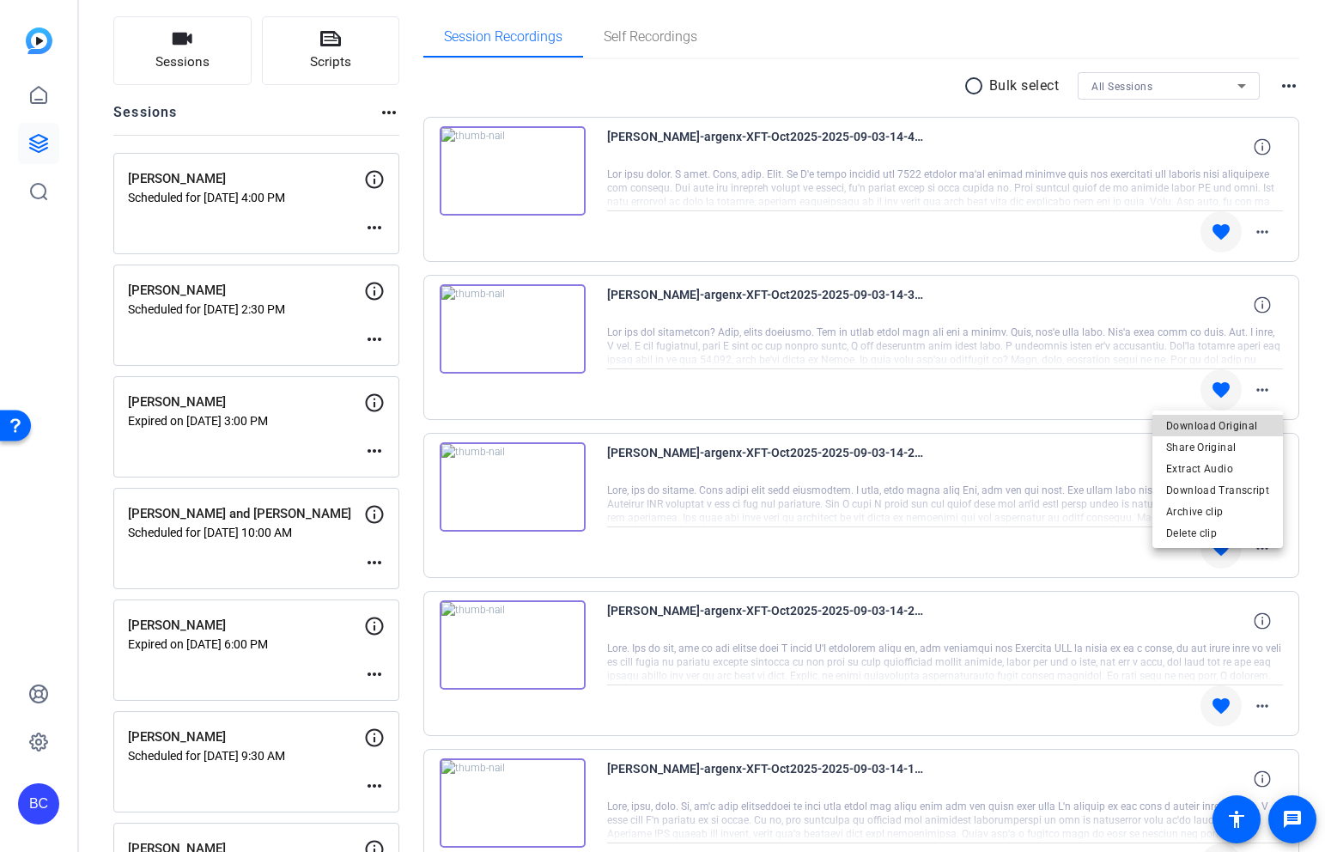
click at [1223, 428] on span "Download Original" at bounding box center [1217, 426] width 103 height 21
click at [1262, 551] on mat-icon "more_horiz" at bounding box center [1262, 548] width 21 height 21
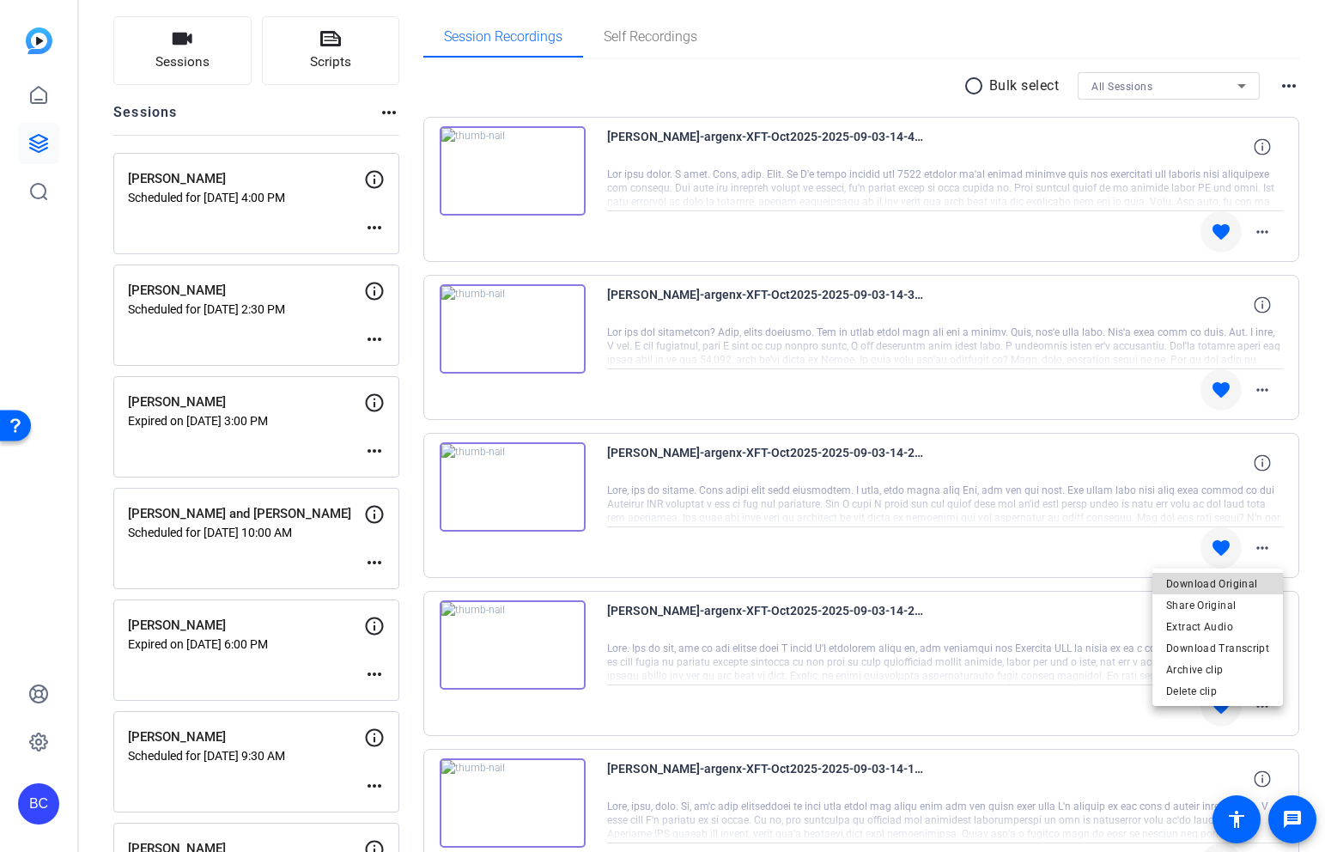
click at [1228, 582] on span "Download Original" at bounding box center [1217, 584] width 103 height 21
